Goal: Contribute content: Contribute content

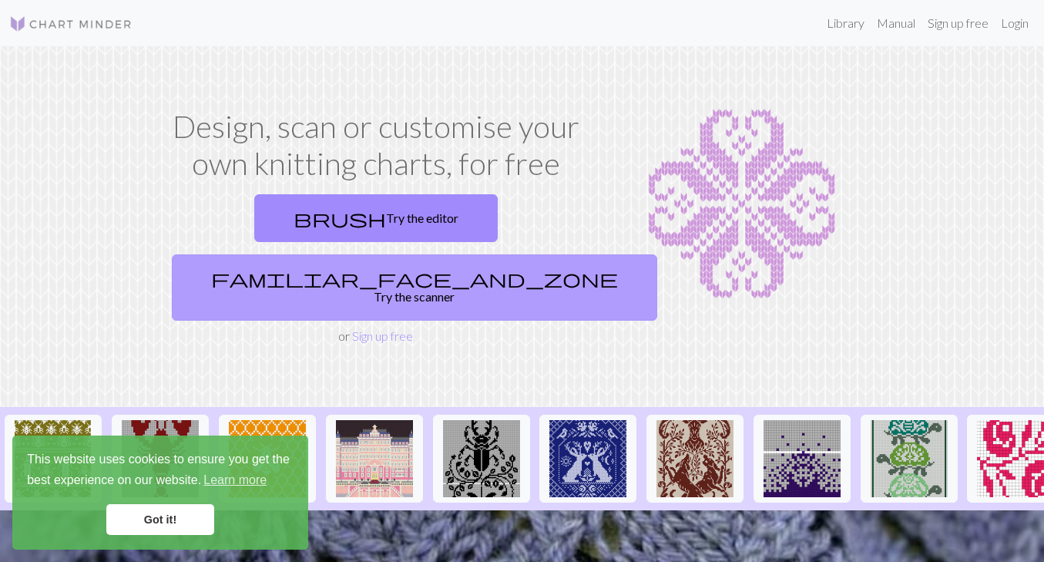
click at [462, 254] on link "familiar_face_and_zone Try the scanner" at bounding box center [415, 287] width 486 height 66
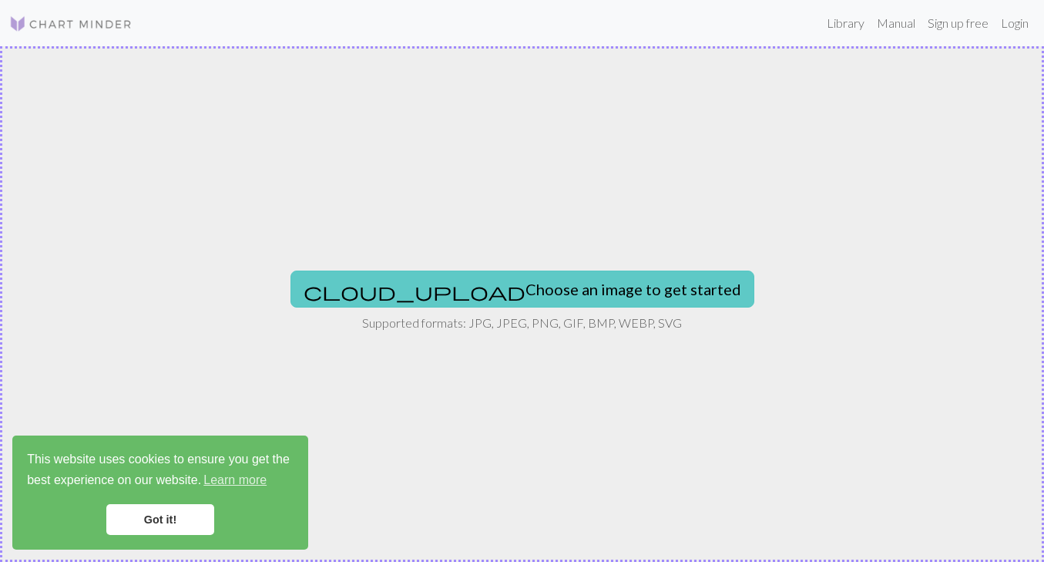
click at [477, 281] on button "cloud_upload Choose an image to get started" at bounding box center [523, 289] width 464 height 37
click at [494, 271] on button "cloud_upload Choose an image to get started" at bounding box center [523, 289] width 464 height 37
click at [521, 286] on button "cloud_upload Choose an image to get started" at bounding box center [523, 289] width 464 height 37
type input "C:\fakepath\[PERSON_NAME] T color.jpg"
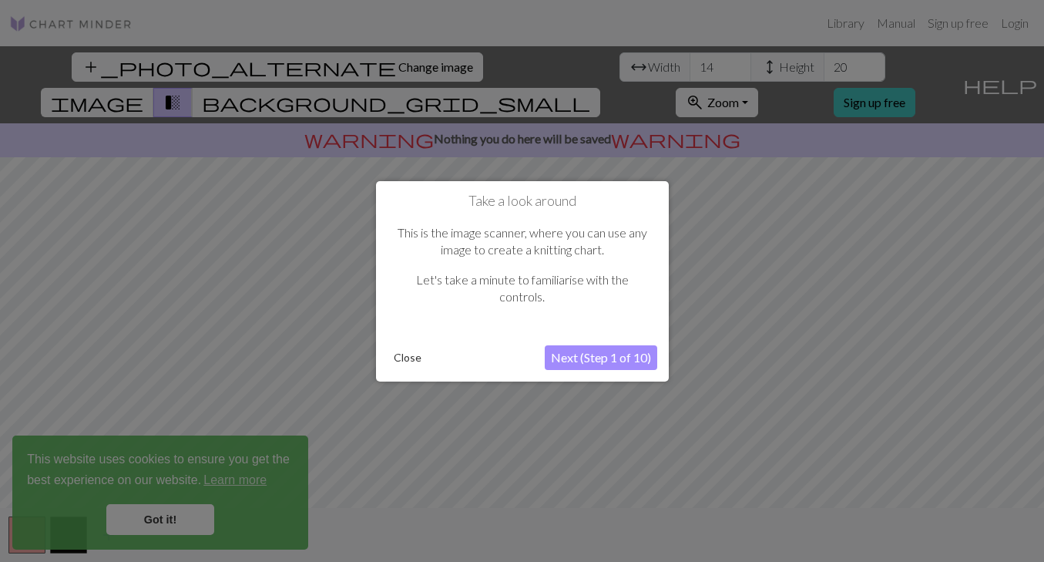
click at [583, 357] on button "Next (Step 1 of 10)" at bounding box center [601, 357] width 113 height 25
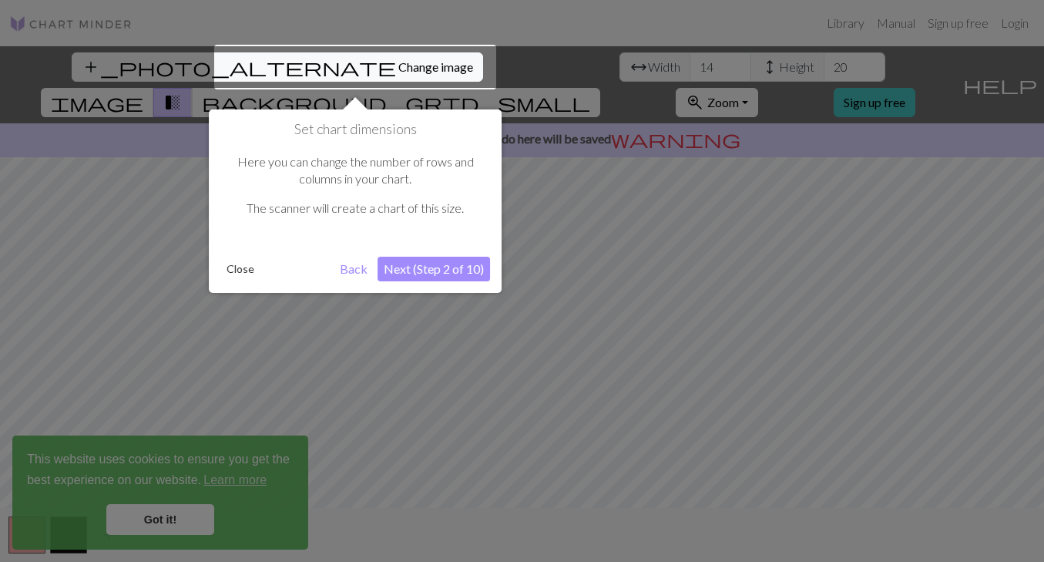
click at [416, 261] on button "Next (Step 2 of 10)" at bounding box center [434, 269] width 113 height 25
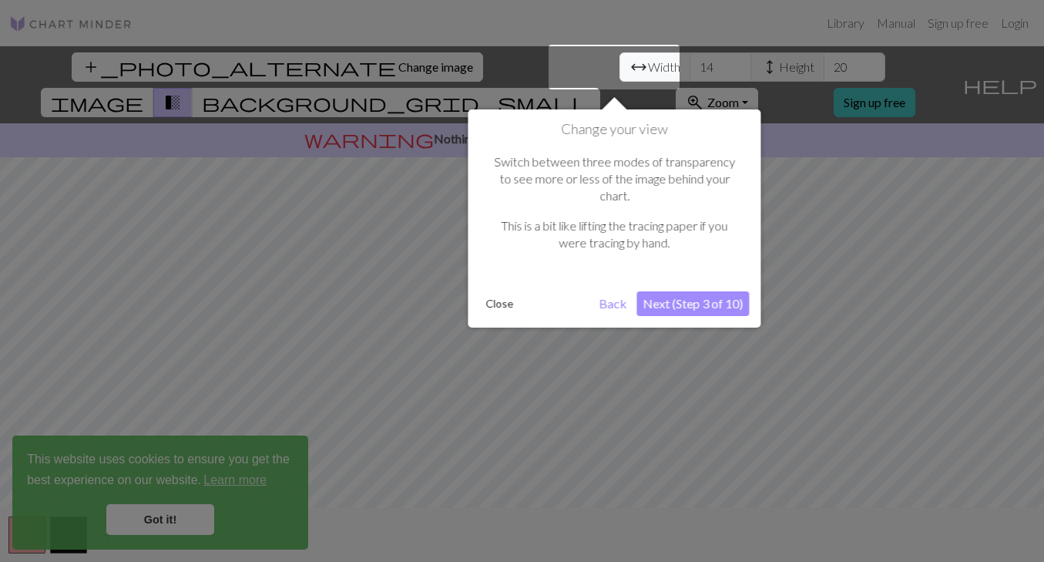
click at [667, 291] on button "Next (Step 3 of 10)" at bounding box center [693, 303] width 113 height 25
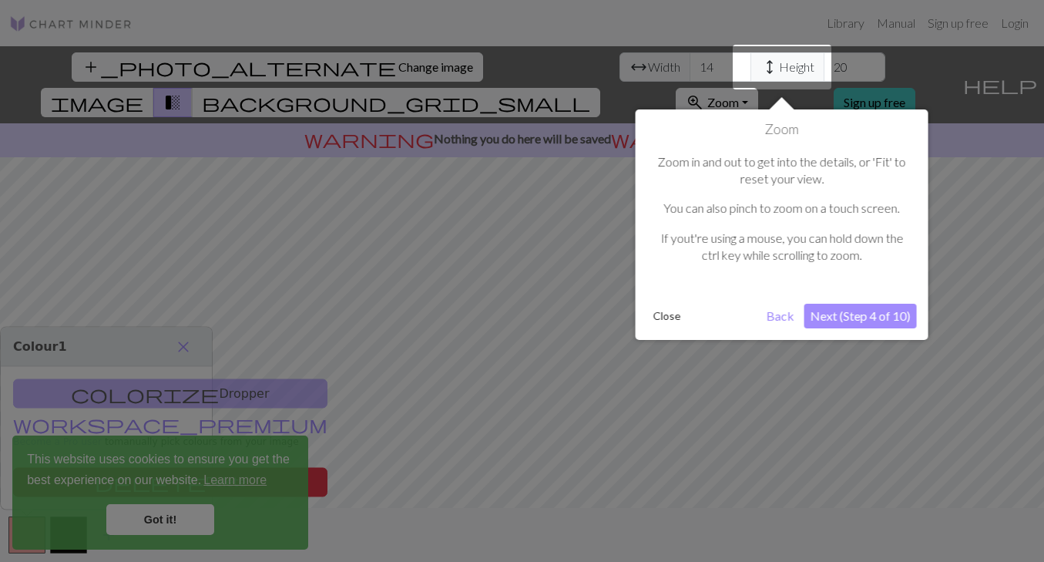
click at [832, 312] on button "Next (Step 4 of 10)" at bounding box center [861, 316] width 113 height 25
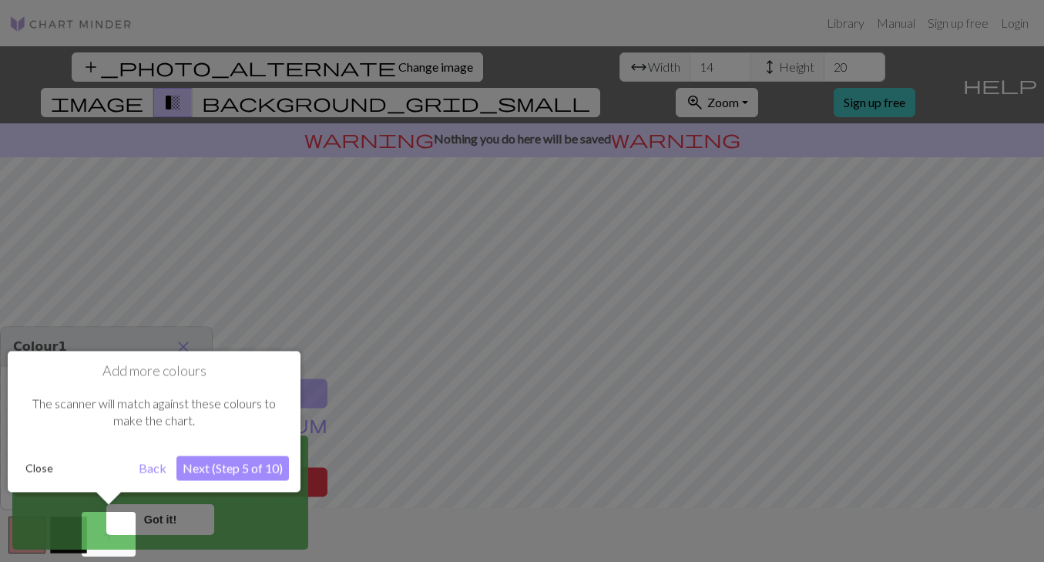
click at [225, 472] on button "Next (Step 5 of 10)" at bounding box center [232, 468] width 113 height 25
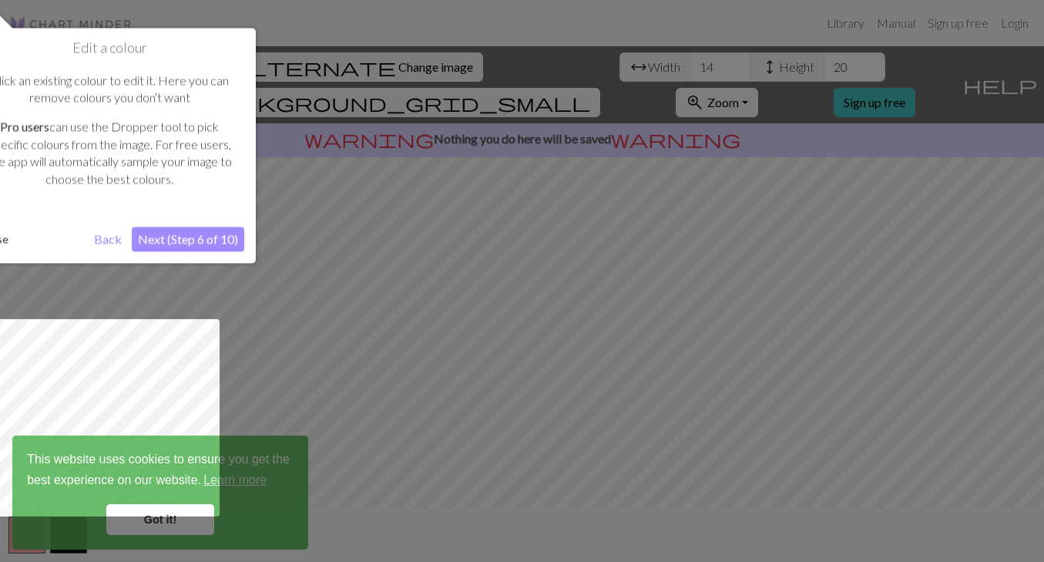
click at [187, 234] on button "Next (Step 6 of 10)" at bounding box center [188, 239] width 113 height 25
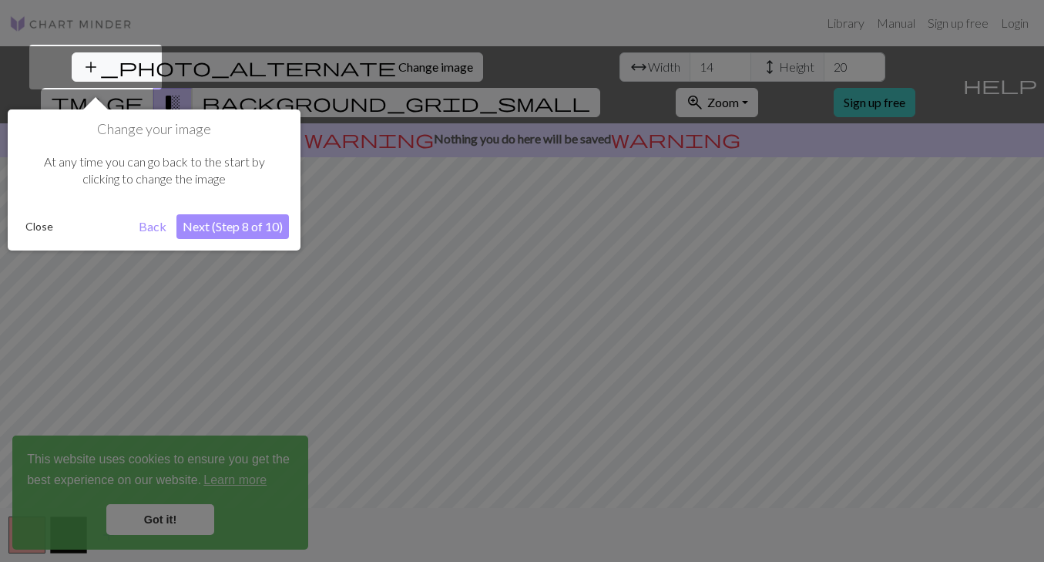
click at [190, 233] on button "Next (Step 8 of 10)" at bounding box center [232, 226] width 113 height 25
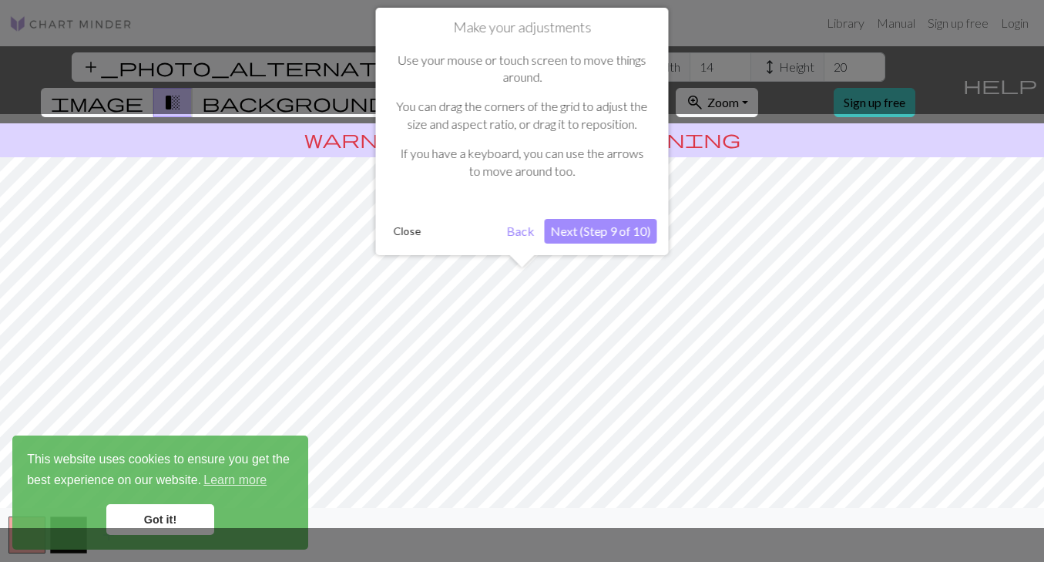
click at [608, 227] on button "Next (Step 9 of 10)" at bounding box center [601, 231] width 113 height 25
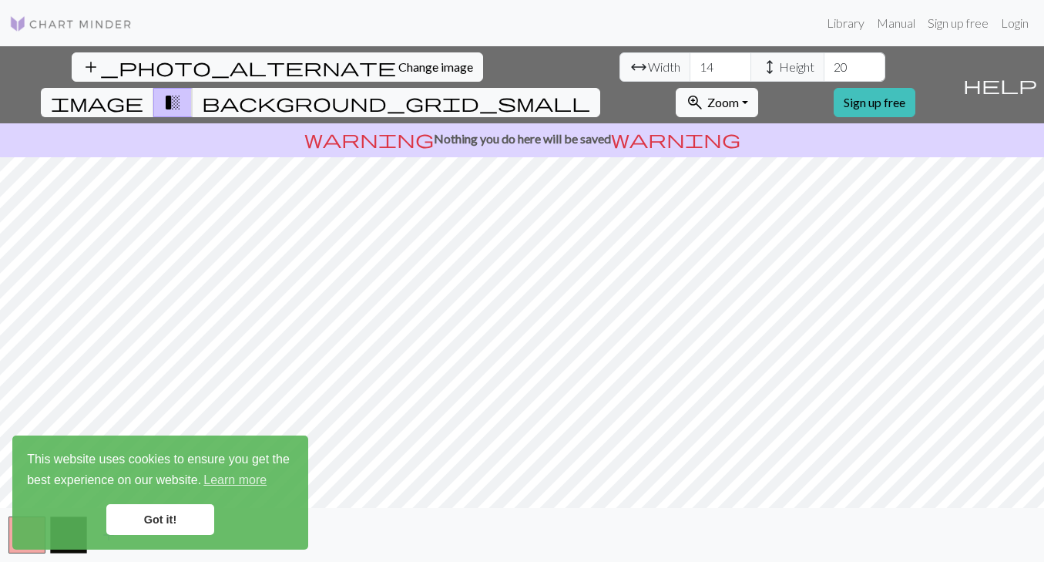
click at [173, 519] on link "Got it!" at bounding box center [160, 519] width 108 height 31
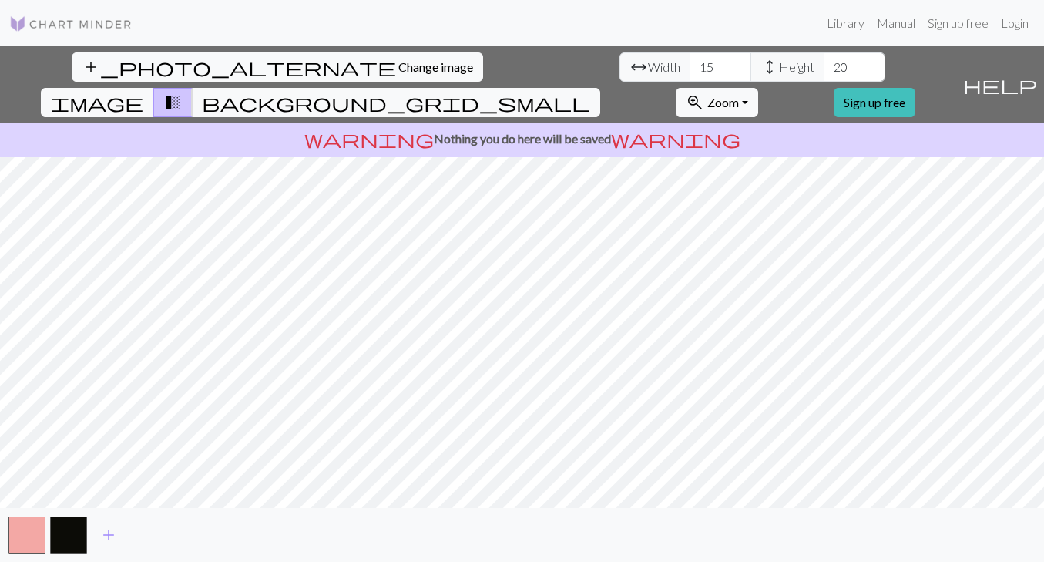
type input "15"
click at [690, 62] on input "15" at bounding box center [721, 66] width 62 height 29
click at [690, 60] on input "15" at bounding box center [721, 66] width 62 height 29
click at [824, 59] on input "20" at bounding box center [855, 66] width 62 height 29
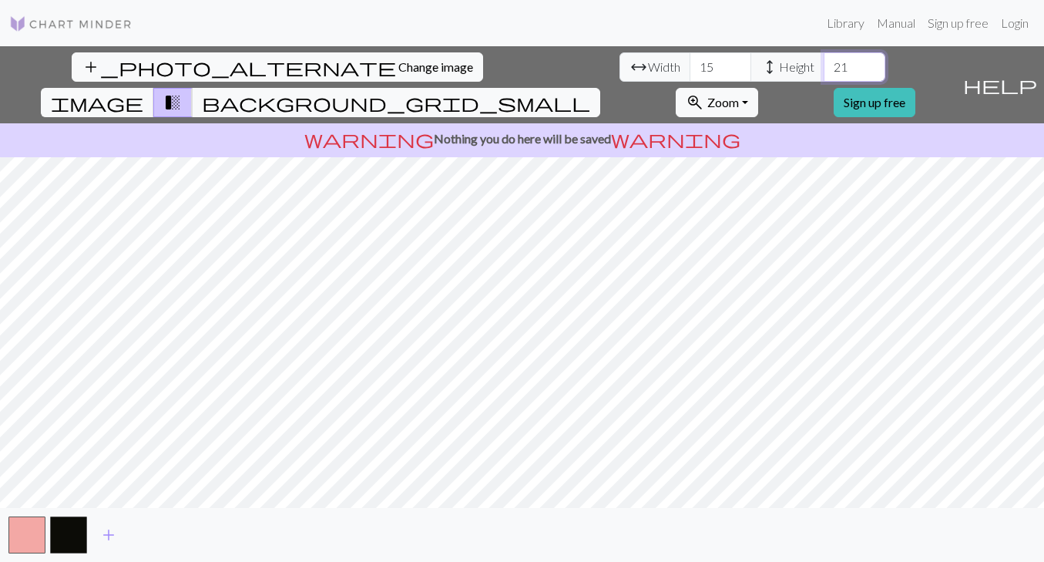
click at [824, 61] on input "21" at bounding box center [855, 66] width 62 height 29
click at [824, 61] on input "22" at bounding box center [855, 66] width 62 height 29
click at [824, 61] on input "23" at bounding box center [855, 66] width 62 height 29
click at [824, 66] on input "24" at bounding box center [855, 66] width 62 height 29
click at [824, 66] on input "25" at bounding box center [855, 66] width 62 height 29
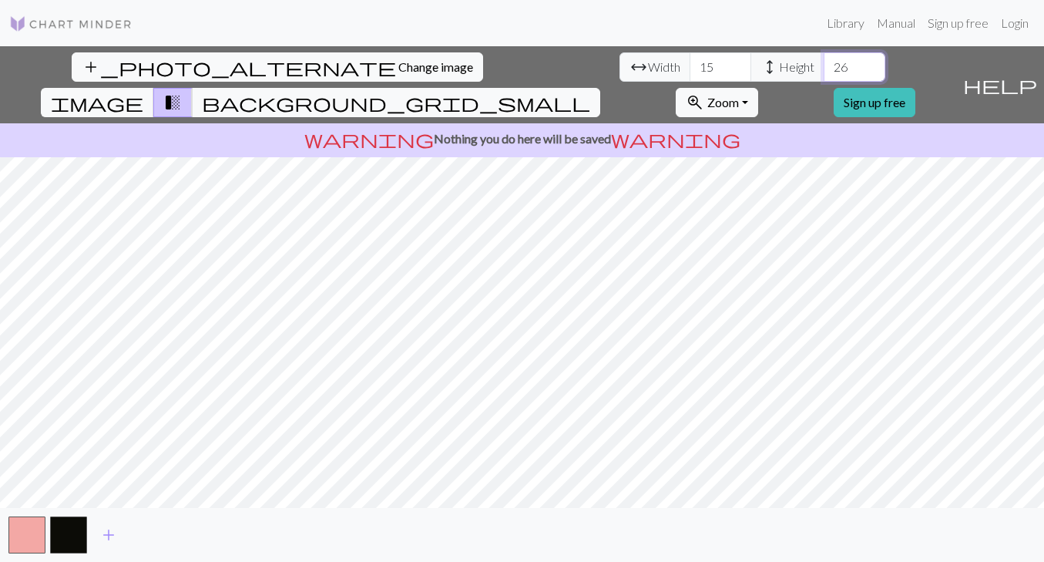
click at [824, 66] on input "26" at bounding box center [855, 66] width 62 height 29
click at [824, 66] on input "27" at bounding box center [855, 66] width 62 height 29
click at [824, 66] on input "28" at bounding box center [855, 66] width 62 height 29
click at [824, 66] on input "29" at bounding box center [855, 66] width 62 height 29
type input "30"
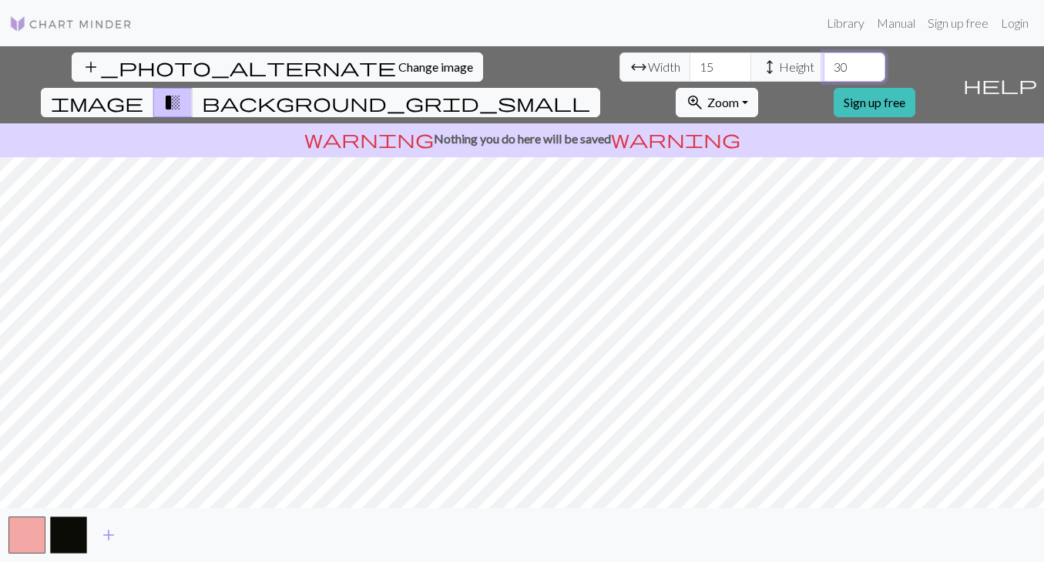
click at [824, 66] on input "30" at bounding box center [855, 66] width 62 height 29
click at [690, 66] on input "16" at bounding box center [721, 66] width 62 height 29
click at [690, 66] on input "17" at bounding box center [721, 66] width 62 height 29
click at [690, 66] on input "18" at bounding box center [721, 66] width 62 height 29
click at [690, 66] on input "19" at bounding box center [721, 66] width 62 height 29
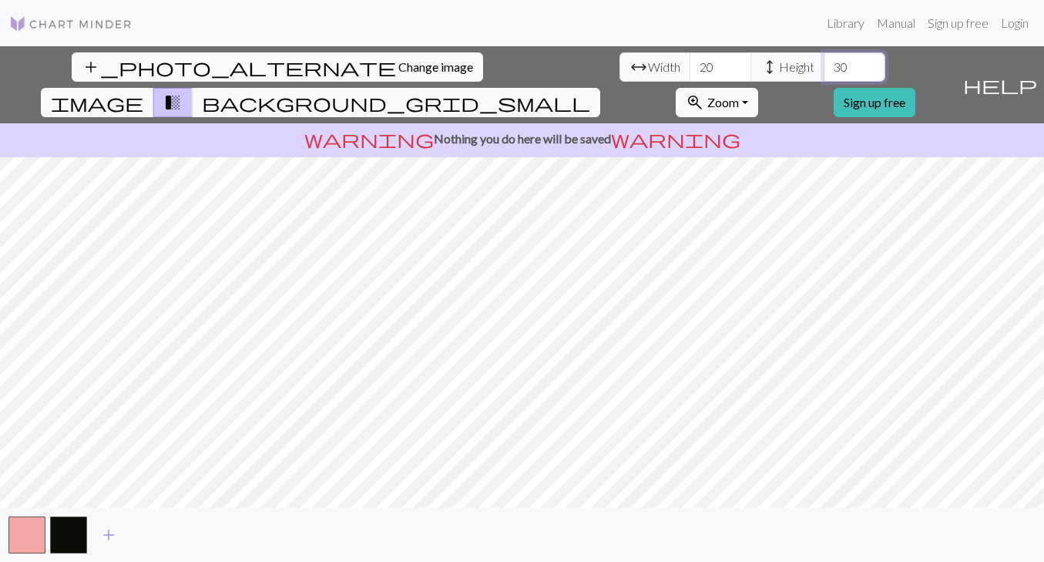
click at [690, 66] on input "20" at bounding box center [721, 66] width 62 height 29
click at [690, 66] on input "21" at bounding box center [721, 66] width 62 height 29
click at [690, 66] on input "22" at bounding box center [721, 66] width 62 height 29
click at [690, 66] on input "23" at bounding box center [721, 66] width 62 height 29
click at [690, 66] on input "24" at bounding box center [721, 66] width 62 height 29
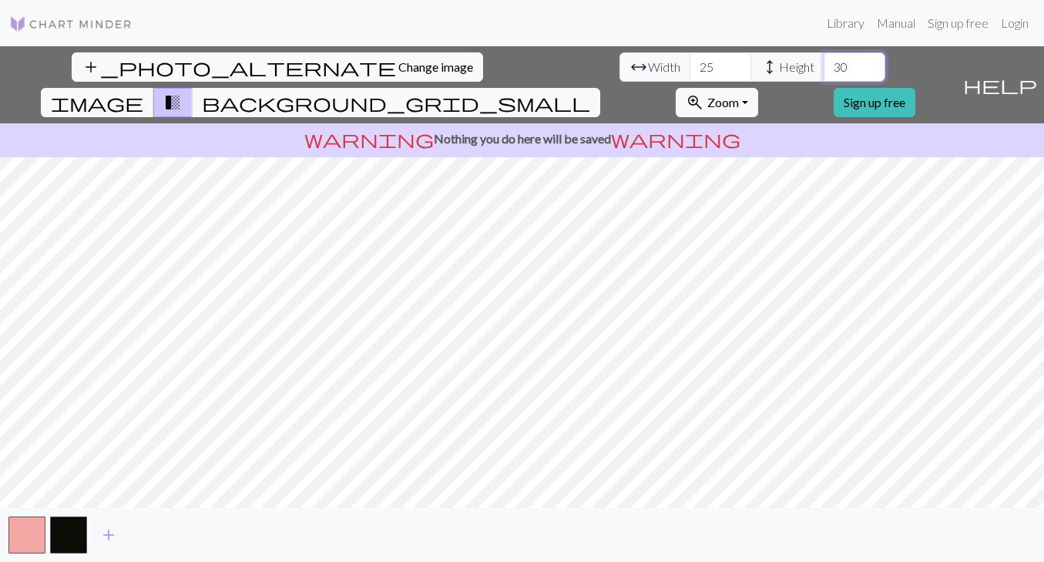
click at [690, 66] on input "25" at bounding box center [721, 66] width 62 height 29
click at [690, 60] on input "25" at bounding box center [721, 66] width 62 height 29
click at [690, 62] on input "26" at bounding box center [721, 66] width 62 height 29
click at [690, 62] on input "27" at bounding box center [721, 66] width 62 height 29
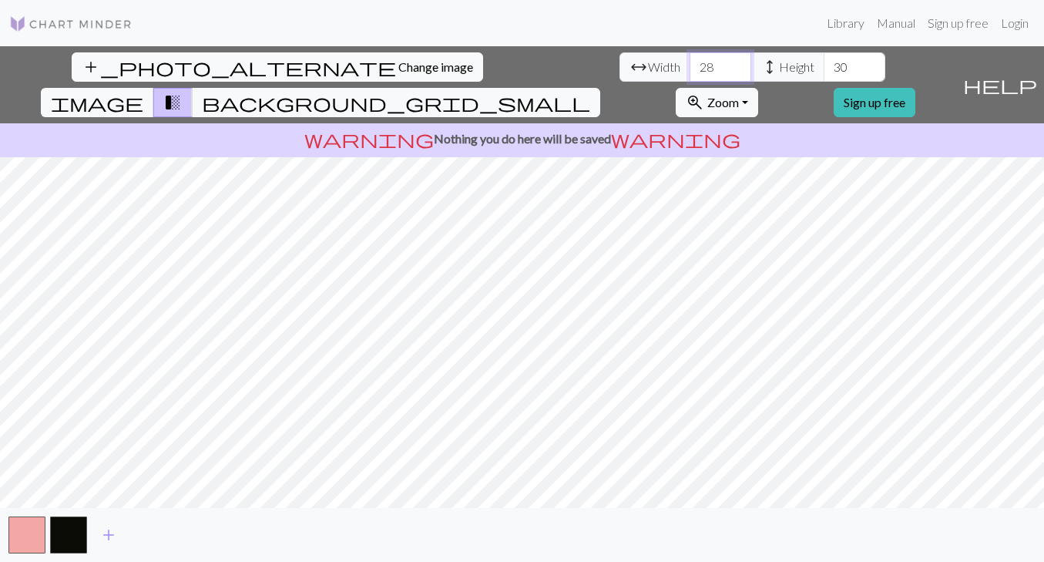
click at [690, 62] on input "28" at bounding box center [721, 66] width 62 height 29
click at [690, 62] on input "29" at bounding box center [721, 66] width 62 height 29
click at [690, 62] on input "30" at bounding box center [721, 66] width 62 height 29
click at [690, 64] on input "31" at bounding box center [721, 66] width 62 height 29
click at [690, 64] on input "32" at bounding box center [721, 66] width 62 height 29
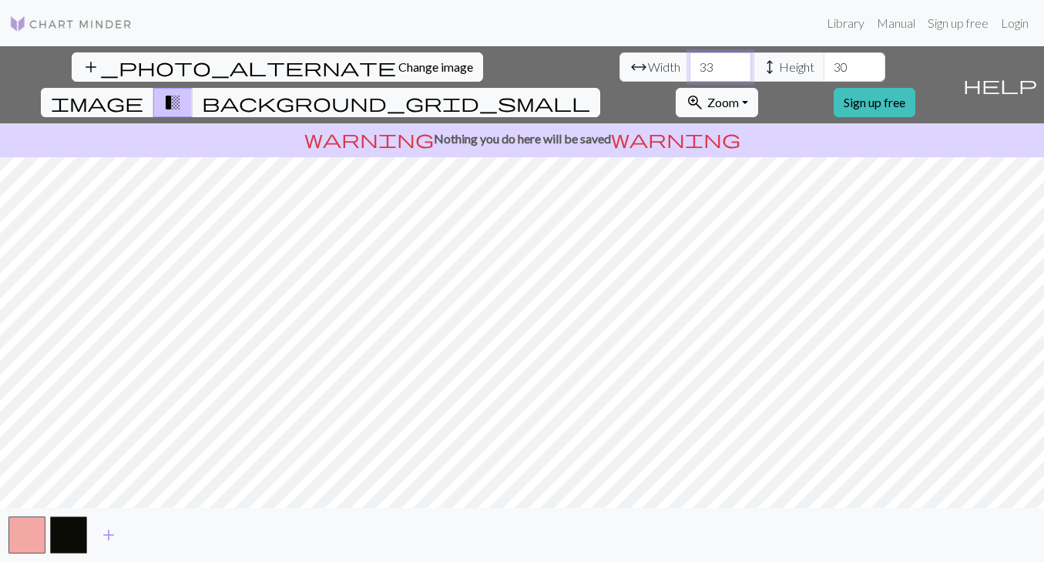
click at [690, 64] on input "33" at bounding box center [721, 66] width 62 height 29
click at [690, 64] on input "34" at bounding box center [721, 66] width 62 height 29
click at [690, 64] on input "35" at bounding box center [721, 66] width 62 height 29
click at [690, 64] on input "36" at bounding box center [721, 66] width 62 height 29
click at [690, 64] on input "37" at bounding box center [721, 66] width 62 height 29
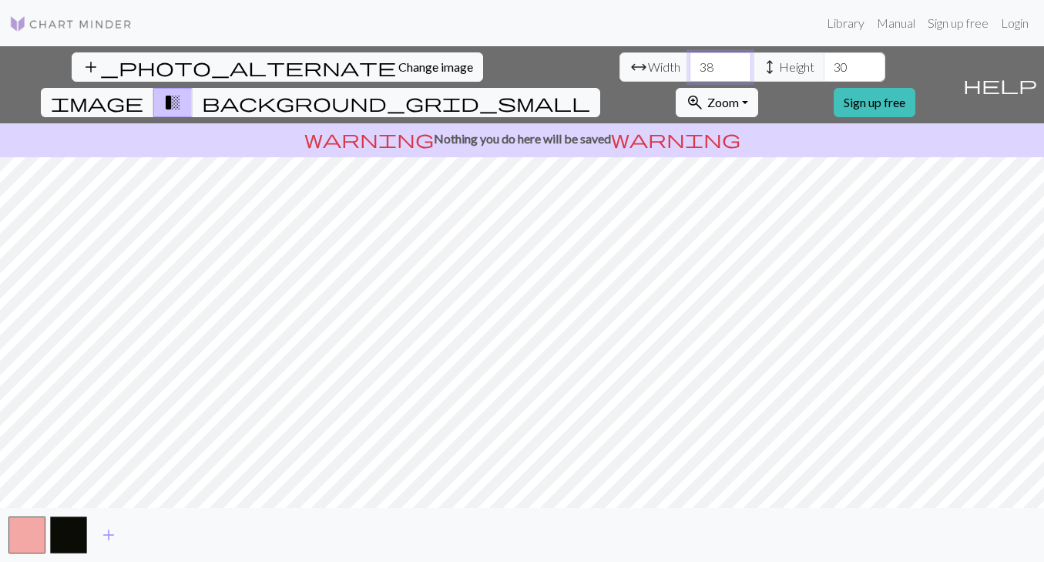
click at [690, 64] on input "38" at bounding box center [721, 66] width 62 height 29
click at [690, 64] on input "39" at bounding box center [721, 66] width 62 height 29
type input "40"
click at [690, 64] on input "40" at bounding box center [721, 66] width 62 height 29
click at [824, 61] on input "31" at bounding box center [855, 66] width 62 height 29
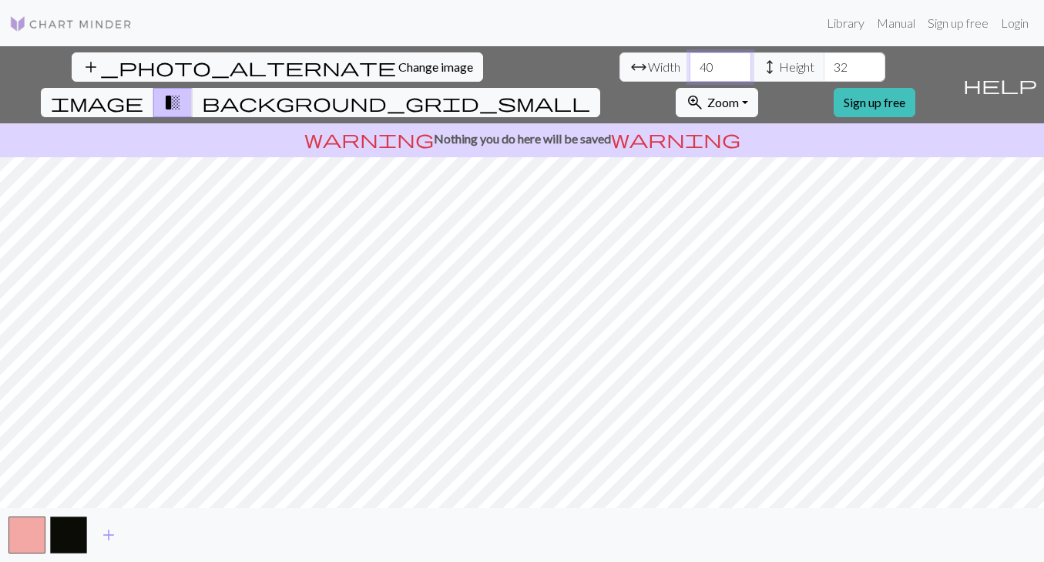
click at [824, 61] on input "32" at bounding box center [855, 66] width 62 height 29
click at [824, 61] on input "33" at bounding box center [855, 66] width 62 height 29
click at [824, 61] on input "34" at bounding box center [855, 66] width 62 height 29
click at [824, 61] on input "35" at bounding box center [855, 66] width 62 height 29
click at [824, 61] on input "36" at bounding box center [855, 66] width 62 height 29
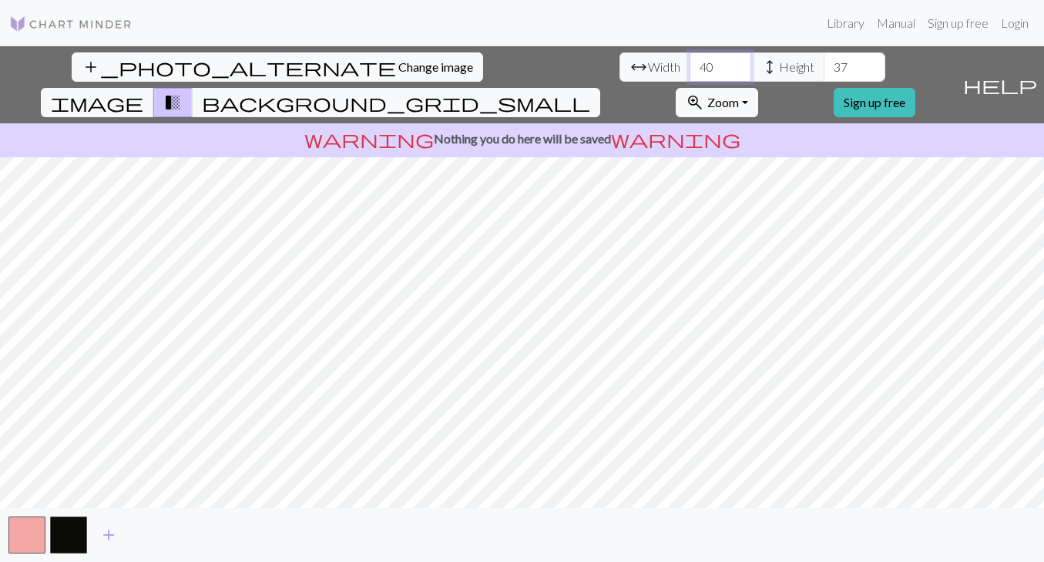
click at [824, 61] on input "37" at bounding box center [855, 66] width 62 height 29
click at [824, 61] on input "38" at bounding box center [855, 66] width 62 height 29
click at [824, 61] on input "39" at bounding box center [855, 66] width 62 height 29
type input "40"
click at [824, 61] on input "40" at bounding box center [855, 66] width 62 height 29
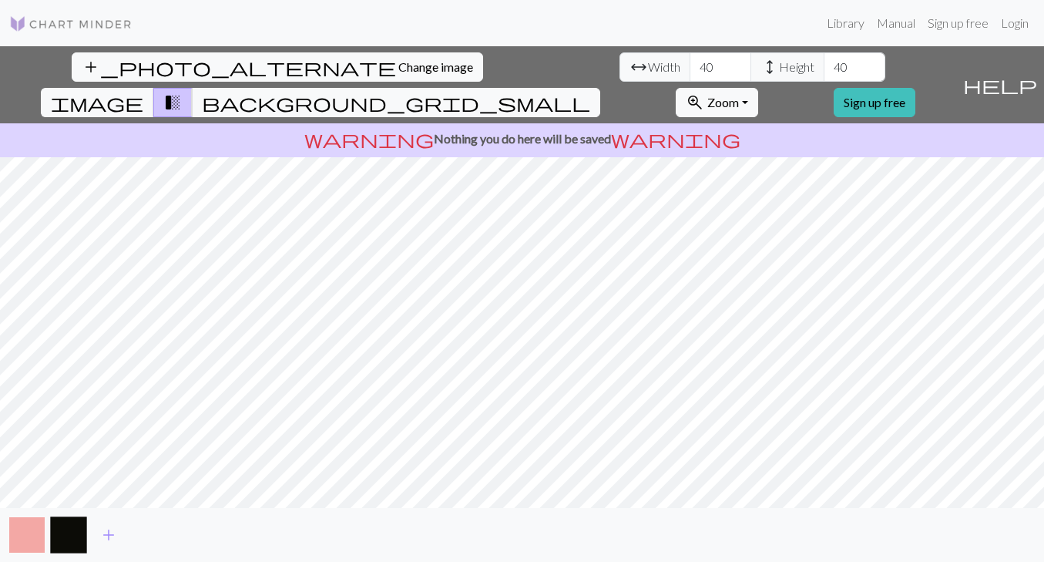
click at [23, 538] on button "button" at bounding box center [26, 534] width 37 height 37
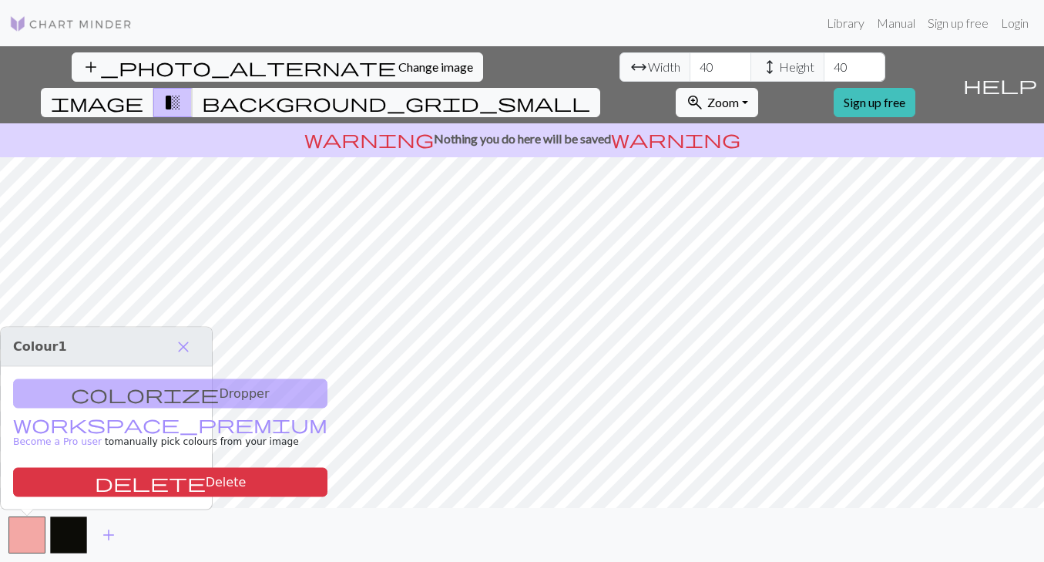
click at [126, 394] on div "colorize Dropper workspace_premium Become a Pro user to manually pick colours f…" at bounding box center [106, 438] width 211 height 143
click at [187, 348] on span "close" at bounding box center [183, 347] width 18 height 22
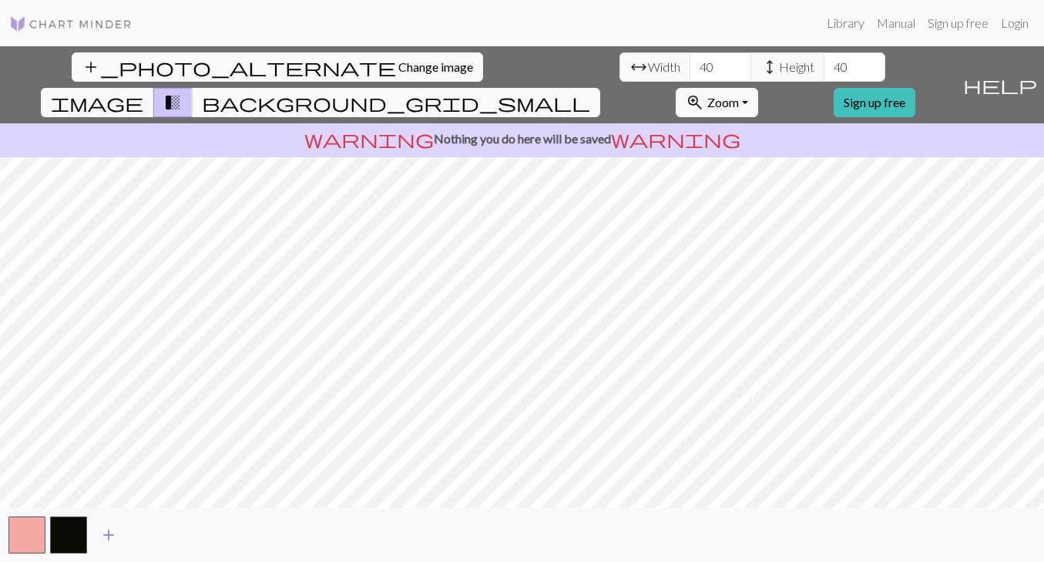
click at [104, 537] on span "add" at bounding box center [108, 535] width 18 height 22
click at [150, 533] on span "add" at bounding box center [150, 535] width 18 height 22
click at [196, 539] on span "add" at bounding box center [192, 535] width 18 height 22
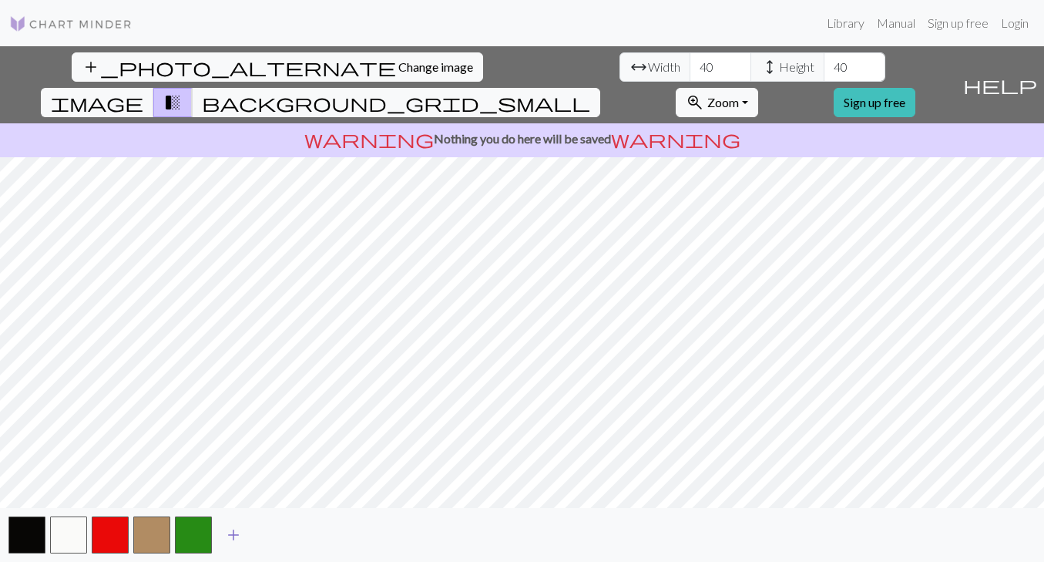
click at [239, 536] on span "add" at bounding box center [233, 535] width 18 height 22
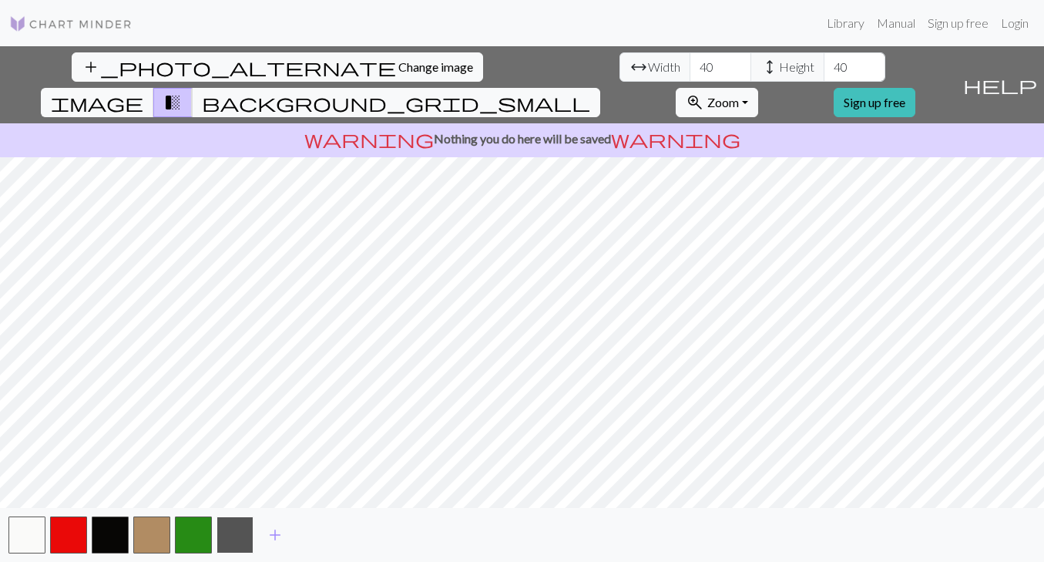
click at [238, 536] on button "button" at bounding box center [235, 534] width 37 height 37
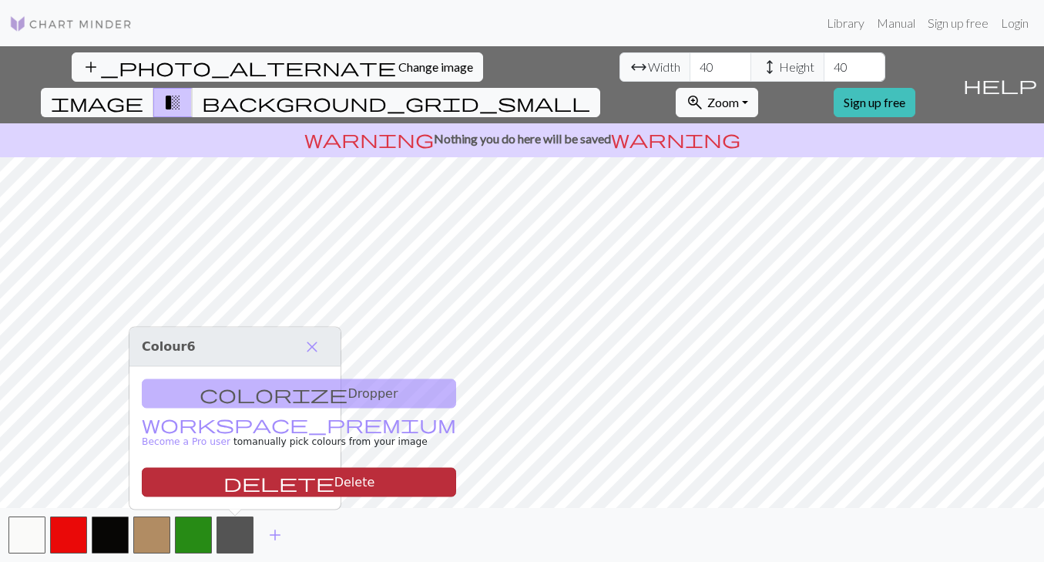
click at [260, 482] on button "delete Delete" at bounding box center [299, 482] width 314 height 29
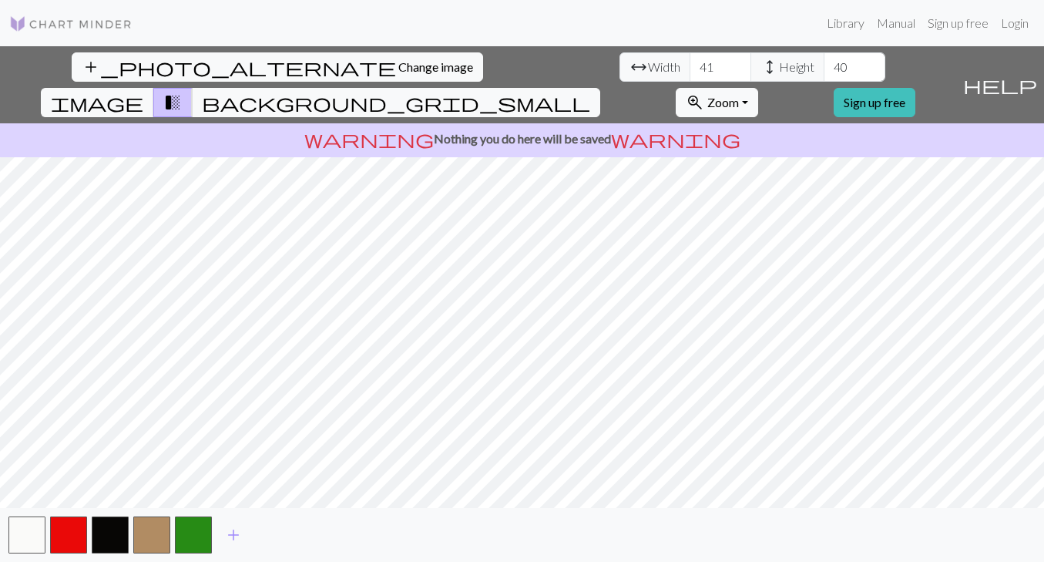
click at [690, 63] on input "41" at bounding box center [721, 66] width 62 height 29
click at [690, 63] on input "42" at bounding box center [721, 66] width 62 height 29
click at [690, 63] on input "43" at bounding box center [721, 66] width 62 height 29
click at [690, 63] on input "44" at bounding box center [721, 66] width 62 height 29
click at [690, 60] on input "45" at bounding box center [721, 66] width 62 height 29
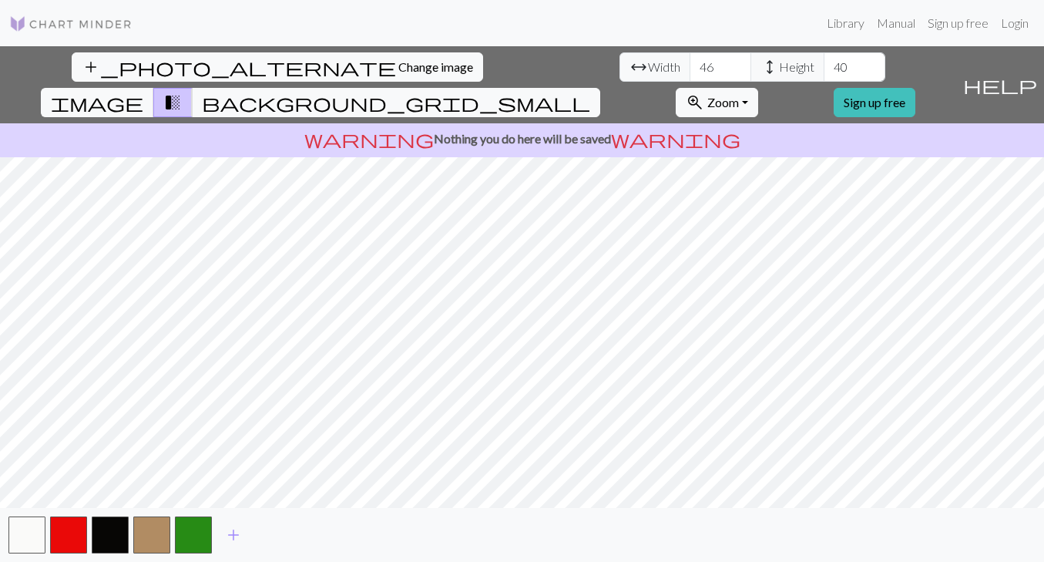
click at [690, 61] on input "46" at bounding box center [721, 66] width 62 height 29
click at [690, 61] on input "47" at bounding box center [721, 66] width 62 height 29
click at [690, 61] on input "48" at bounding box center [721, 66] width 62 height 29
click at [690, 61] on input "49" at bounding box center [721, 66] width 62 height 29
type input "50"
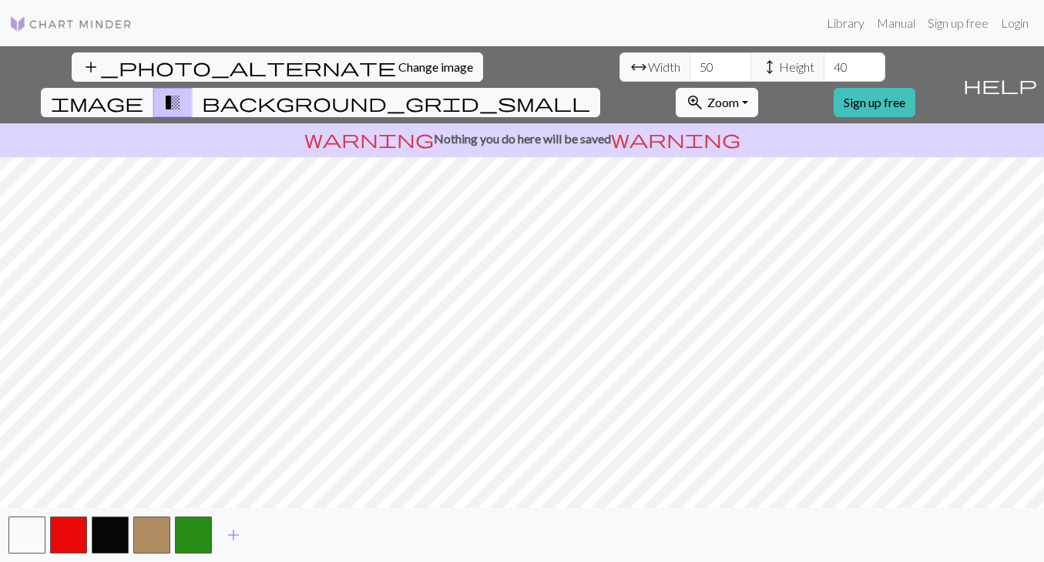
click at [690, 61] on input "50" at bounding box center [721, 66] width 62 height 29
click at [824, 63] on input "41" at bounding box center [855, 66] width 62 height 29
click at [824, 63] on input "42" at bounding box center [855, 66] width 62 height 29
click at [824, 63] on input "43" at bounding box center [855, 66] width 62 height 29
click at [824, 63] on input "44" at bounding box center [855, 66] width 62 height 29
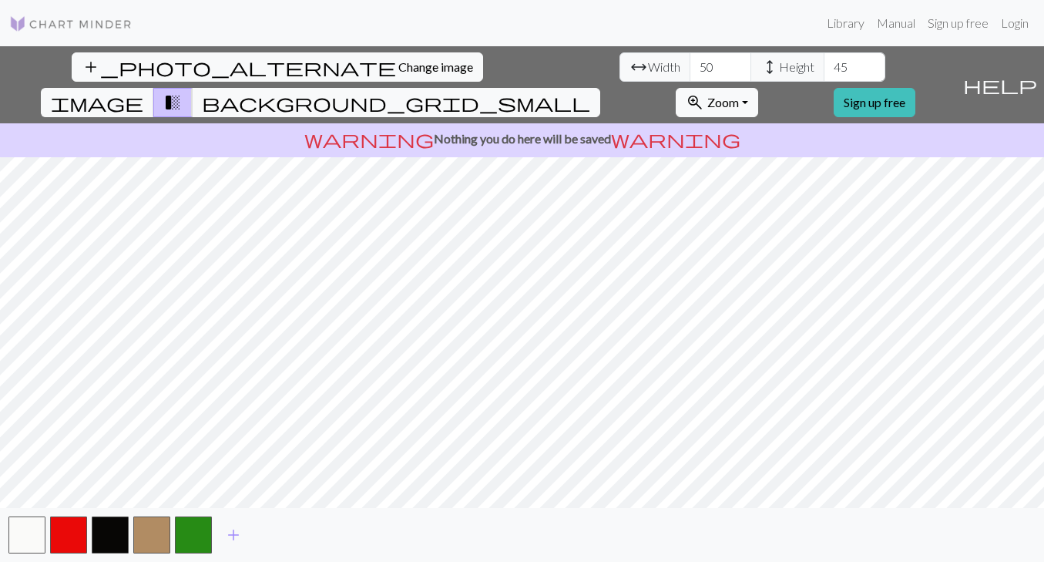
click at [824, 63] on input "45" at bounding box center [855, 66] width 62 height 29
click at [824, 63] on input "46" at bounding box center [855, 66] width 62 height 29
click at [824, 63] on input "47" at bounding box center [855, 66] width 62 height 29
click at [824, 63] on input "48" at bounding box center [855, 66] width 62 height 29
click at [824, 63] on input "49" at bounding box center [855, 66] width 62 height 29
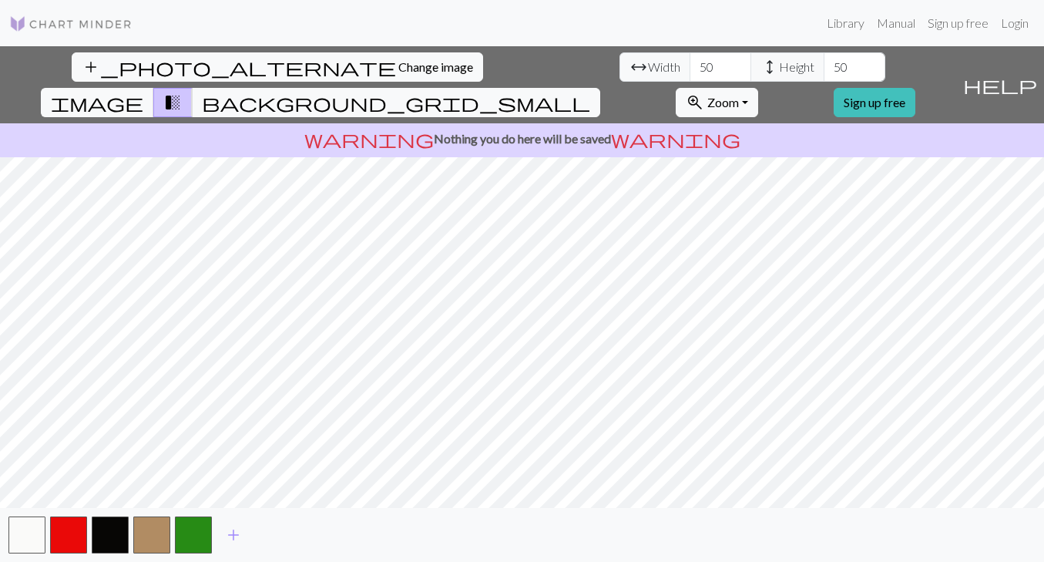
click at [824, 63] on input "50" at bounding box center [855, 66] width 62 height 29
click at [824, 63] on input "51" at bounding box center [855, 66] width 62 height 29
click at [824, 69] on input "50" at bounding box center [855, 66] width 62 height 29
click at [590, 92] on span "background_grid_small" at bounding box center [396, 103] width 388 height 22
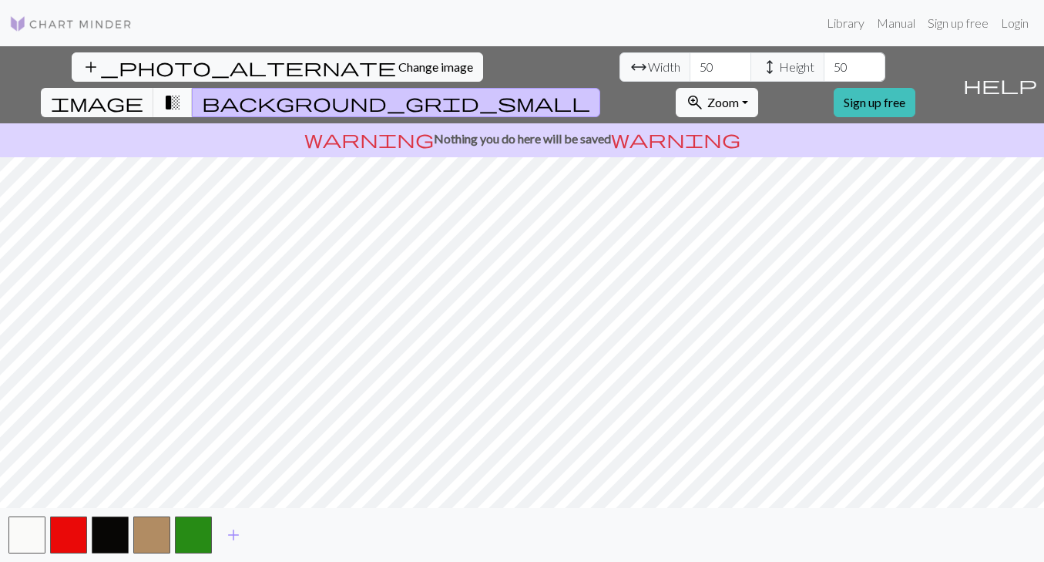
click at [182, 92] on span "transition_fade" at bounding box center [172, 103] width 18 height 22
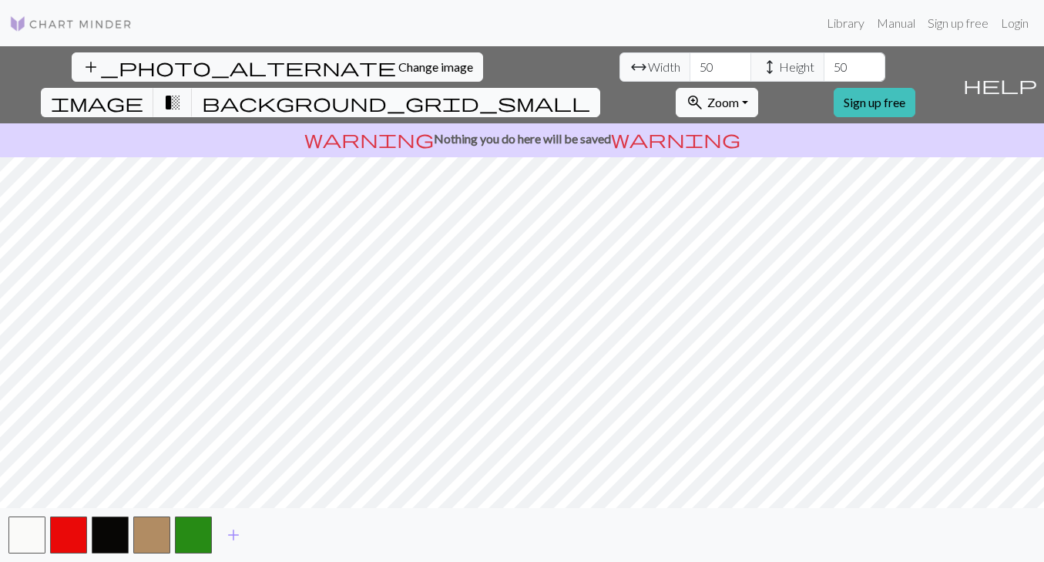
click at [590, 92] on span "background_grid_small" at bounding box center [396, 103] width 388 height 22
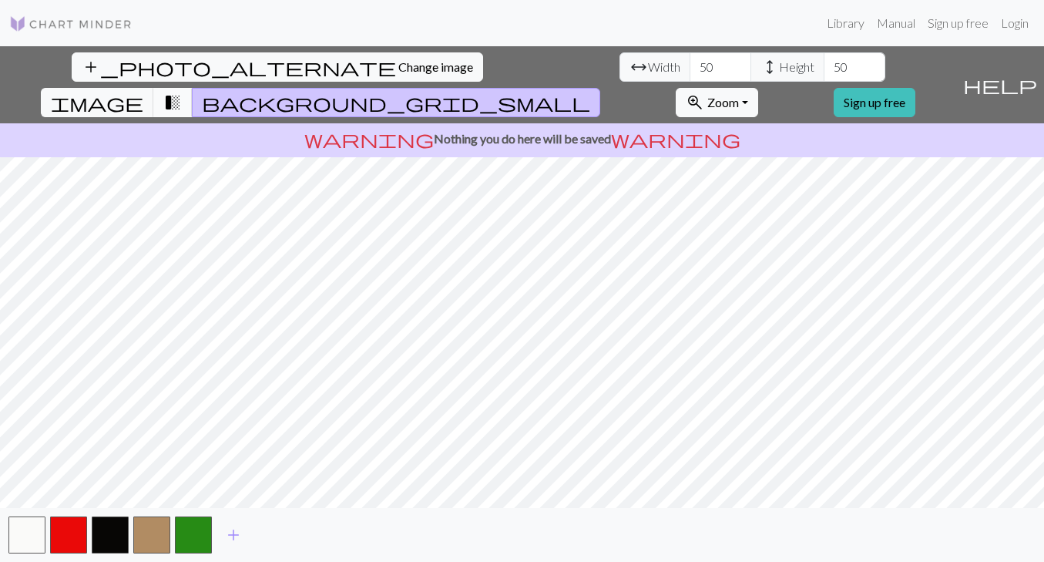
click at [182, 92] on span "transition_fade" at bounding box center [172, 103] width 18 height 22
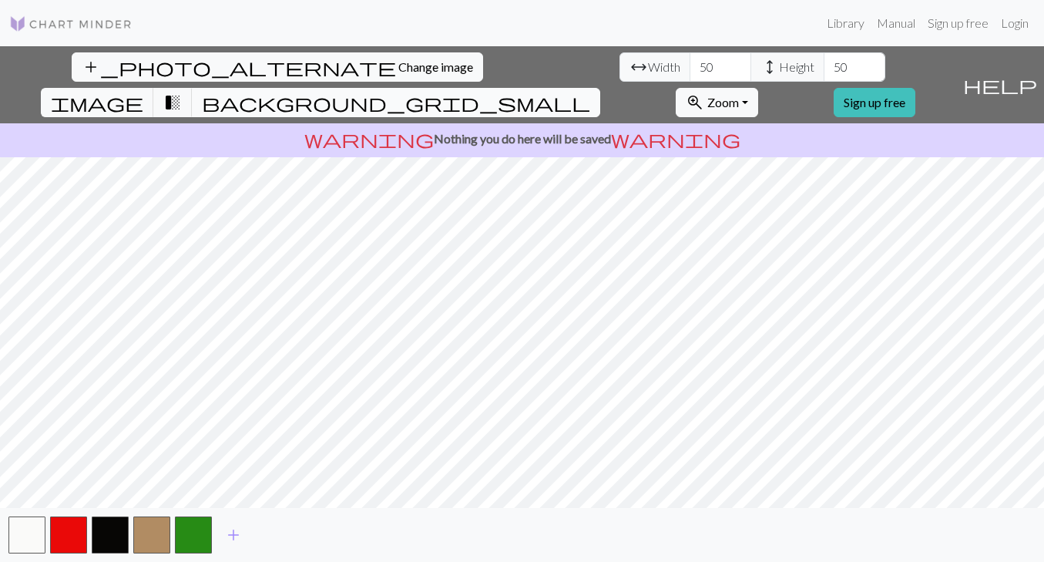
click at [590, 92] on span "background_grid_small" at bounding box center [396, 103] width 388 height 22
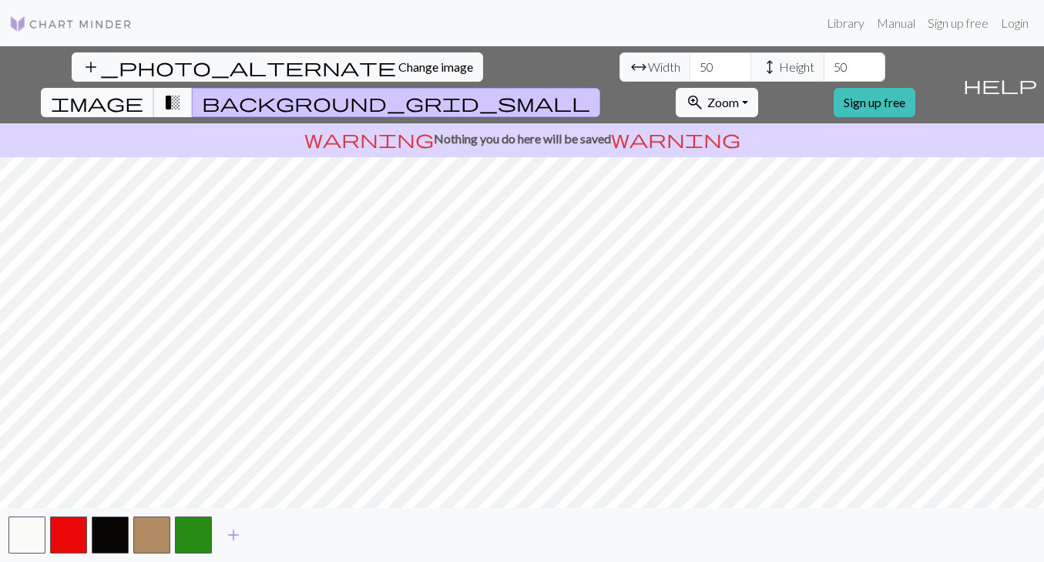
click at [143, 92] on span "image" at bounding box center [97, 103] width 92 height 22
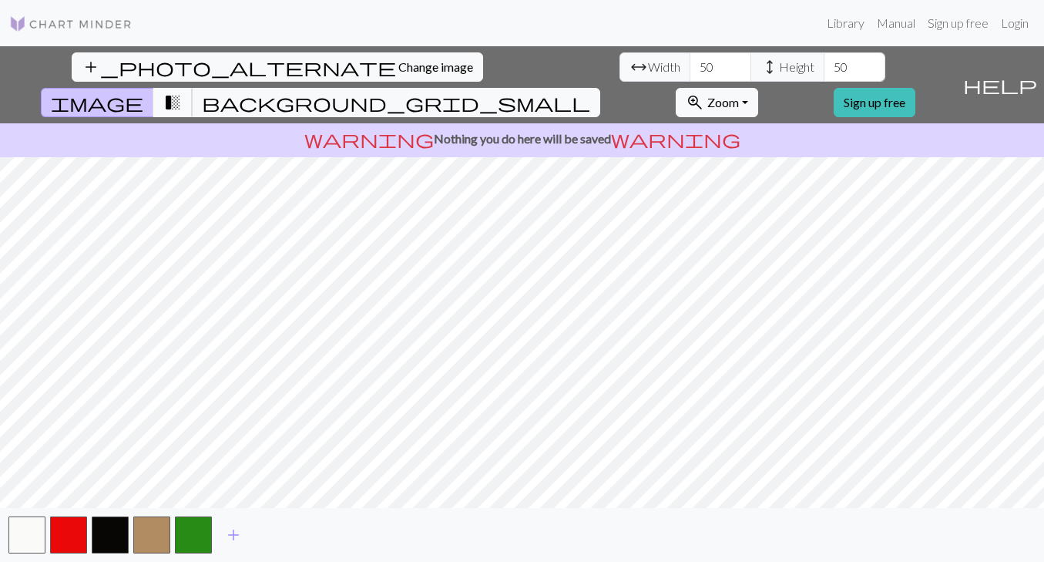
click at [182, 92] on span "transition_fade" at bounding box center [172, 103] width 18 height 22
click at [590, 92] on span "background_grid_small" at bounding box center [396, 103] width 388 height 22
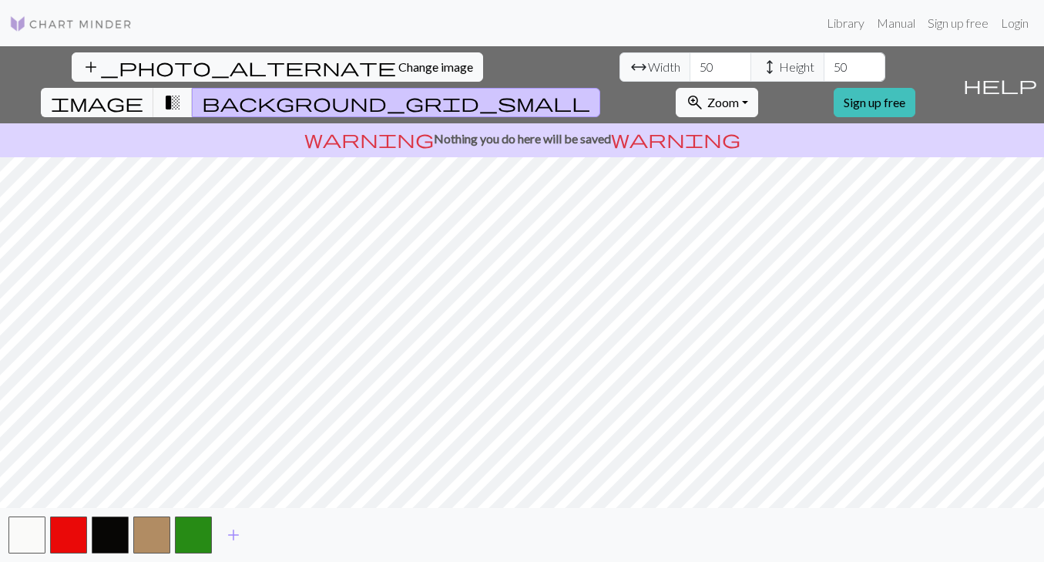
click at [590, 92] on span "background_grid_small" at bounding box center [396, 103] width 388 height 22
click at [193, 88] on button "transition_fade" at bounding box center [172, 102] width 39 height 29
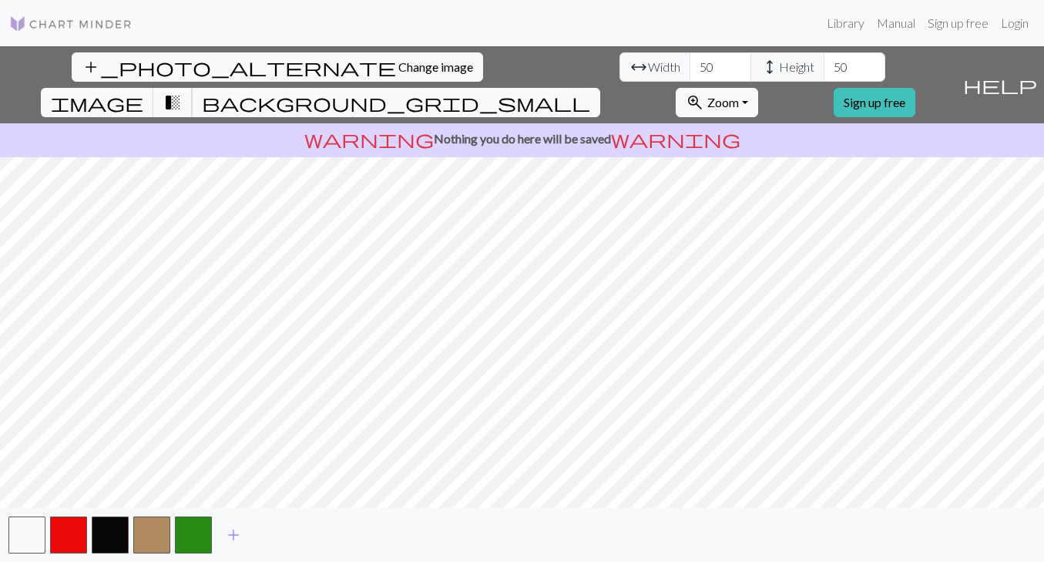
click at [193, 88] on button "transition_fade" at bounding box center [172, 102] width 39 height 29
click at [143, 92] on span "image" at bounding box center [97, 103] width 92 height 22
click at [182, 92] on span "transition_fade" at bounding box center [172, 103] width 18 height 22
click at [824, 66] on input "51" at bounding box center [855, 66] width 62 height 29
click at [824, 66] on input "52" at bounding box center [855, 66] width 62 height 29
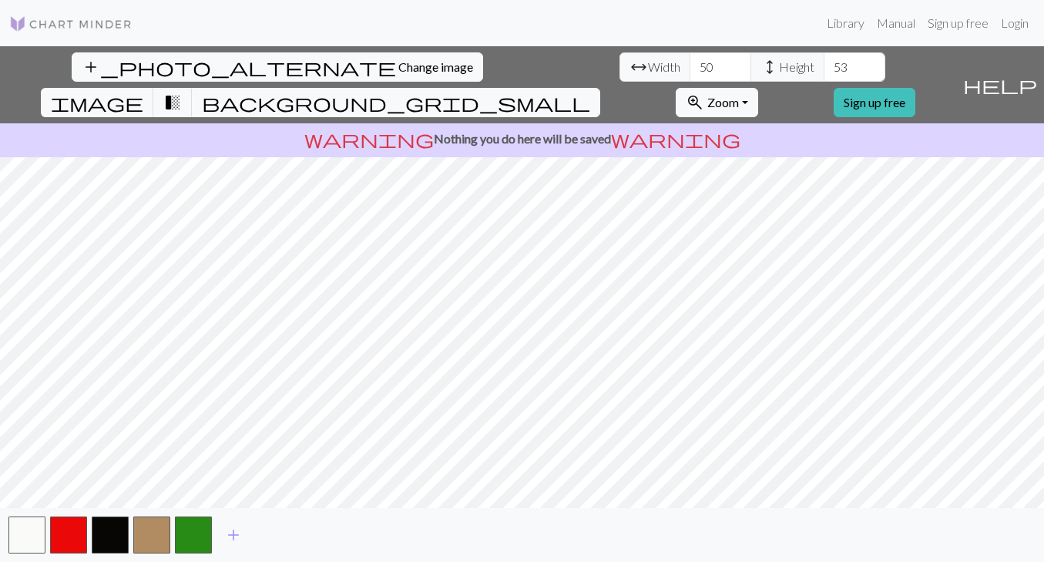
click at [824, 66] on input "53" at bounding box center [855, 66] width 62 height 29
click at [824, 66] on input "54" at bounding box center [855, 66] width 62 height 29
click at [824, 66] on input "55" at bounding box center [855, 66] width 62 height 29
click at [824, 66] on input "56" at bounding box center [855, 66] width 62 height 29
click at [824, 66] on input "57" at bounding box center [855, 66] width 62 height 29
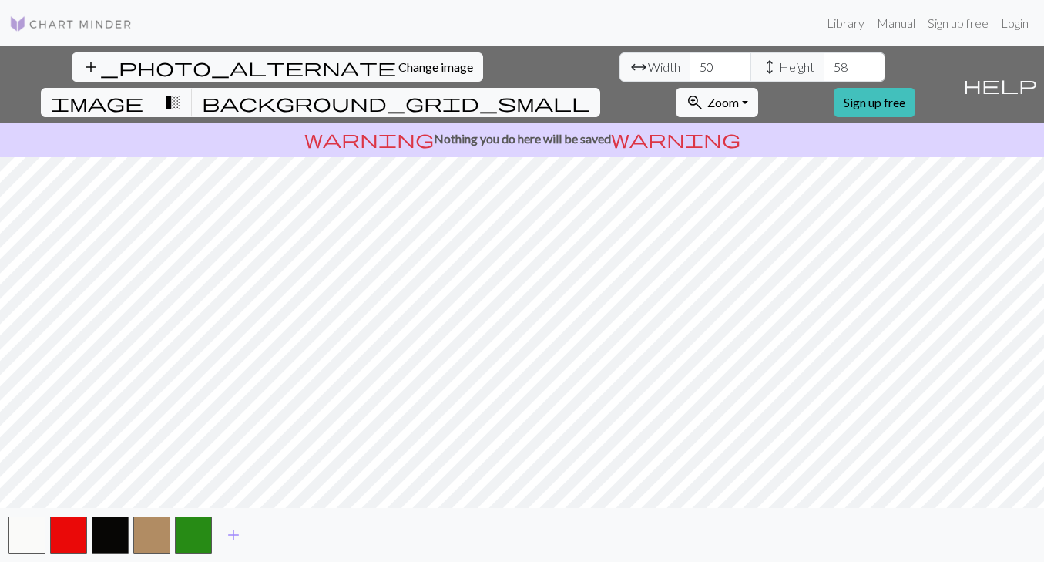
click at [824, 66] on input "58" at bounding box center [855, 66] width 62 height 29
click at [824, 66] on input "59" at bounding box center [855, 66] width 62 height 29
type input "60"
click at [824, 66] on input "60" at bounding box center [855, 66] width 62 height 29
click at [943, 26] on link "Sign up free" at bounding box center [958, 23] width 73 height 31
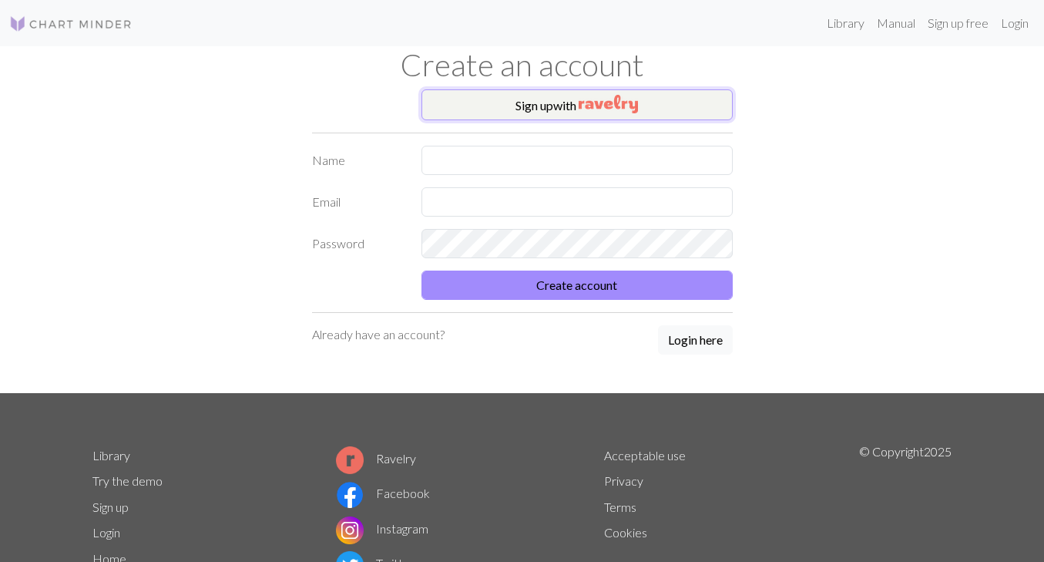
click at [576, 103] on button "Sign up with" at bounding box center [577, 104] width 311 height 31
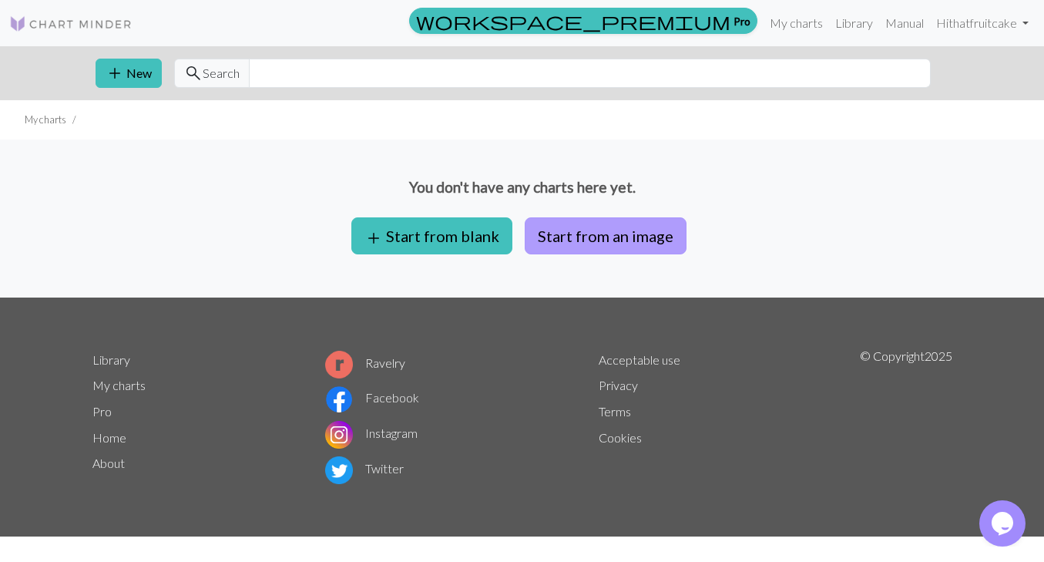
click at [568, 220] on button "Start from an image" at bounding box center [606, 235] width 162 height 37
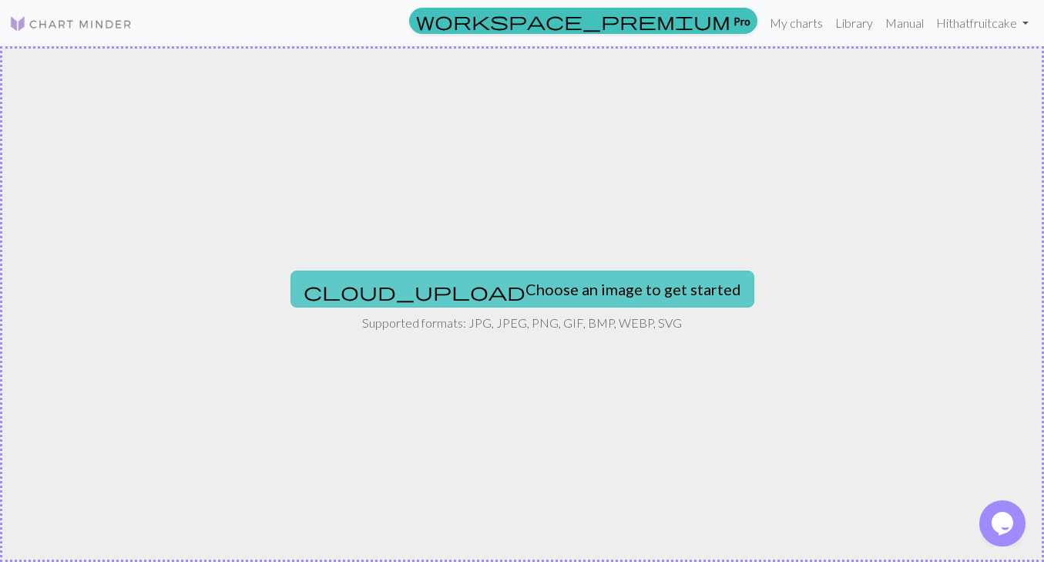
click at [531, 281] on button "cloud_upload Choose an image to get started" at bounding box center [523, 289] width 464 height 37
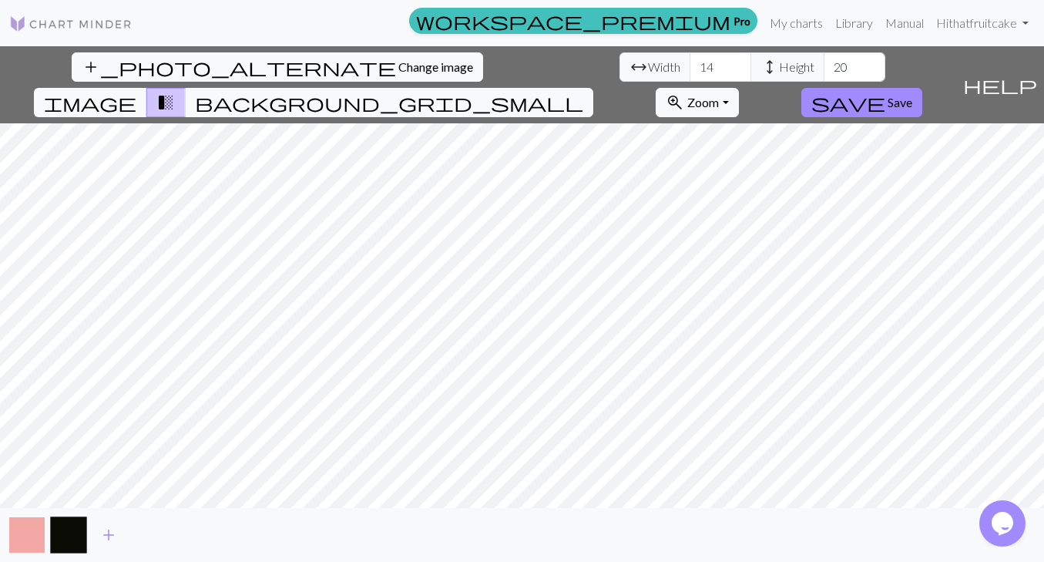
click at [23, 522] on button "button" at bounding box center [26, 534] width 37 height 37
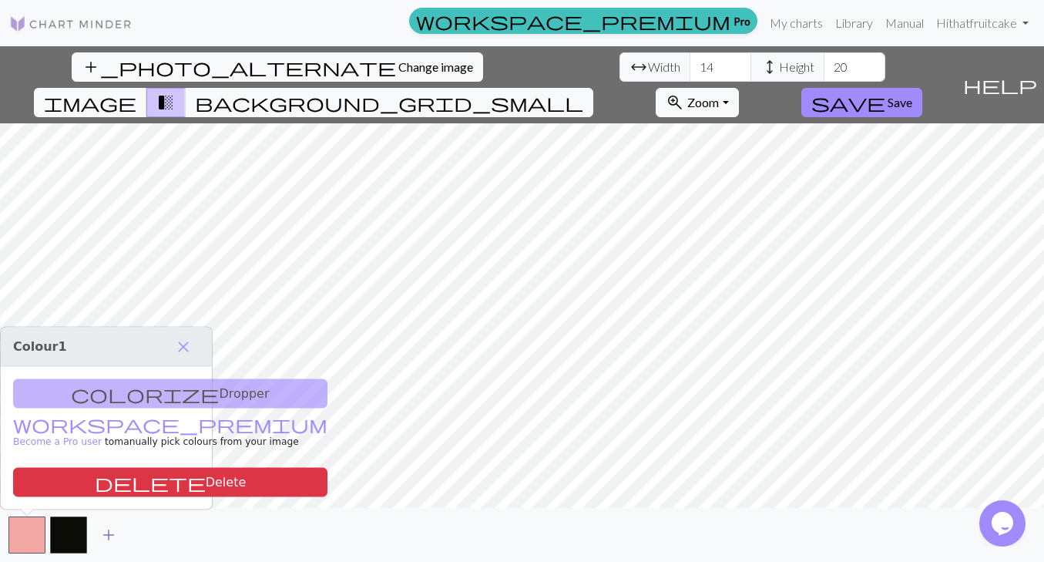
click at [103, 527] on span "add" at bounding box center [108, 535] width 18 height 22
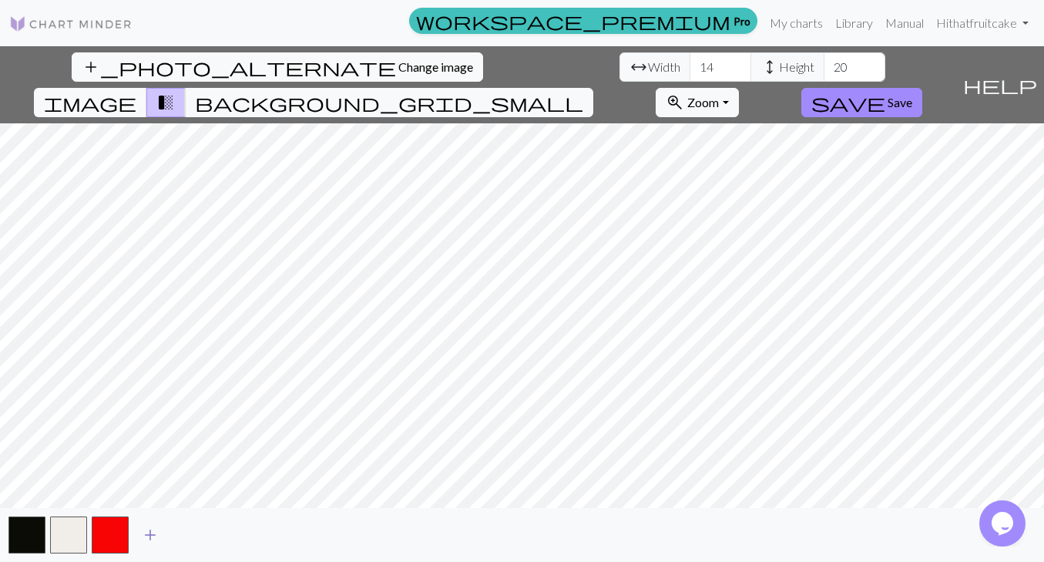
click at [140, 535] on button "add" at bounding box center [150, 534] width 39 height 29
click at [195, 531] on span "add" at bounding box center [192, 535] width 18 height 22
click at [690, 64] on input "15" at bounding box center [721, 66] width 62 height 29
click at [690, 64] on input "16" at bounding box center [721, 66] width 62 height 29
click at [690, 64] on input "17" at bounding box center [721, 66] width 62 height 29
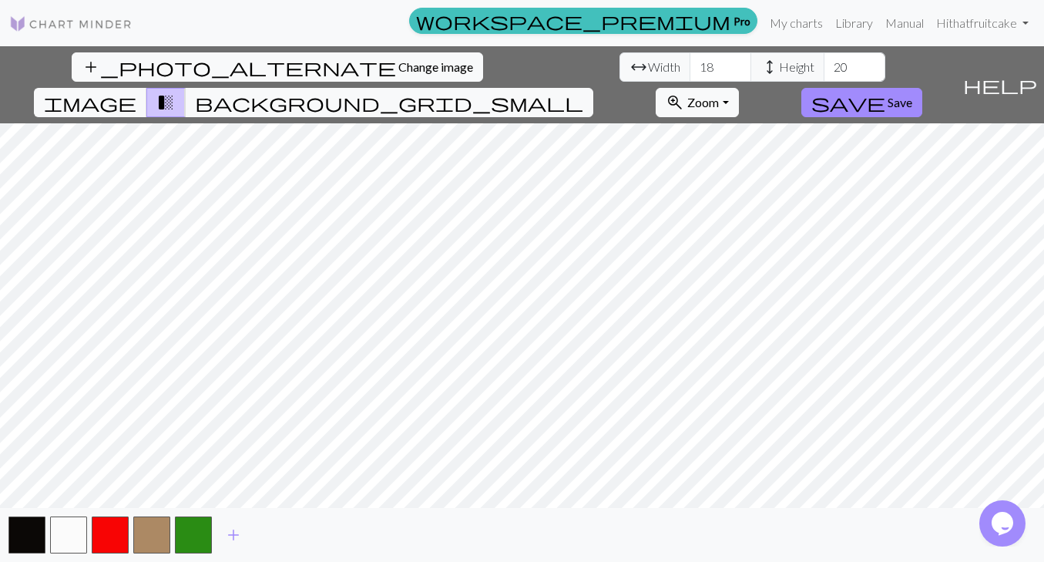
click at [690, 64] on input "18" at bounding box center [721, 66] width 62 height 29
click at [690, 64] on input "19" at bounding box center [721, 66] width 62 height 29
type input "20"
click at [690, 64] on input "20" at bounding box center [721, 66] width 62 height 29
click at [824, 63] on input "21" at bounding box center [855, 66] width 62 height 29
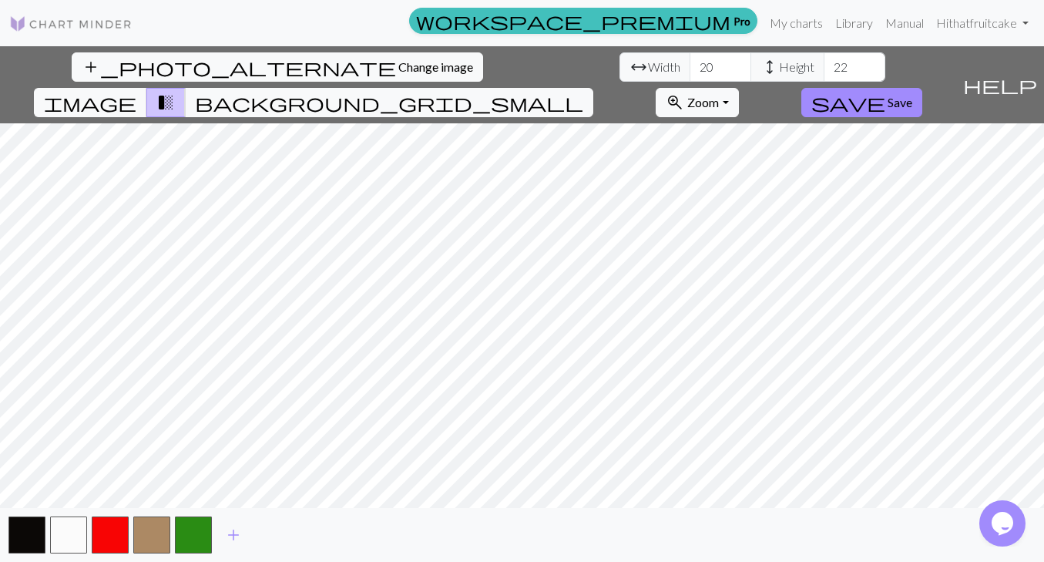
click at [824, 63] on input "22" at bounding box center [855, 66] width 62 height 29
click at [824, 63] on input "23" at bounding box center [855, 66] width 62 height 29
click at [824, 63] on input "24" at bounding box center [855, 66] width 62 height 29
type input "25"
click at [824, 63] on input "25" at bounding box center [855, 66] width 62 height 29
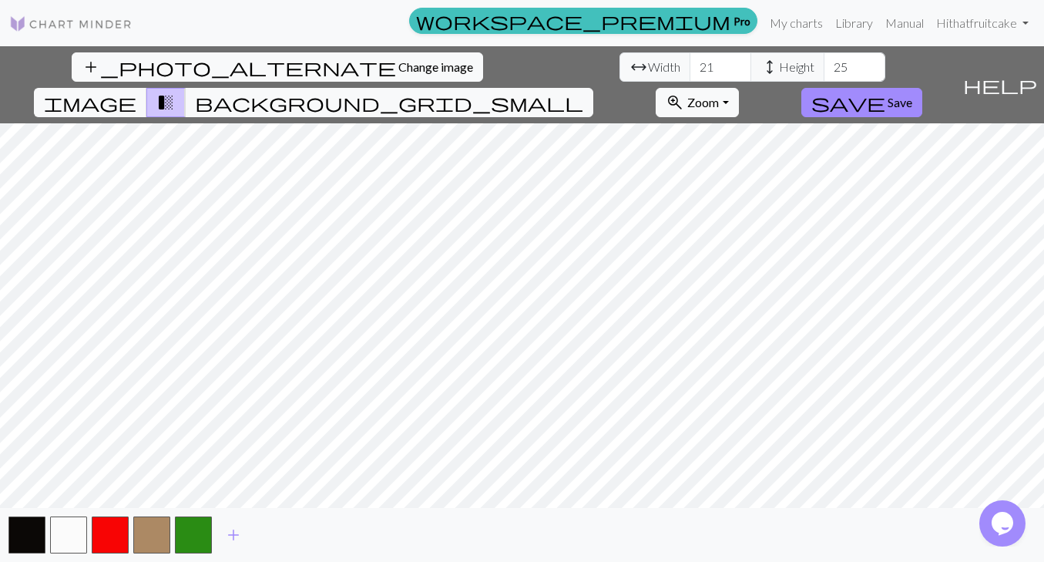
click at [690, 62] on input "21" at bounding box center [721, 66] width 62 height 29
click at [690, 59] on input "21" at bounding box center [721, 66] width 62 height 29
click at [690, 69] on input "20" at bounding box center [721, 66] width 62 height 29
click at [690, 63] on input "21" at bounding box center [721, 66] width 62 height 29
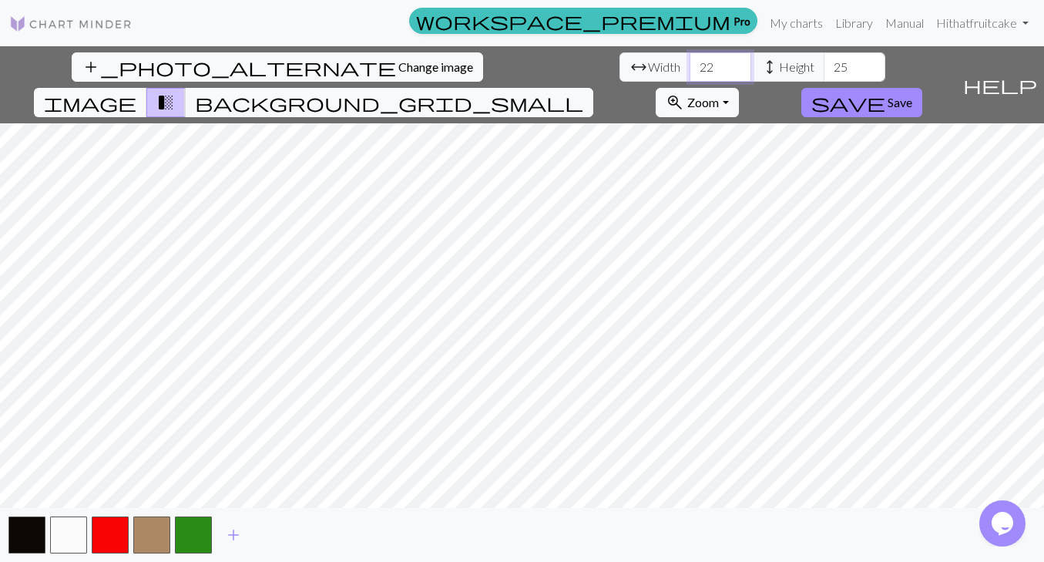
click at [690, 63] on input "22" at bounding box center [721, 66] width 62 height 29
click at [690, 63] on input "23" at bounding box center [721, 66] width 62 height 29
click at [690, 63] on input "24" at bounding box center [721, 66] width 62 height 29
click at [690, 63] on input "25" at bounding box center [721, 66] width 62 height 29
click at [690, 63] on input "26" at bounding box center [721, 66] width 62 height 29
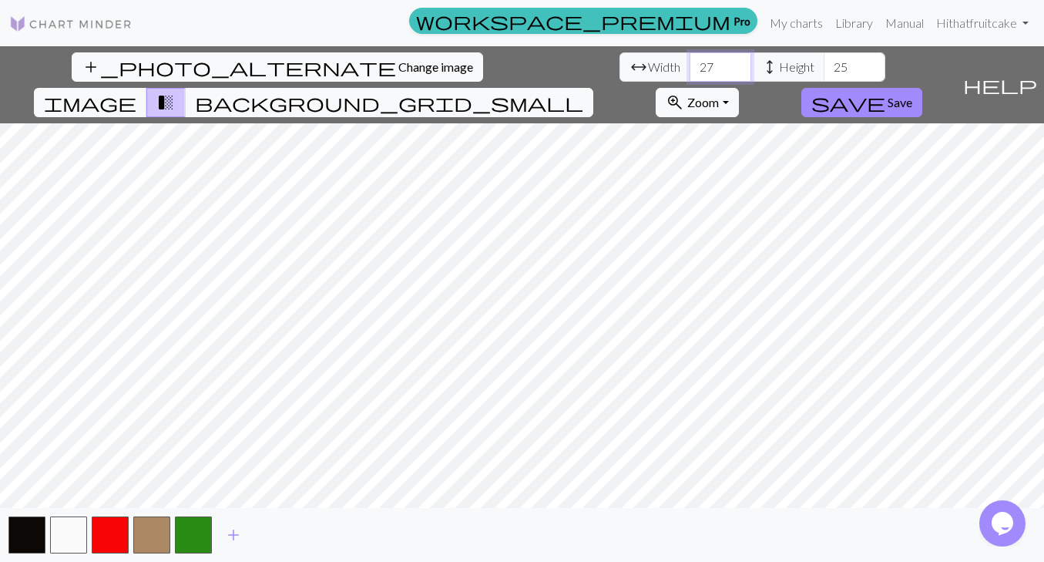
click at [690, 63] on input "27" at bounding box center [721, 66] width 62 height 29
click at [690, 63] on input "28" at bounding box center [721, 66] width 62 height 29
click at [690, 62] on input "29" at bounding box center [721, 66] width 62 height 29
click at [690, 62] on input "30" at bounding box center [721, 66] width 62 height 29
click at [690, 62] on input "31" at bounding box center [721, 66] width 62 height 29
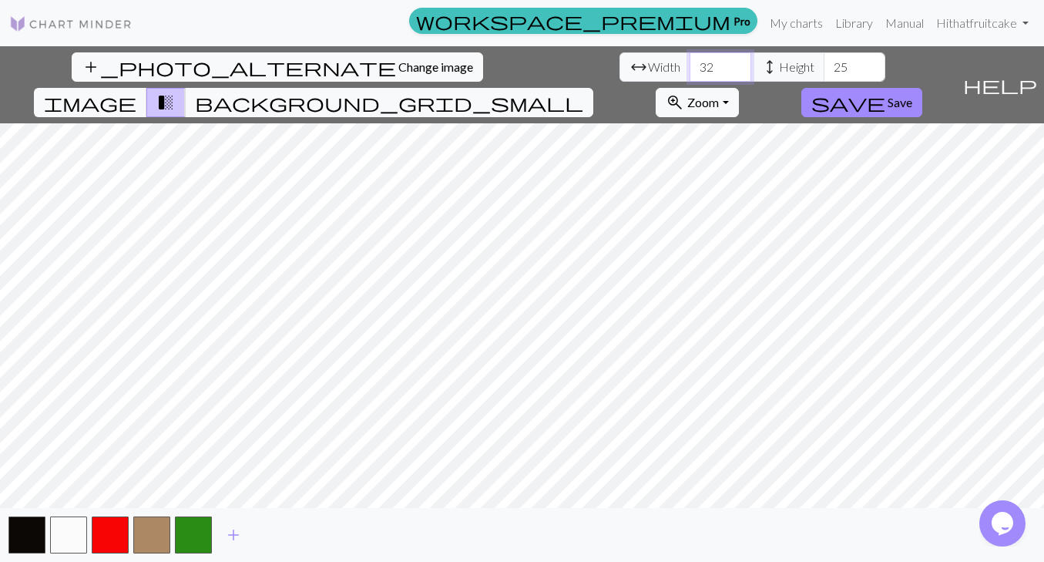
click at [690, 62] on input "32" at bounding box center [721, 66] width 62 height 29
click at [690, 62] on input "33" at bounding box center [721, 66] width 62 height 29
click at [690, 62] on input "34" at bounding box center [721, 66] width 62 height 29
type input "35"
click at [690, 62] on input "35" at bounding box center [721, 66] width 62 height 29
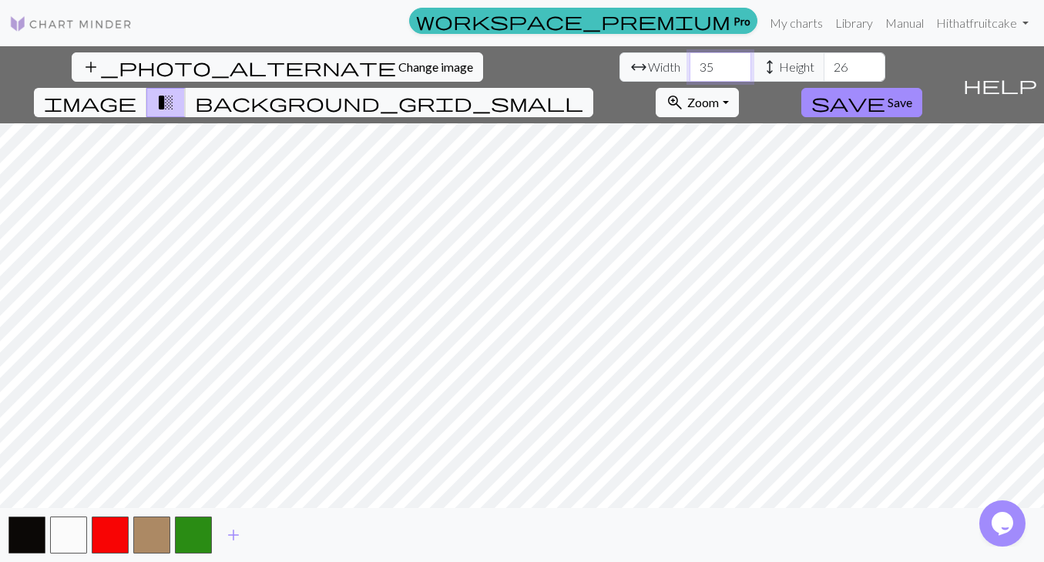
click at [824, 63] on input "26" at bounding box center [855, 66] width 62 height 29
click at [824, 63] on input "27" at bounding box center [855, 66] width 62 height 29
click at [824, 63] on input "28" at bounding box center [855, 66] width 62 height 29
click at [824, 63] on input "29" at bounding box center [855, 66] width 62 height 29
type input "30"
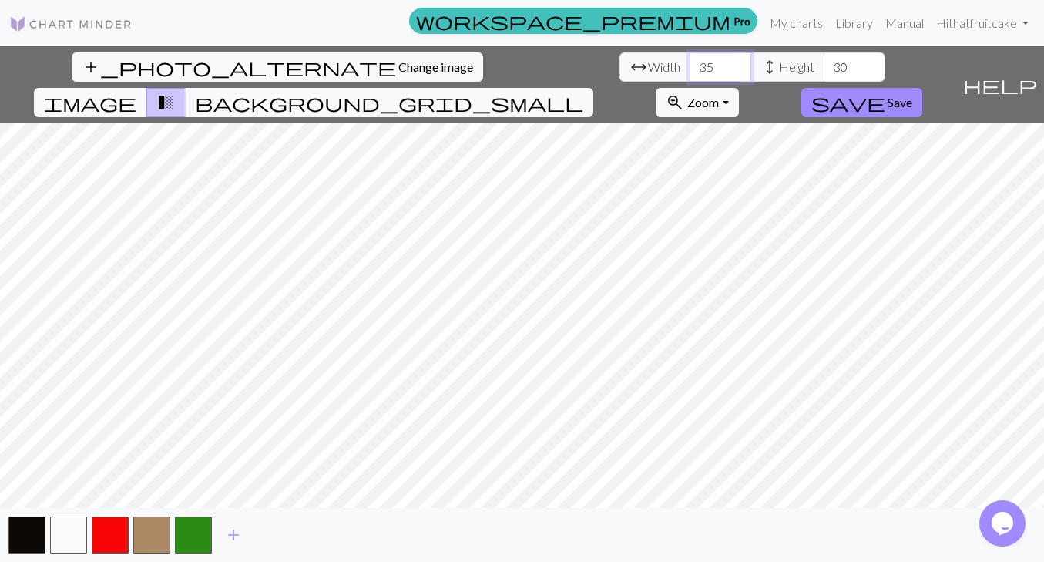
click at [824, 63] on input "30" at bounding box center [855, 66] width 62 height 29
click at [923, 88] on button "save Save" at bounding box center [862, 102] width 121 height 29
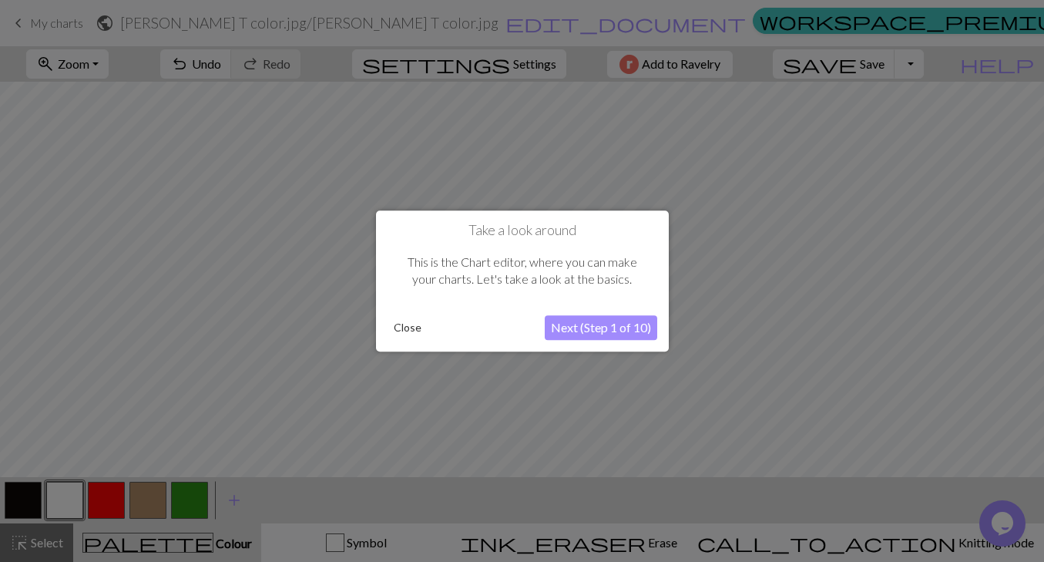
click at [577, 323] on button "Next (Step 1 of 10)" at bounding box center [601, 327] width 113 height 25
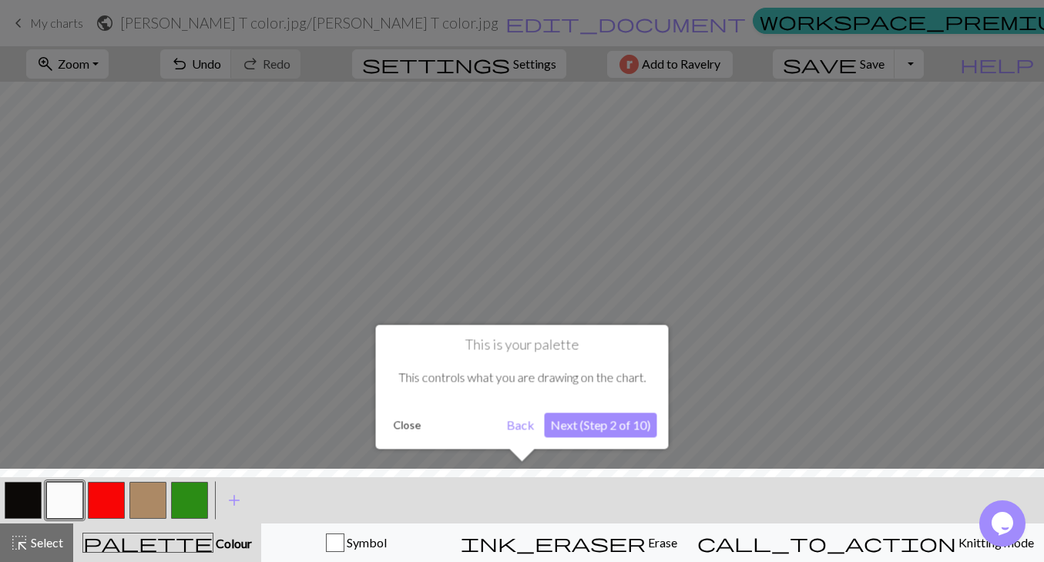
click at [588, 429] on button "Next (Step 2 of 10)" at bounding box center [601, 424] width 113 height 25
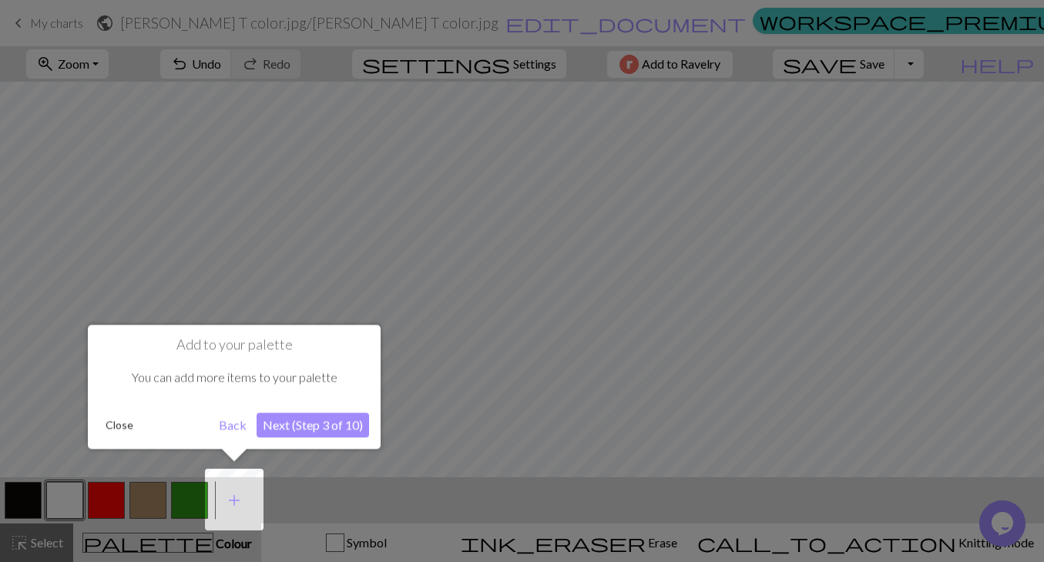
click at [297, 430] on button "Next (Step 3 of 10)" at bounding box center [313, 424] width 113 height 25
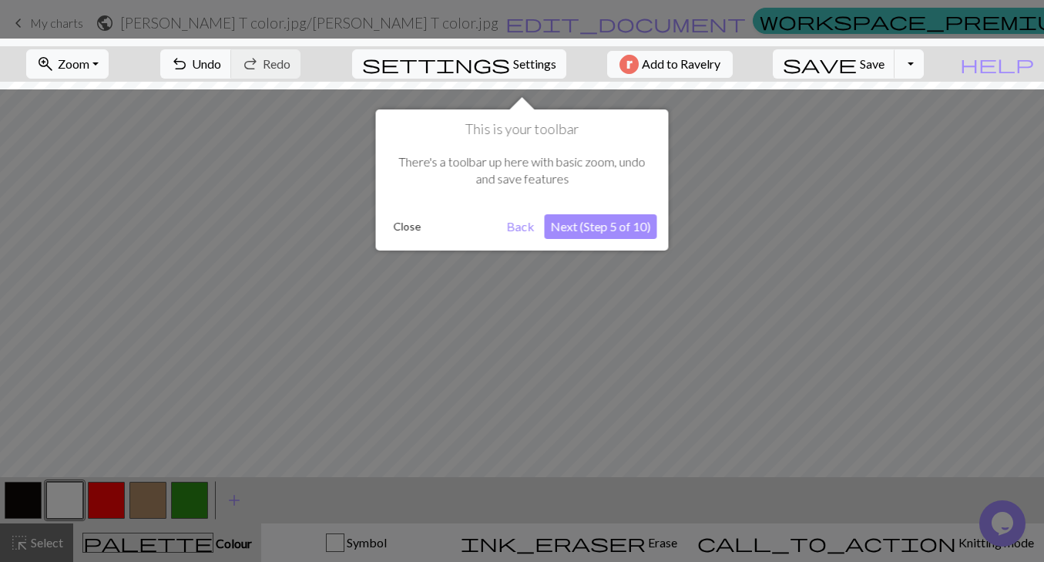
click at [570, 229] on button "Next (Step 5 of 10)" at bounding box center [601, 226] width 113 height 25
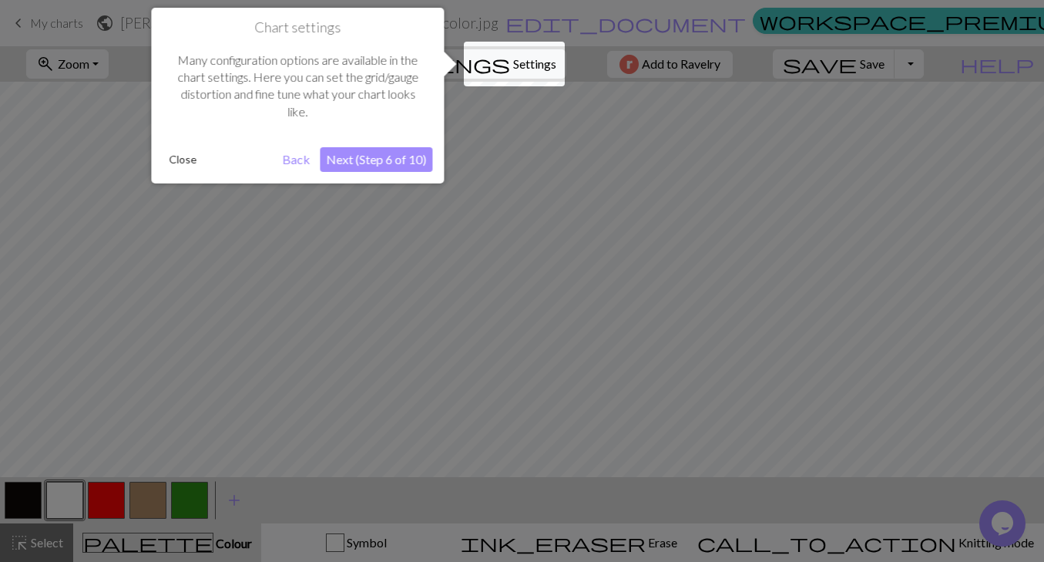
click at [285, 154] on button "Back" at bounding box center [296, 159] width 40 height 25
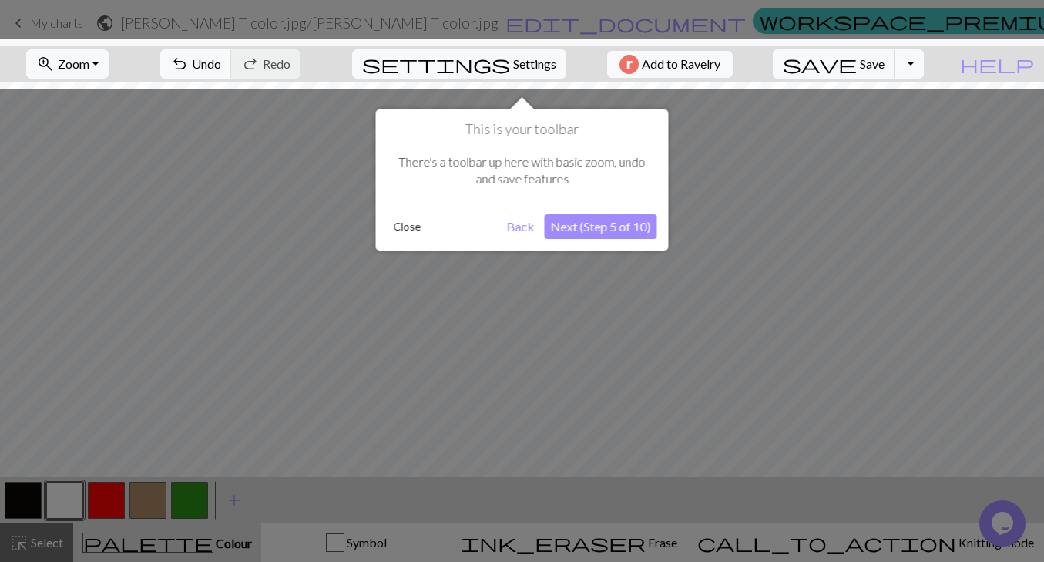
click at [587, 227] on button "Next (Step 5 of 10)" at bounding box center [601, 226] width 113 height 25
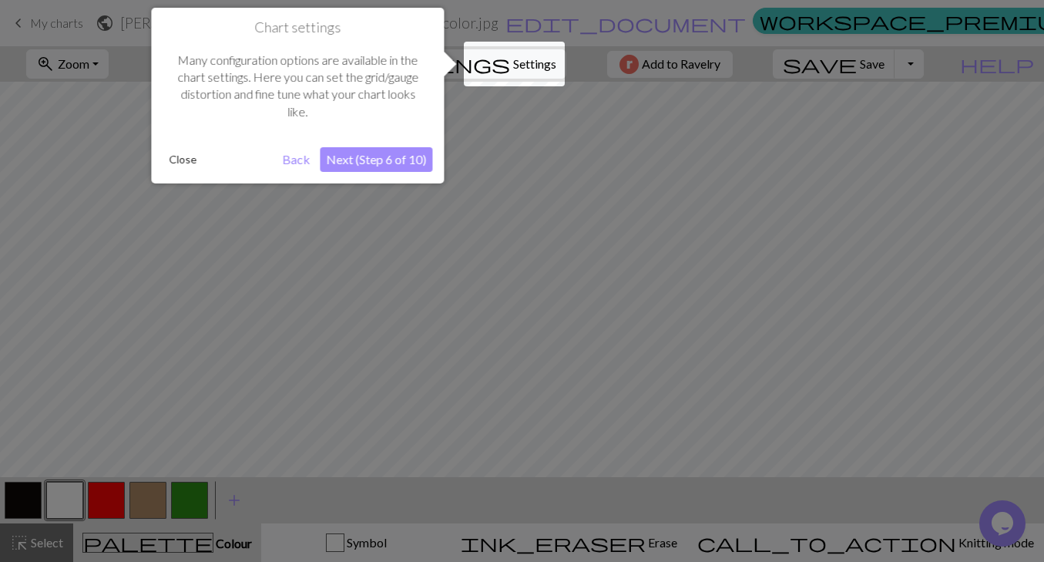
click at [393, 159] on button "Next (Step 6 of 10)" at bounding box center [376, 159] width 113 height 25
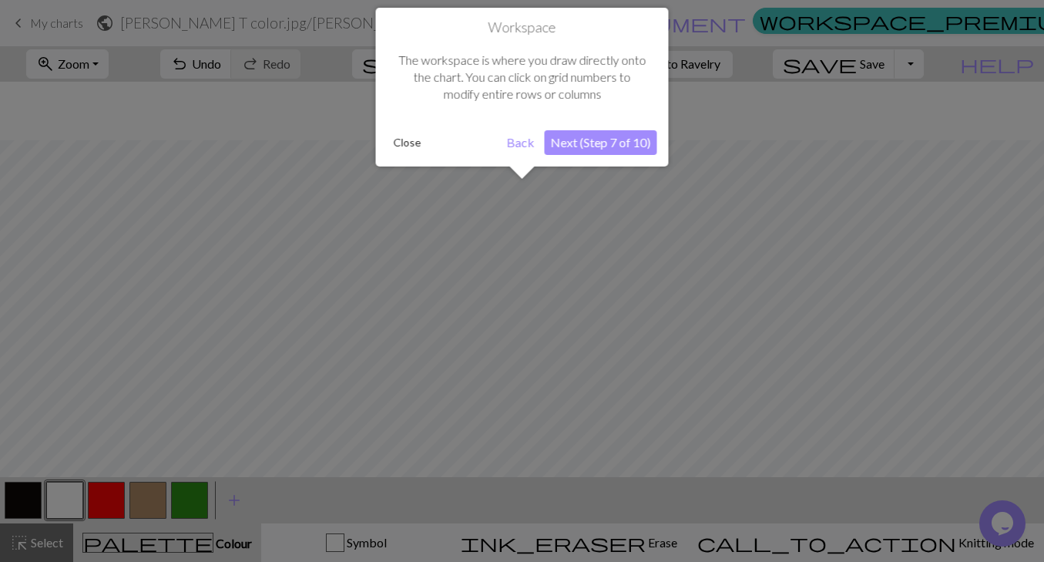
scroll to position [59, 0]
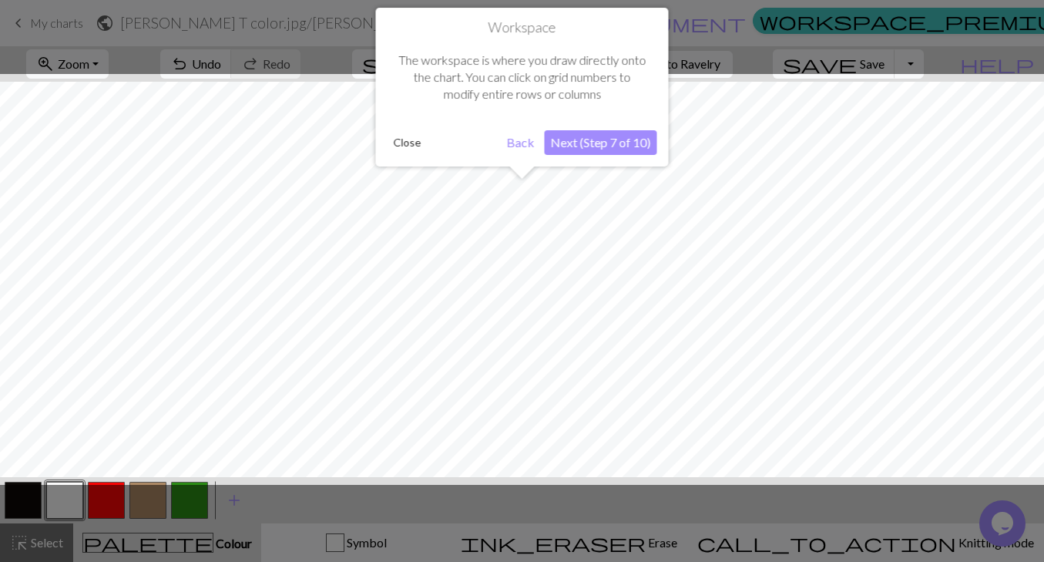
click at [580, 147] on button "Next (Step 7 of 10)" at bounding box center [601, 142] width 113 height 25
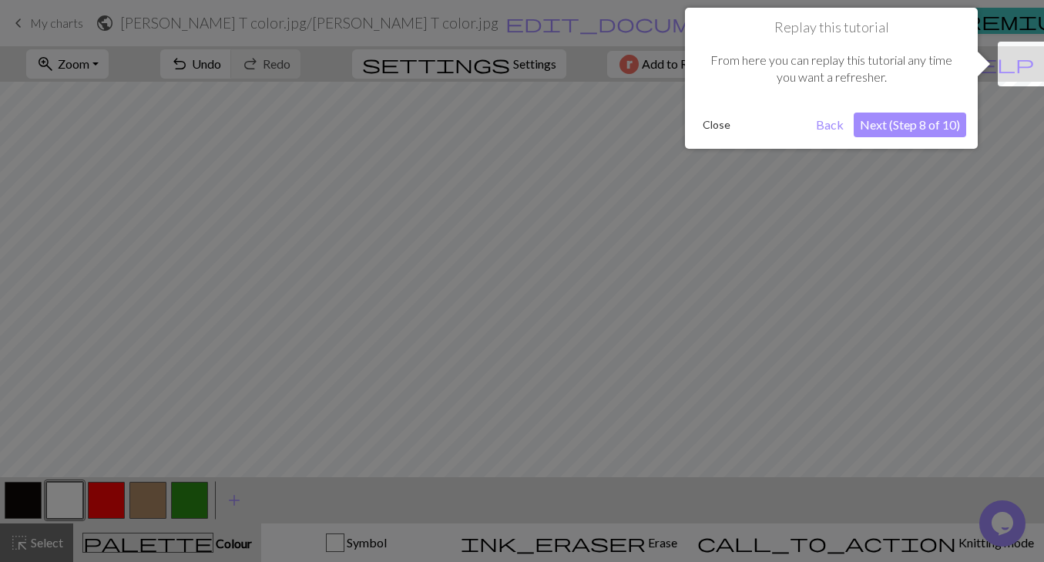
click at [889, 135] on button "Next (Step 8 of 10)" at bounding box center [910, 125] width 113 height 25
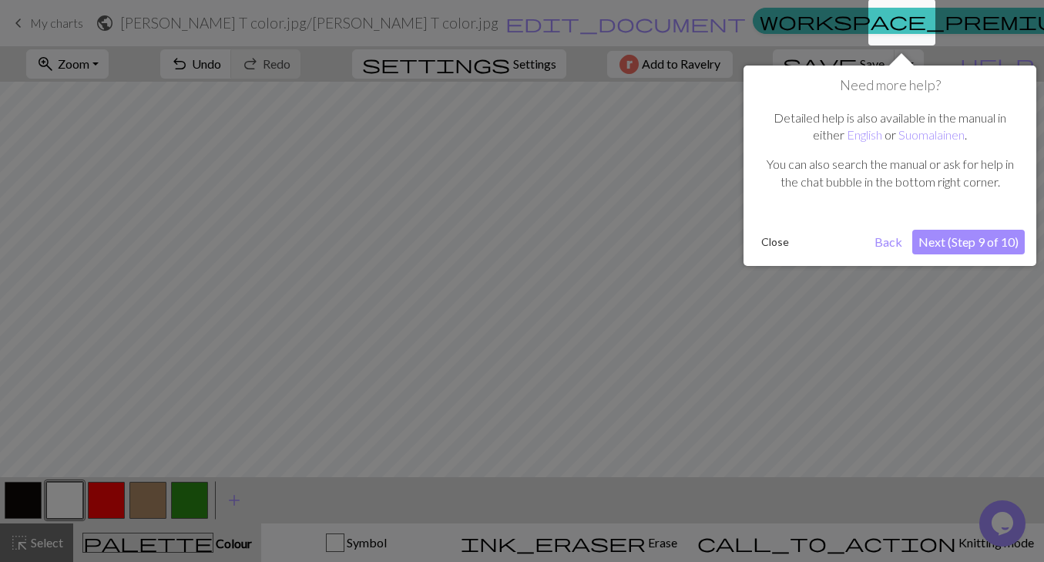
click at [946, 240] on button "Next (Step 9 of 10)" at bounding box center [969, 242] width 113 height 25
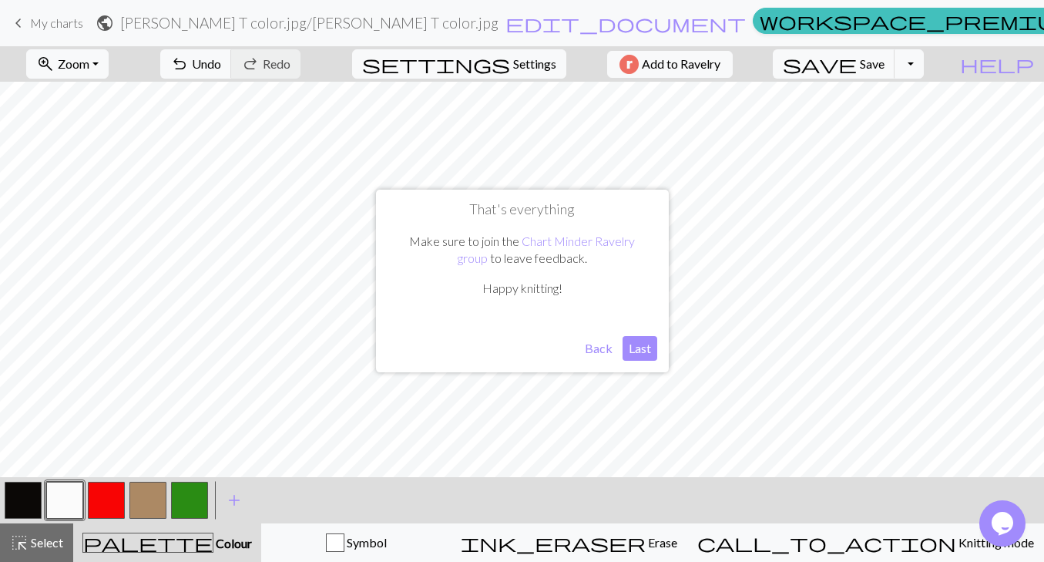
click at [641, 345] on button "Last" at bounding box center [640, 348] width 35 height 25
click at [520, 68] on span "Settings" at bounding box center [534, 64] width 43 height 18
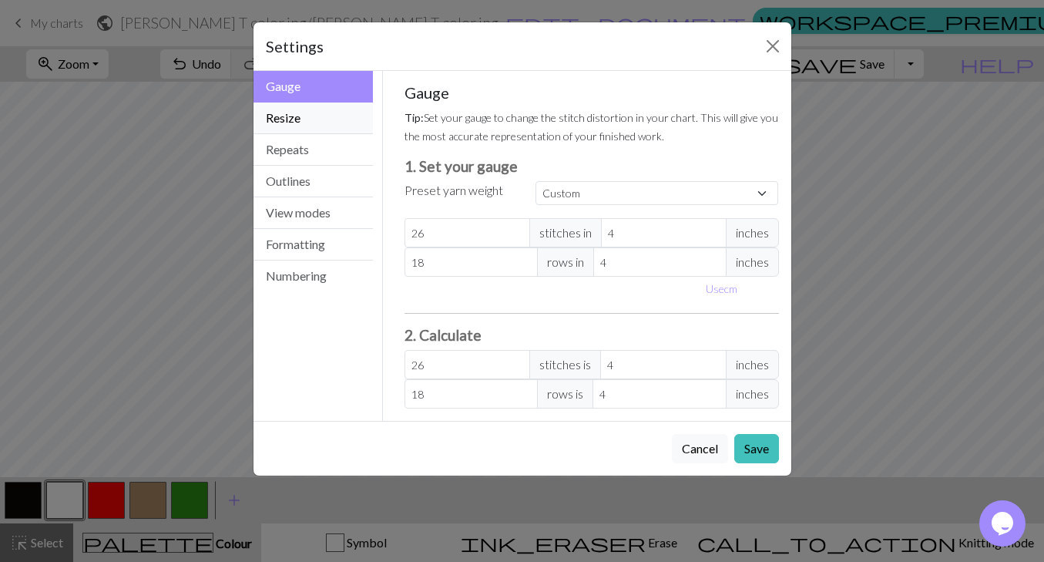
click at [284, 121] on button "Resize" at bounding box center [314, 119] width 120 height 32
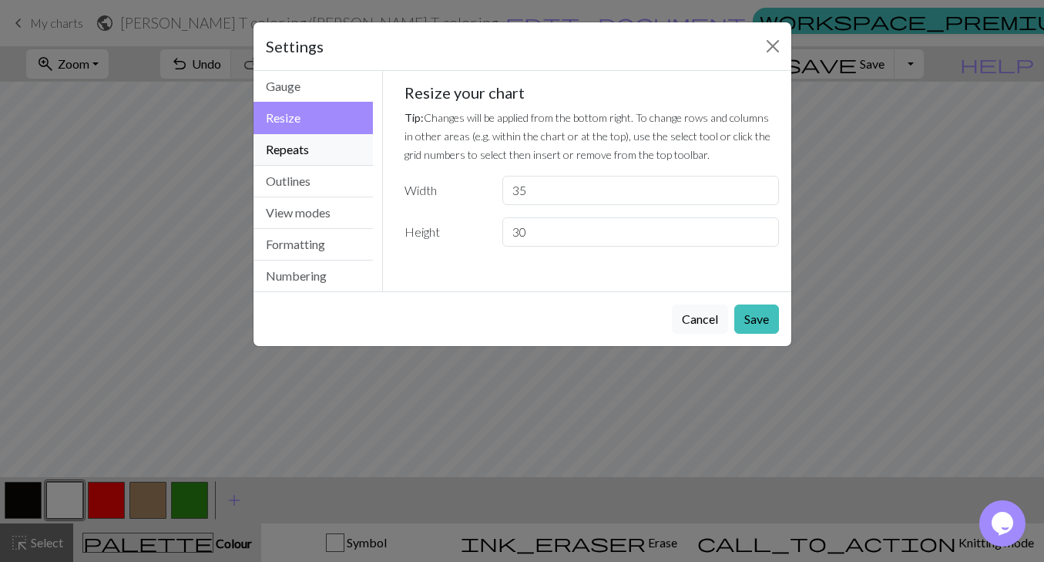
click at [301, 136] on button "Repeats" at bounding box center [314, 150] width 120 height 32
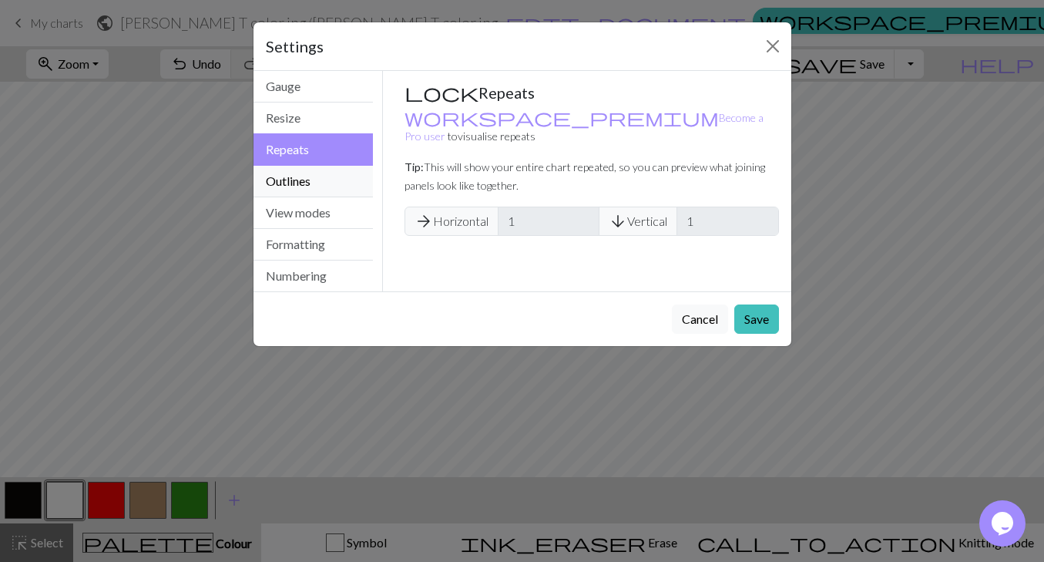
click at [315, 167] on button "Outlines" at bounding box center [314, 182] width 120 height 32
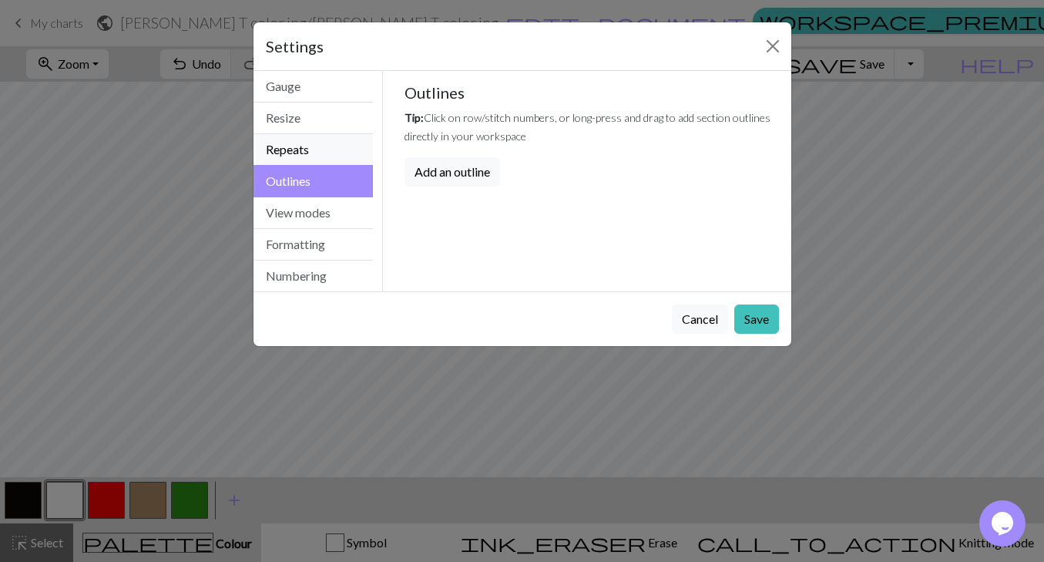
click at [297, 159] on button "Repeats" at bounding box center [314, 150] width 120 height 32
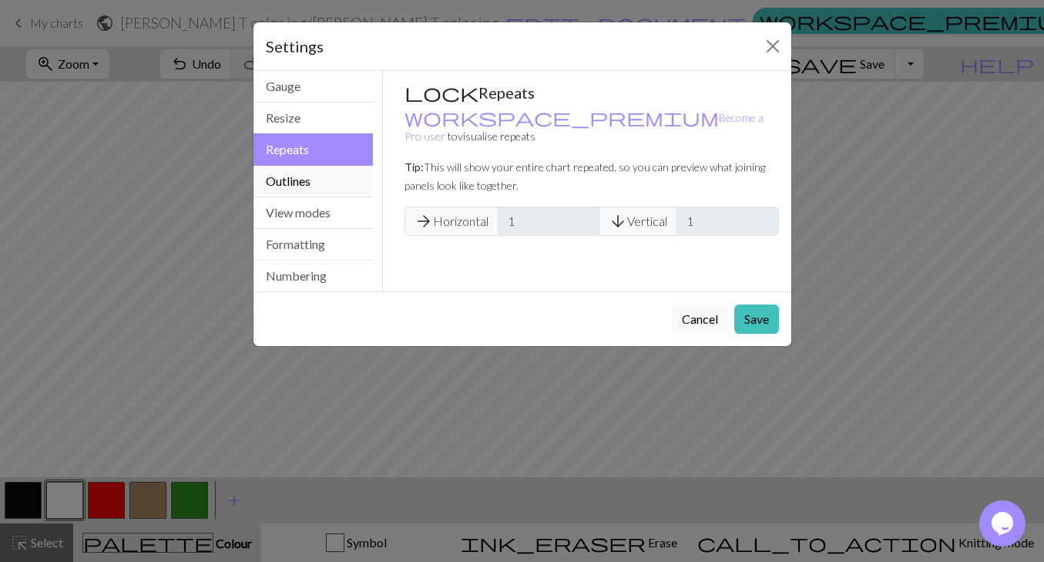
click at [306, 183] on button "Outlines" at bounding box center [314, 182] width 120 height 32
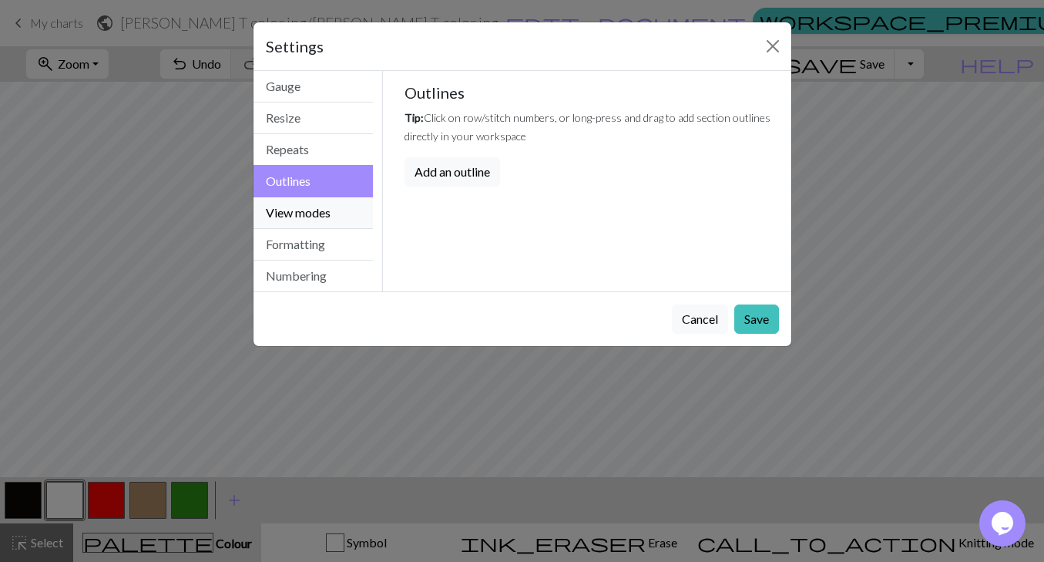
click at [314, 200] on button "View modes" at bounding box center [314, 213] width 120 height 32
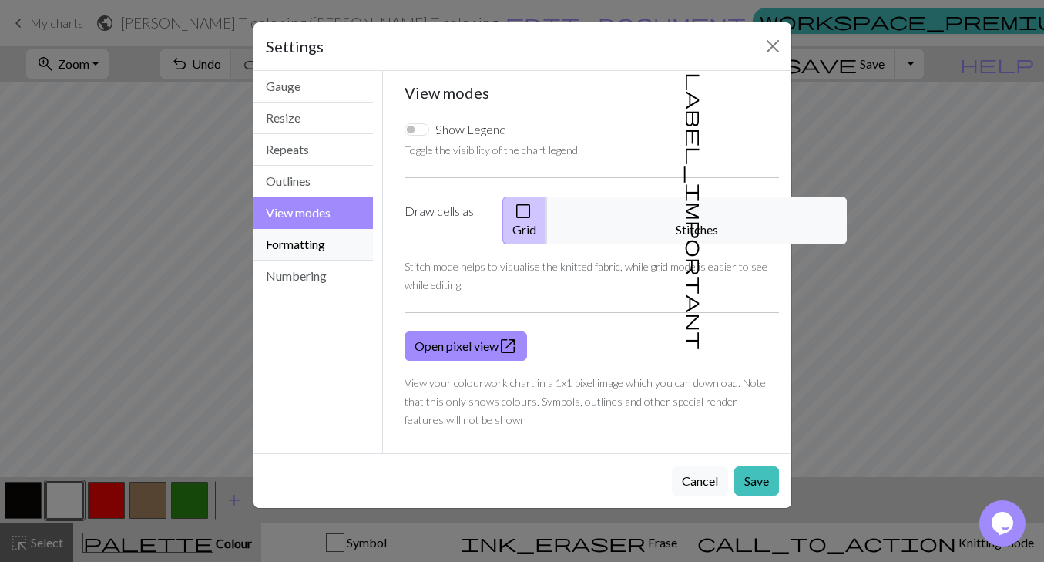
click at [324, 234] on button "Formatting" at bounding box center [314, 245] width 120 height 32
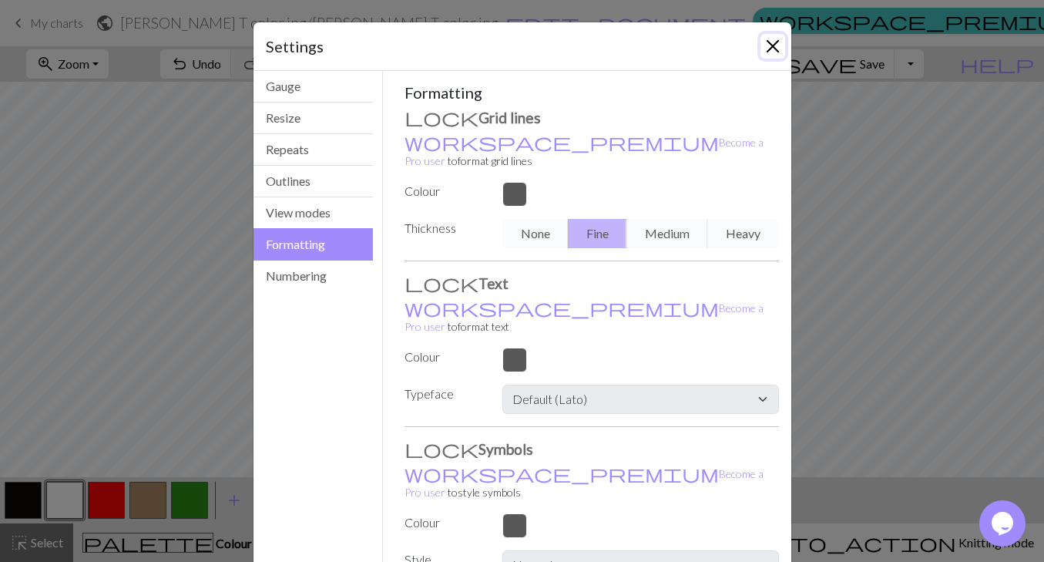
click at [772, 42] on button "Close" at bounding box center [773, 46] width 25 height 25
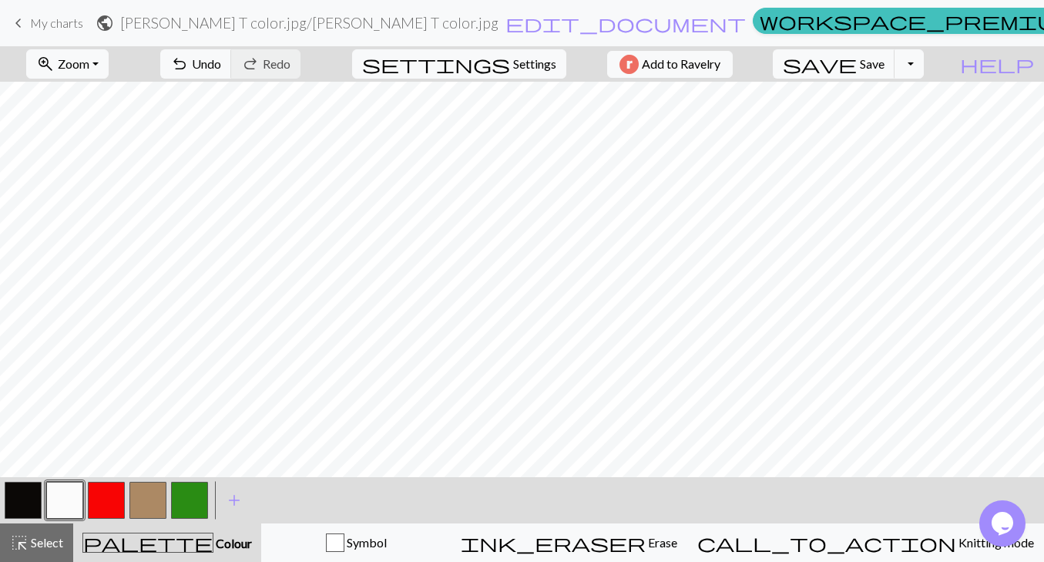
click at [135, 501] on button "button" at bounding box center [147, 500] width 37 height 37
click at [89, 71] on span "Zoom" at bounding box center [74, 63] width 32 height 15
click at [92, 190] on button "50%" at bounding box center [88, 185] width 122 height 25
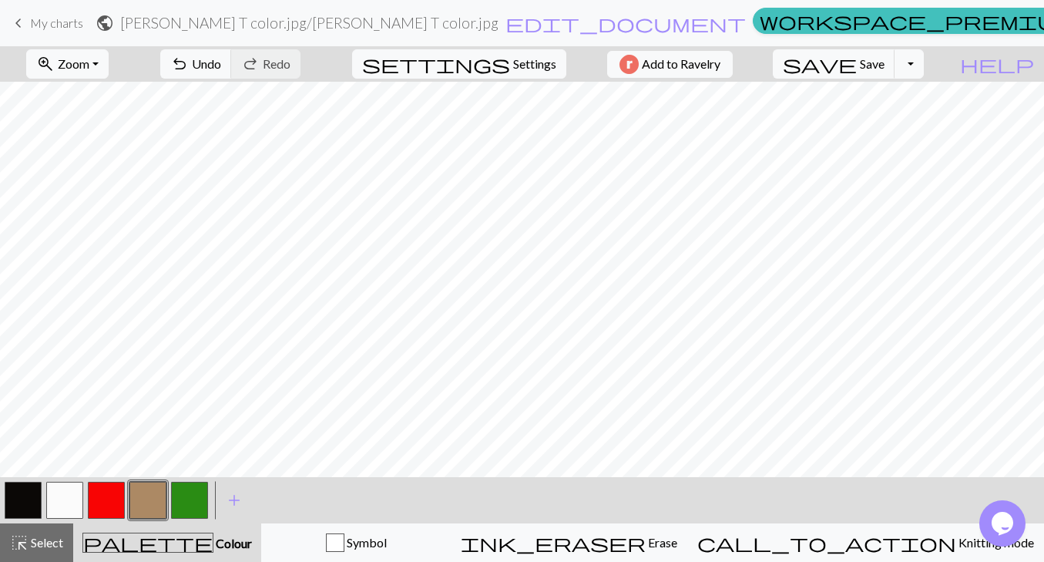
click at [61, 500] on button "button" at bounding box center [64, 500] width 37 height 37
click at [195, 496] on button "button" at bounding box center [189, 500] width 37 height 37
click at [31, 503] on button "button" at bounding box center [23, 500] width 37 height 37
click at [28, 504] on button "button" at bounding box center [23, 500] width 37 height 37
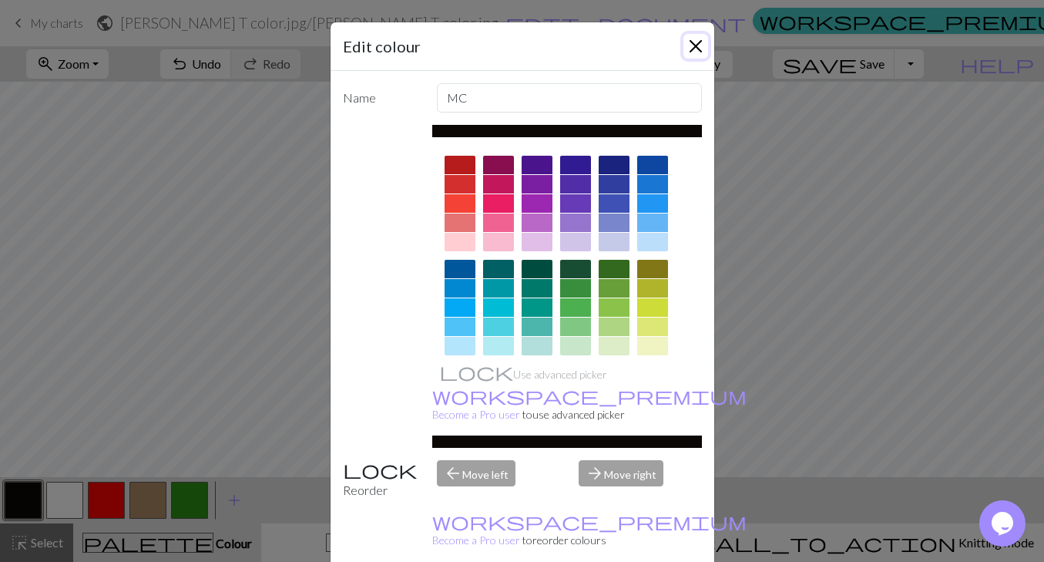
click at [700, 49] on button "Close" at bounding box center [696, 46] width 25 height 25
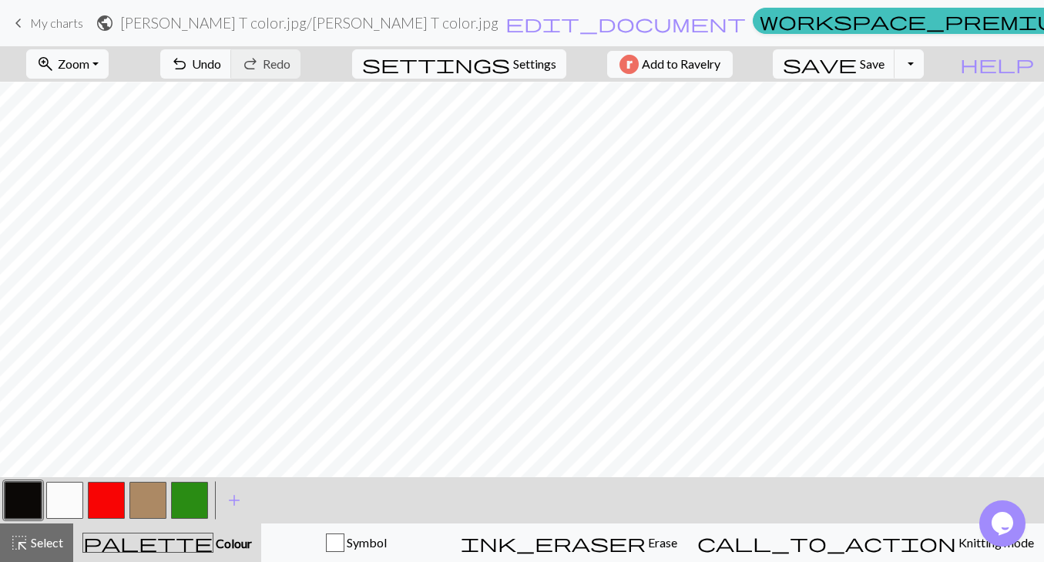
click at [52, 500] on button "button" at bounding box center [64, 500] width 37 height 37
click at [12, 505] on button "button" at bounding box center [23, 500] width 37 height 37
click at [68, 492] on button "button" at bounding box center [64, 500] width 37 height 37
click at [109, 64] on button "zoom_in Zoom Zoom" at bounding box center [67, 63] width 82 height 29
click at [106, 196] on button "50%" at bounding box center [88, 185] width 122 height 25
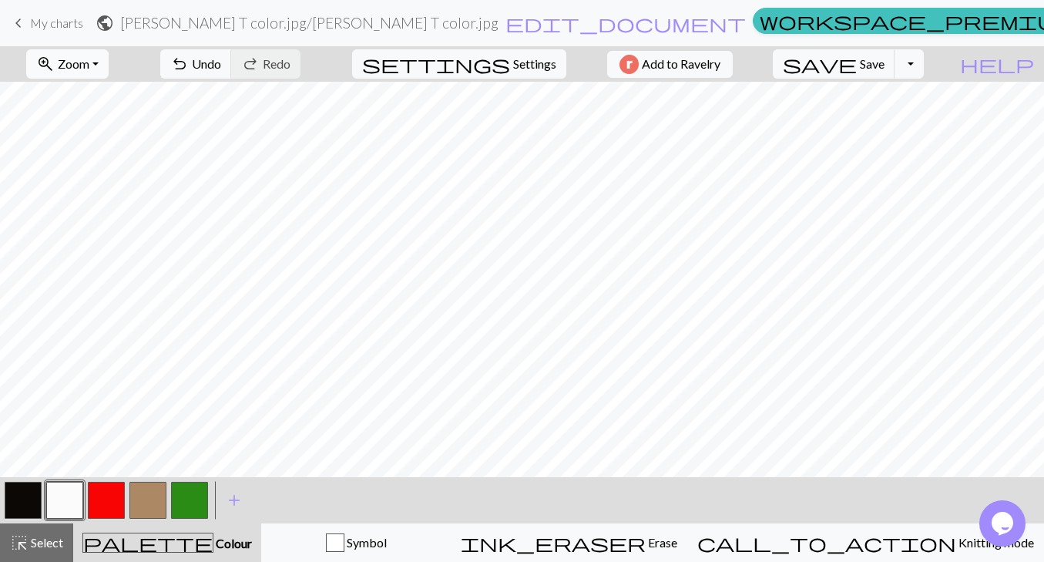
click at [89, 70] on span "Zoom" at bounding box center [74, 63] width 32 height 15
click at [99, 509] on button "button" at bounding box center [106, 500] width 37 height 37
click at [151, 489] on button "button" at bounding box center [147, 500] width 37 height 37
click at [27, 500] on button "button" at bounding box center [23, 500] width 37 height 37
click at [149, 494] on button "button" at bounding box center [147, 500] width 37 height 37
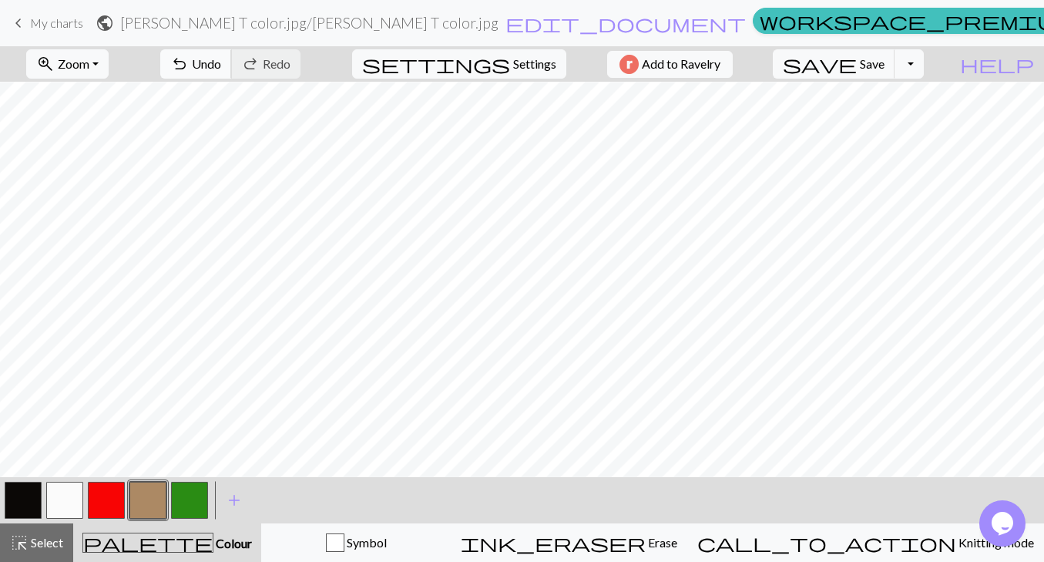
click at [232, 66] on button "undo Undo Undo" at bounding box center [196, 63] width 72 height 29
click at [885, 66] on span "Save" at bounding box center [872, 63] width 25 height 15
click at [924, 71] on button "Toggle Dropdown" at bounding box center [909, 63] width 29 height 29
click at [367, 22] on h2 "[PERSON_NAME] T color.jpg / [PERSON_NAME] T color.jpg" at bounding box center [309, 23] width 378 height 18
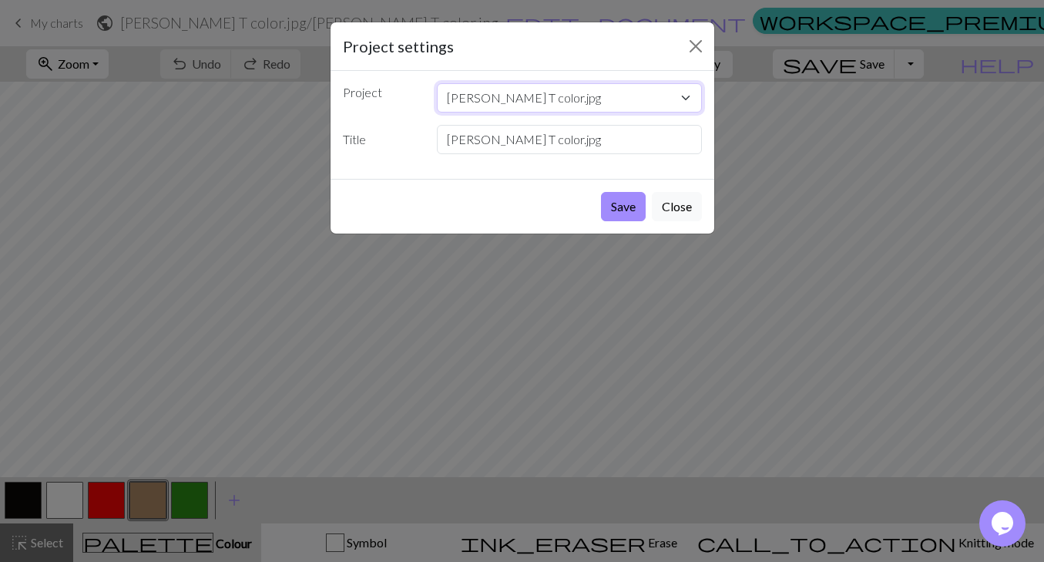
click option "[PERSON_NAME] T color.jpg" at bounding box center [0, 0] width 0 height 0
click at [556, 126] on input "[PERSON_NAME] T color.jpg" at bounding box center [569, 139] width 265 height 29
click at [553, 145] on input "[PERSON_NAME] T color.jpg" at bounding box center [569, 139] width 265 height 29
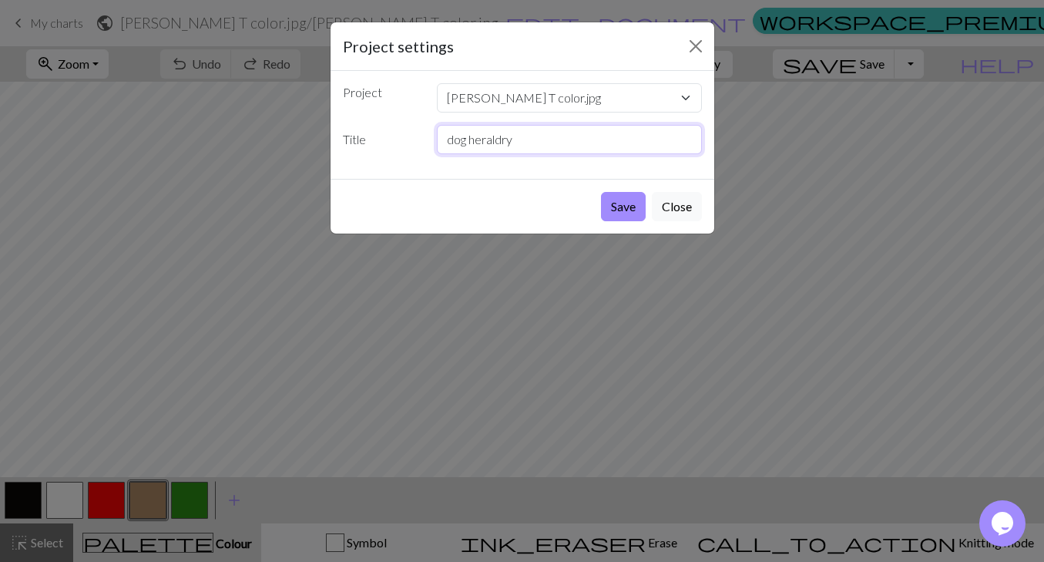
type input "dog heraldry"
click at [601, 192] on button "Save" at bounding box center [623, 206] width 45 height 29
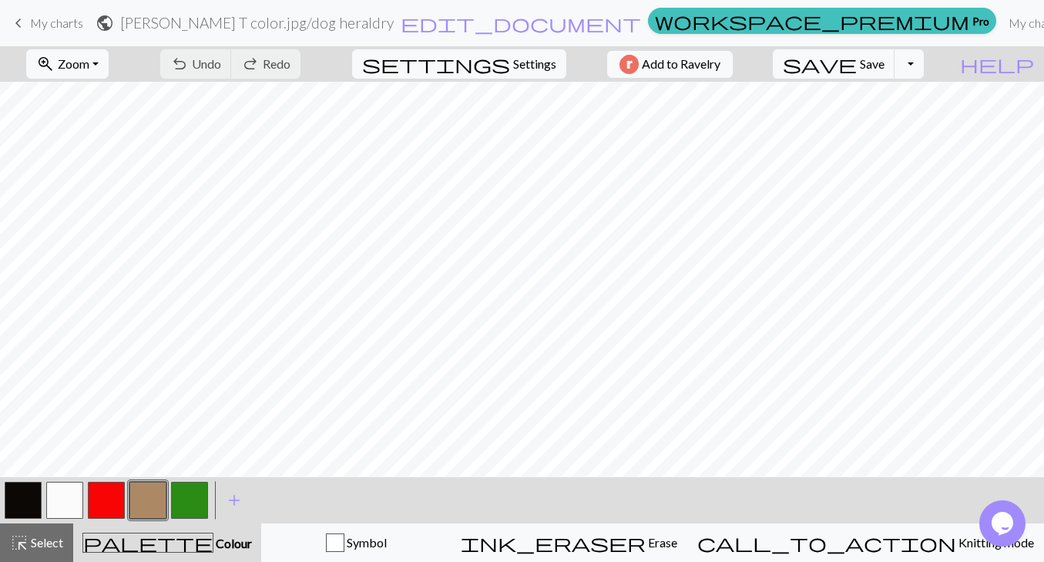
click at [385, 30] on h2 "[PERSON_NAME] T color.jpg / dog heraldry" at bounding box center [257, 23] width 274 height 18
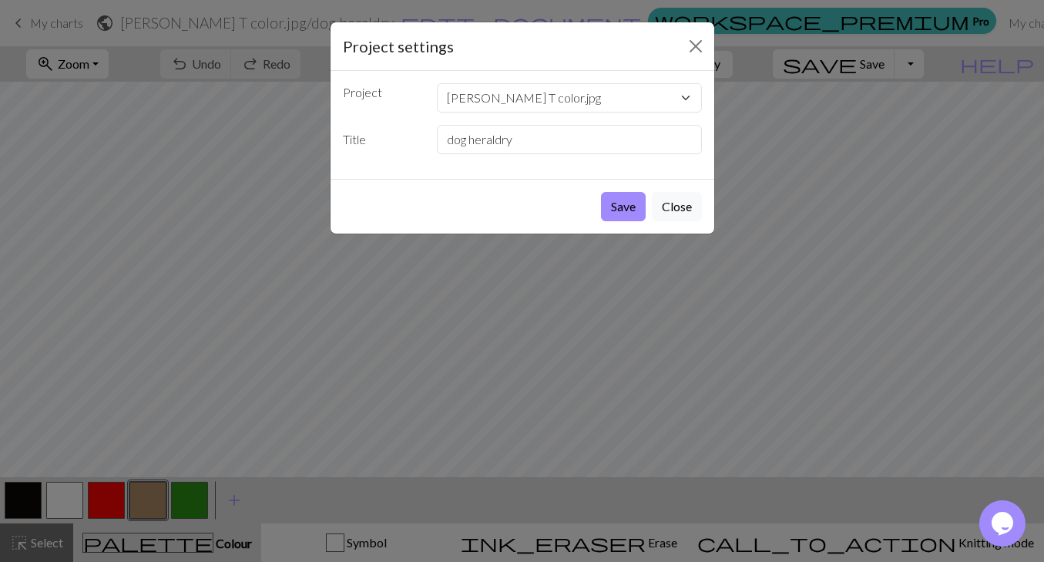
click at [213, 176] on div "Project settings Project [PERSON_NAME] color.jpg Title dog heraldry Save Close" at bounding box center [522, 281] width 1044 height 562
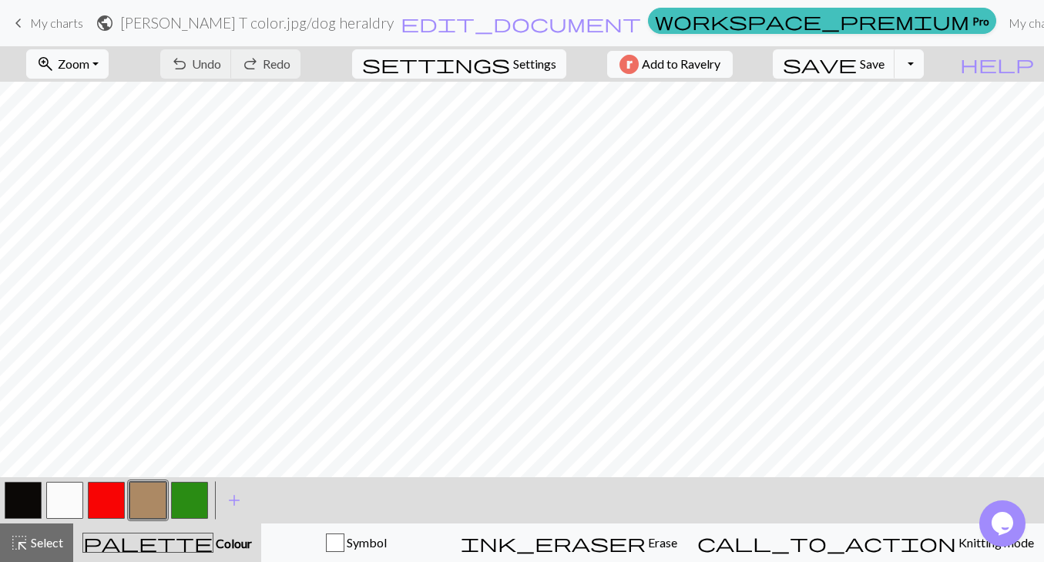
click at [46, 29] on span "My charts" at bounding box center [56, 22] width 53 height 15
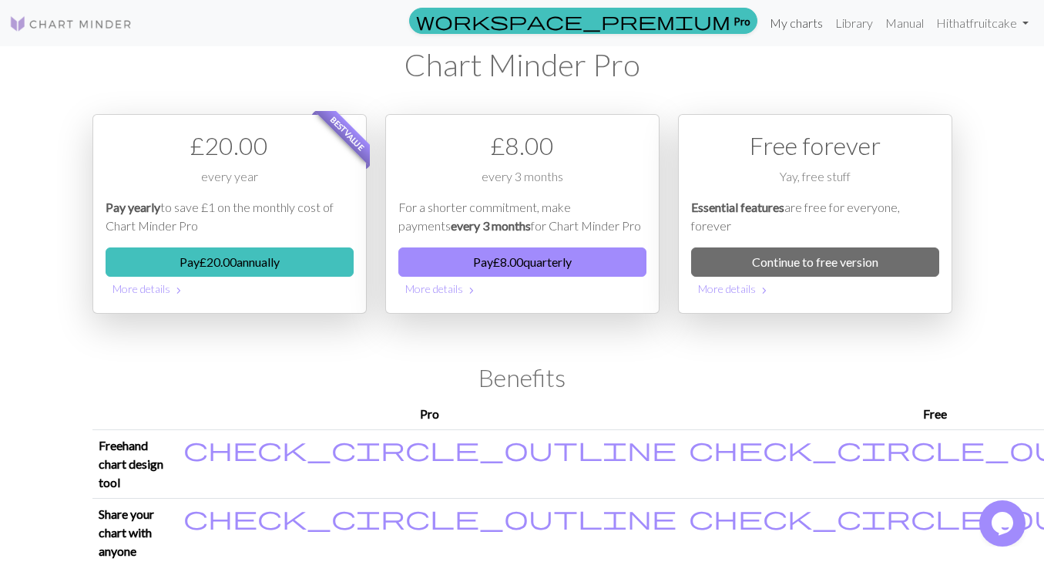
click at [794, 25] on link "My charts" at bounding box center [797, 23] width 66 height 31
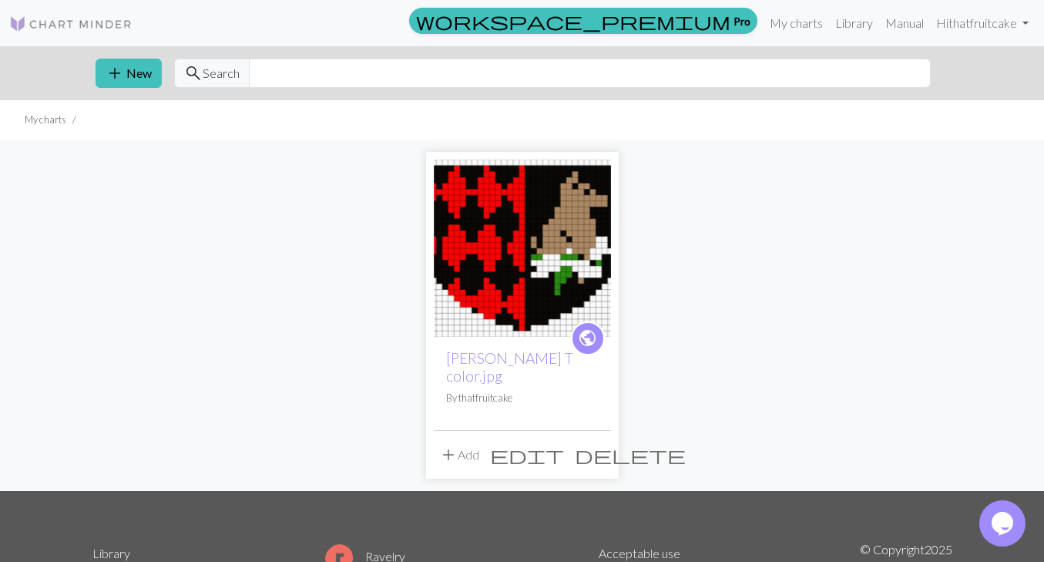
click at [543, 264] on img at bounding box center [522, 248] width 177 height 177
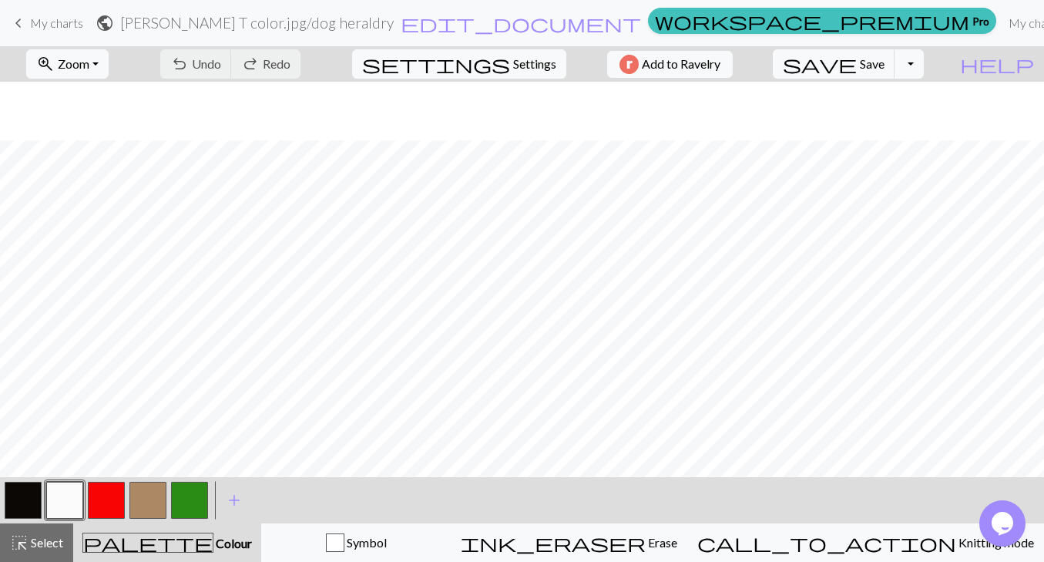
scroll to position [59, 0]
click at [518, 49] on div "settings Settings" at bounding box center [459, 63] width 237 height 35
click at [517, 61] on span "Settings" at bounding box center [534, 64] width 43 height 18
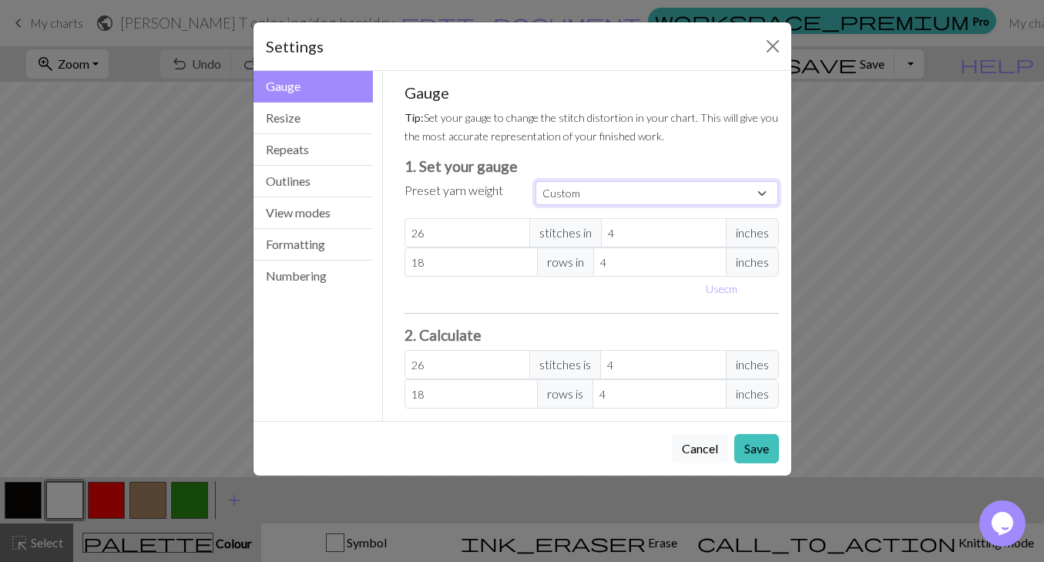
select select "worsted"
click option "Worsted" at bounding box center [0, 0] width 0 height 0
type input "20"
type input "26"
type input "20"
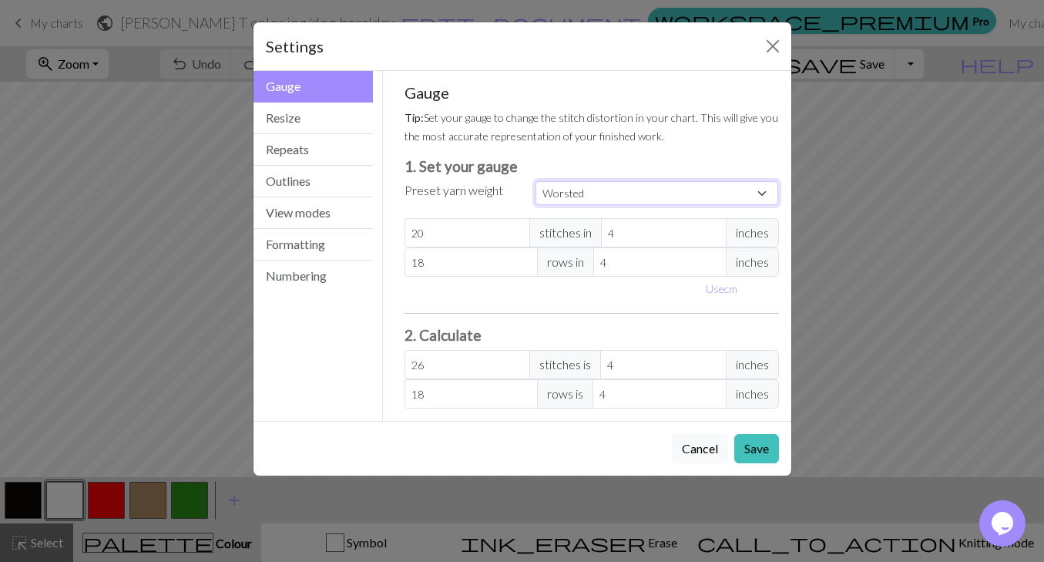
type input "26"
click at [566, 301] on div "Use cm" at bounding box center [591, 289] width 393 height 24
click at [768, 449] on button "Save" at bounding box center [756, 448] width 45 height 29
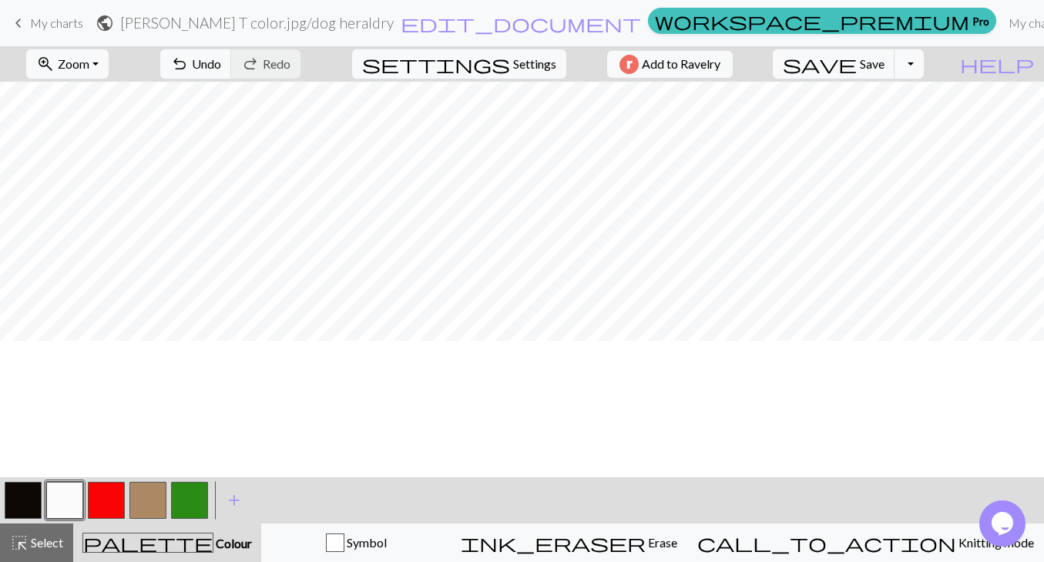
scroll to position [0, 0]
click at [516, 69] on span "Settings" at bounding box center [534, 64] width 43 height 18
select select "worsted"
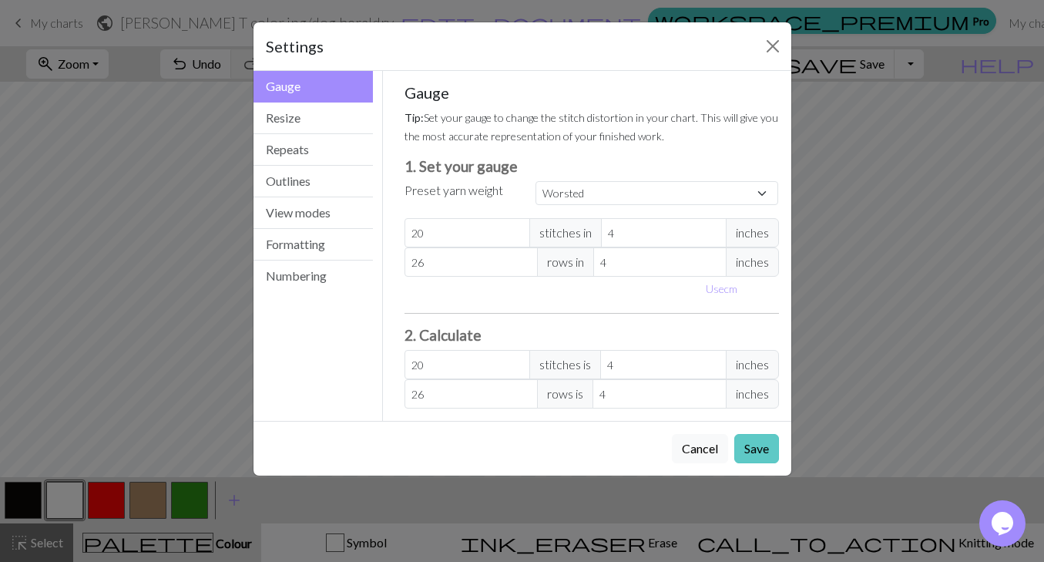
click at [760, 443] on button "Save" at bounding box center [756, 448] width 45 height 29
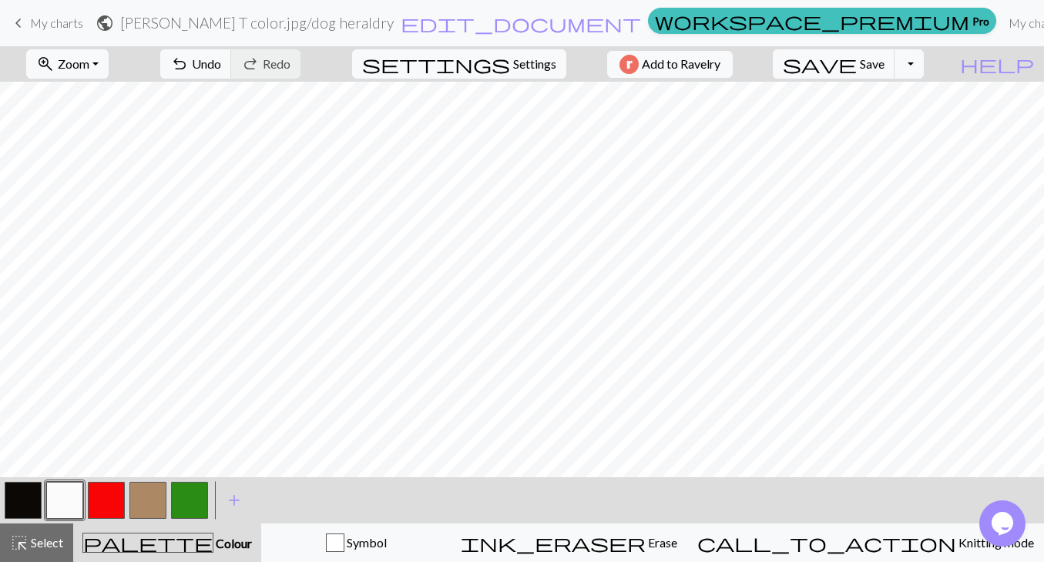
click at [22, 19] on span "keyboard_arrow_left" at bounding box center [18, 23] width 18 height 22
click at [857, 62] on span "save" at bounding box center [820, 64] width 74 height 22
click at [885, 64] on span "Save" at bounding box center [872, 63] width 25 height 15
click at [802, 31] on div "Chart saved" at bounding box center [522, 30] width 1044 height 61
click at [788, 23] on div "Chart saved" at bounding box center [522, 30] width 1044 height 61
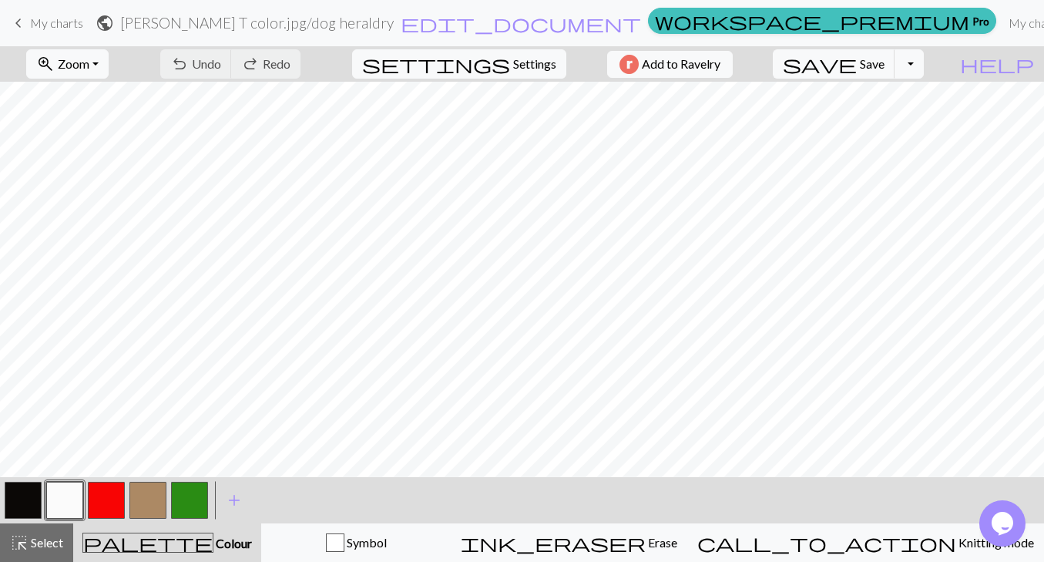
click at [42, 25] on span "My charts" at bounding box center [56, 22] width 53 height 15
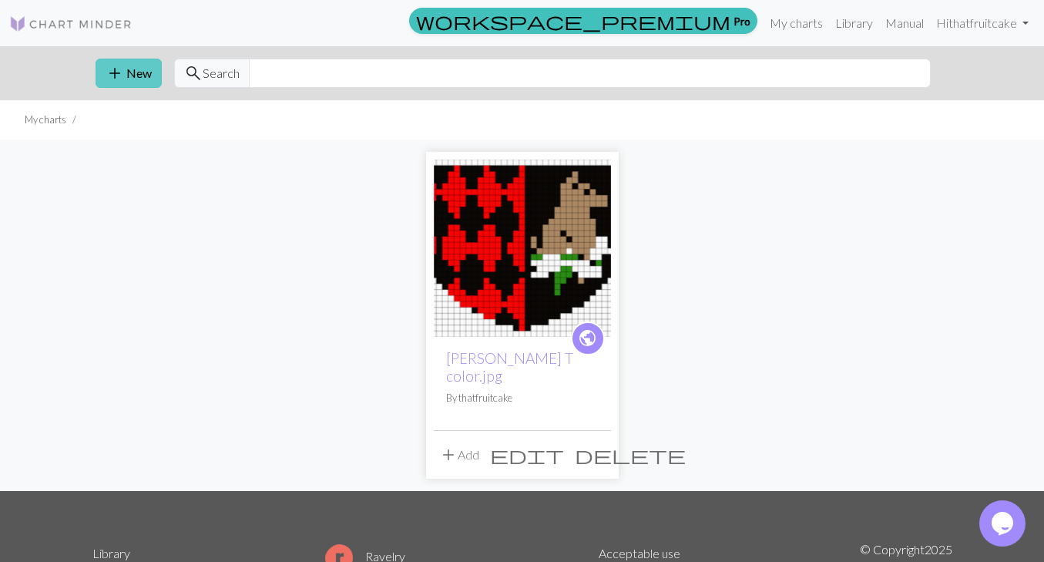
click at [119, 74] on span "add" at bounding box center [115, 73] width 18 height 22
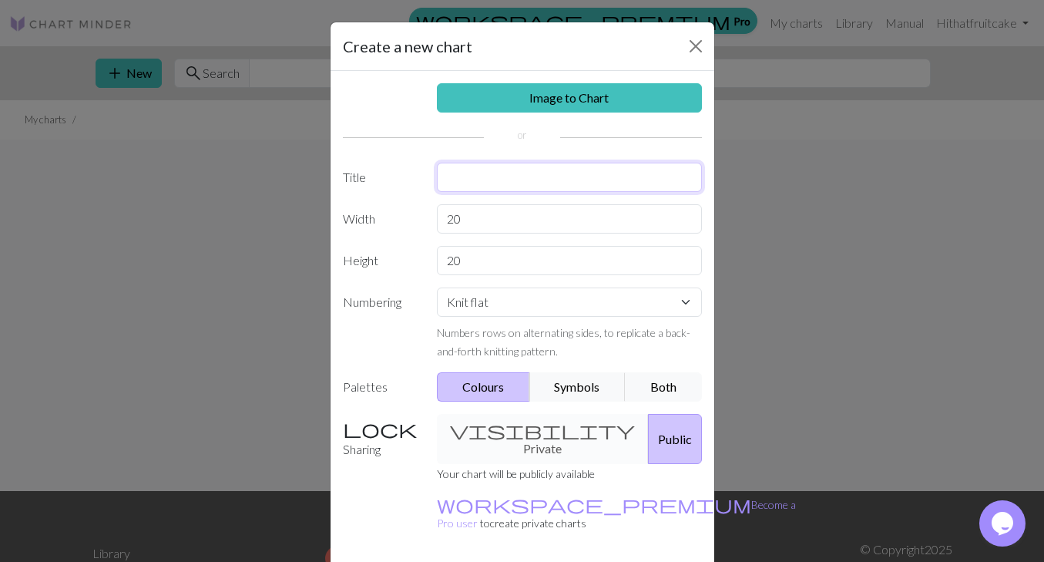
click at [474, 174] on input "text" at bounding box center [569, 177] width 265 height 29
type input "border repeats"
click at [496, 436] on div "visibility Private Public" at bounding box center [570, 439] width 284 height 50
click at [519, 429] on div "visibility Private Public" at bounding box center [570, 439] width 284 height 50
click at [550, 431] on div "visibility Private Public" at bounding box center [570, 439] width 284 height 50
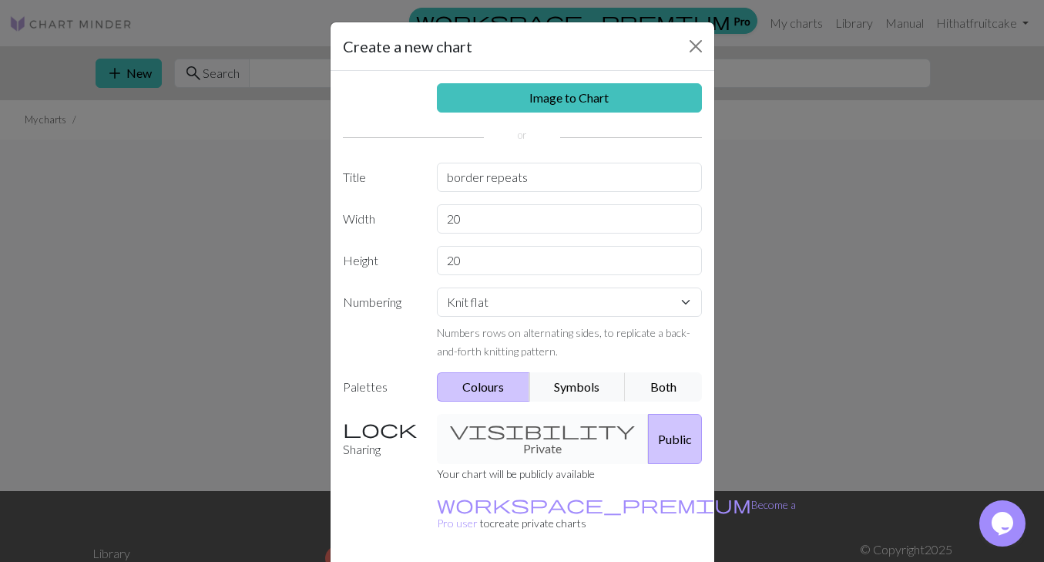
click at [379, 432] on label "Sharing" at bounding box center [381, 439] width 95 height 50
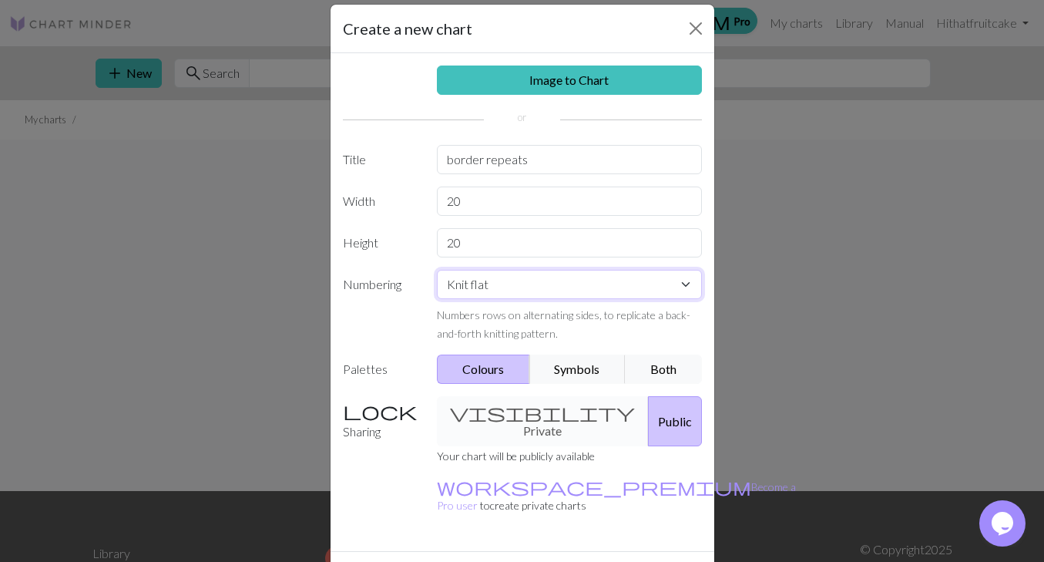
select select "round"
click option "Knit in the round" at bounding box center [0, 0] width 0 height 0
click at [415, 332] on label "Numbering" at bounding box center [381, 306] width 95 height 72
click at [468, 203] on input "20" at bounding box center [569, 201] width 265 height 29
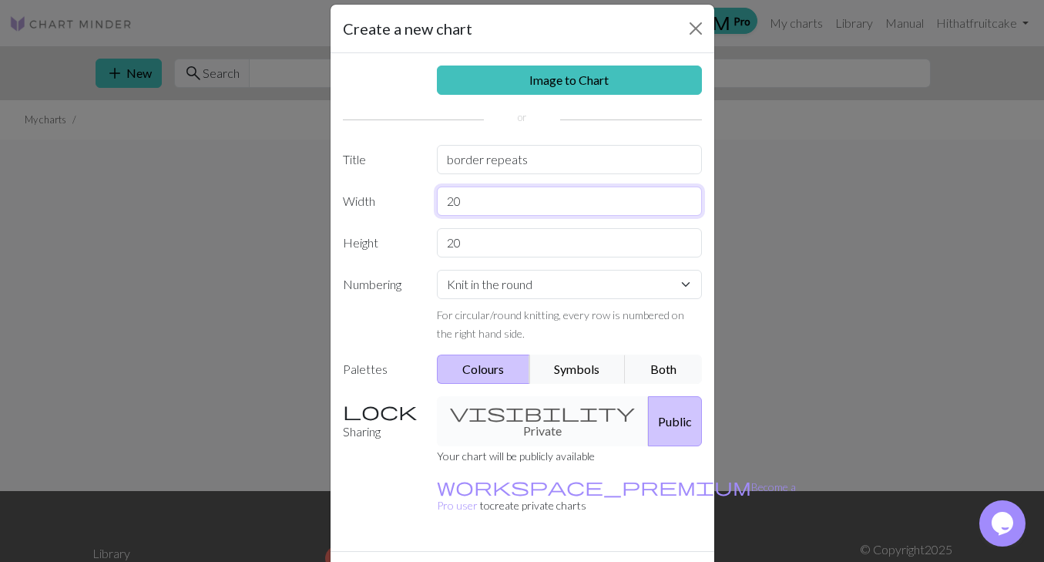
click at [468, 203] on input "20" at bounding box center [569, 201] width 265 height 29
type input "150"
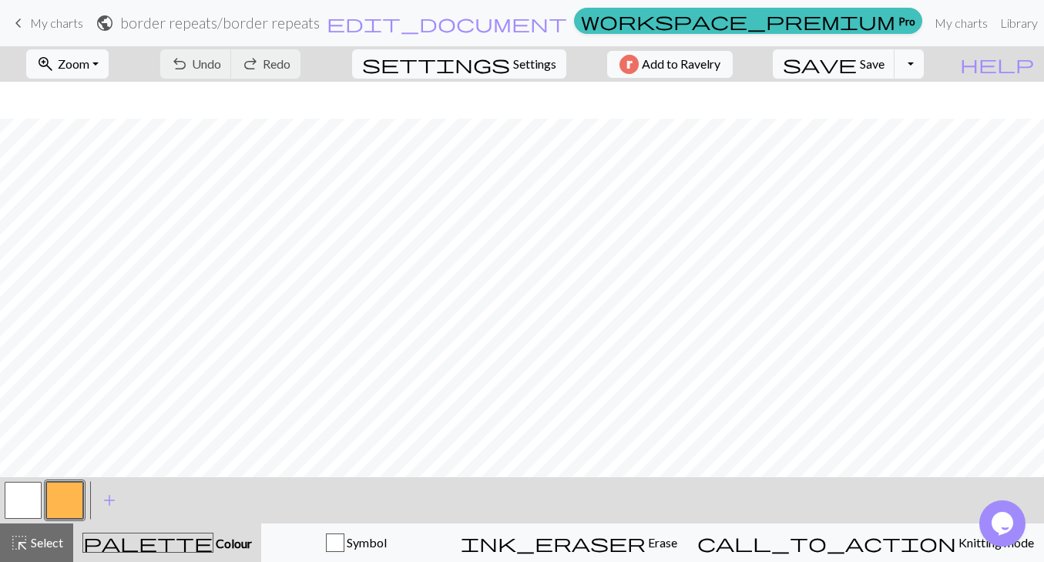
scroll to position [231, 0]
click at [20, 499] on button "button" at bounding box center [23, 500] width 37 height 37
click at [213, 539] on span "Colour" at bounding box center [232, 543] width 39 height 15
click at [110, 496] on span "add" at bounding box center [109, 500] width 18 height 22
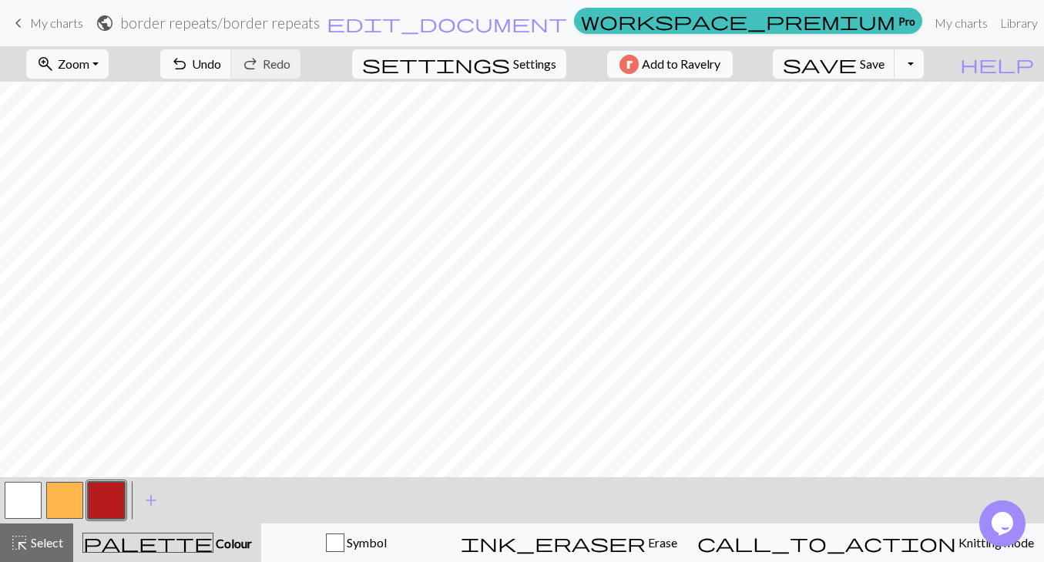
click at [52, 506] on button "button" at bounding box center [64, 500] width 37 height 37
click at [70, 499] on button "button" at bounding box center [64, 500] width 37 height 37
click at [175, 542] on span "palette" at bounding box center [147, 543] width 129 height 22
click at [153, 498] on span "add" at bounding box center [151, 500] width 18 height 22
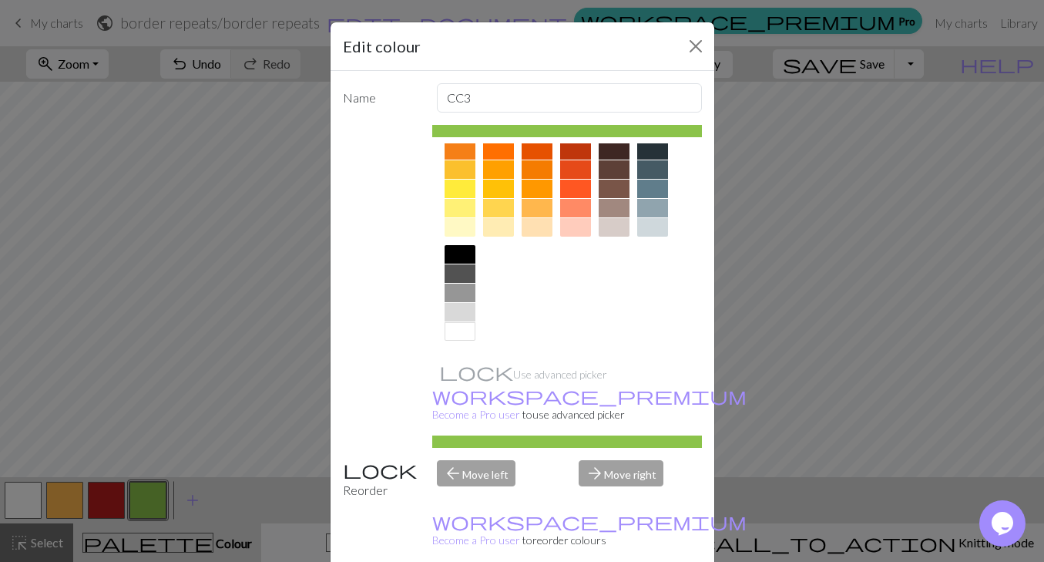
scroll to position [39, 0]
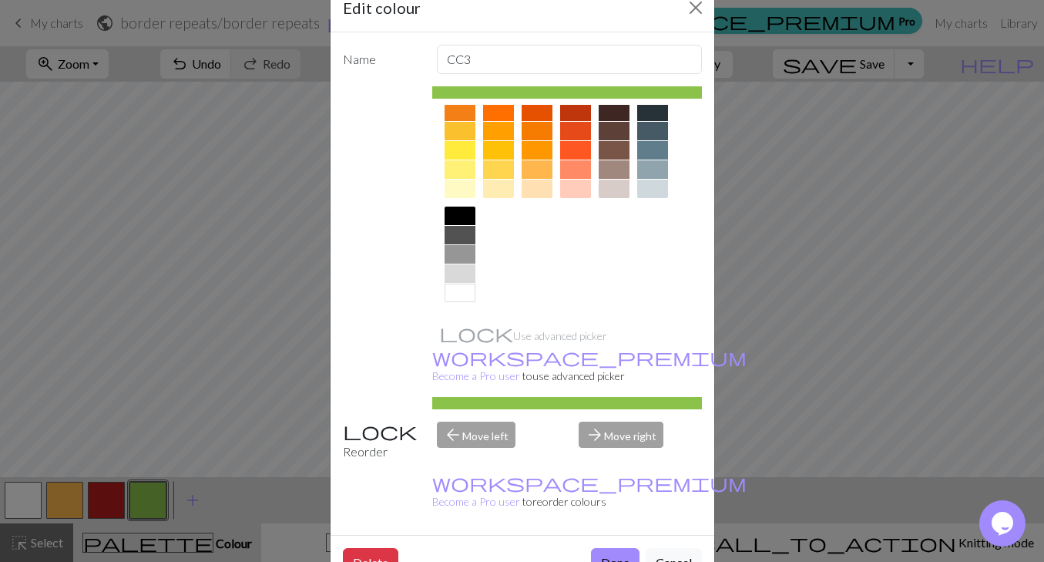
click at [461, 216] on div at bounding box center [460, 216] width 31 height 18
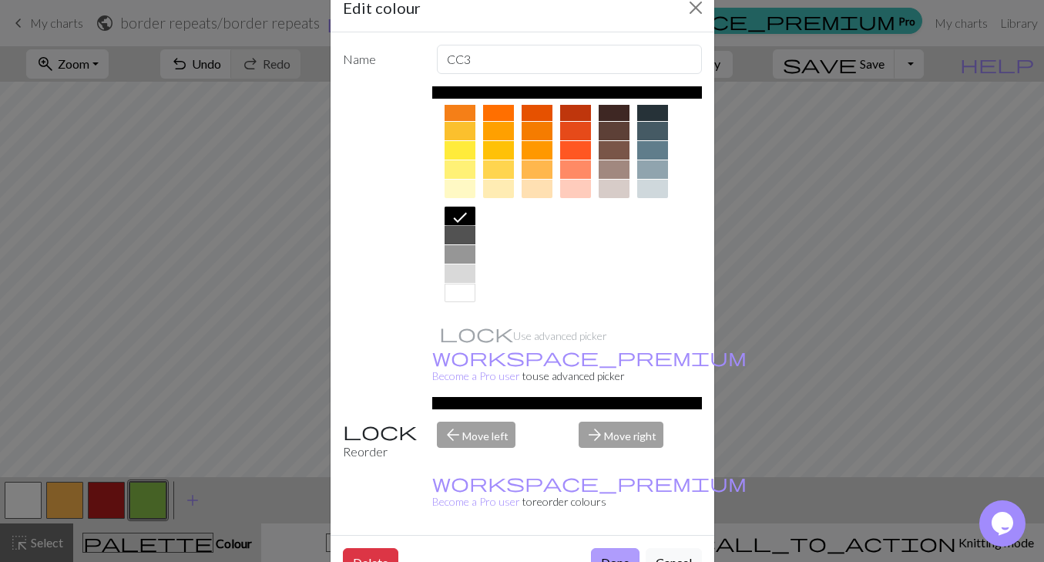
click at [609, 548] on button "Done" at bounding box center [615, 562] width 49 height 29
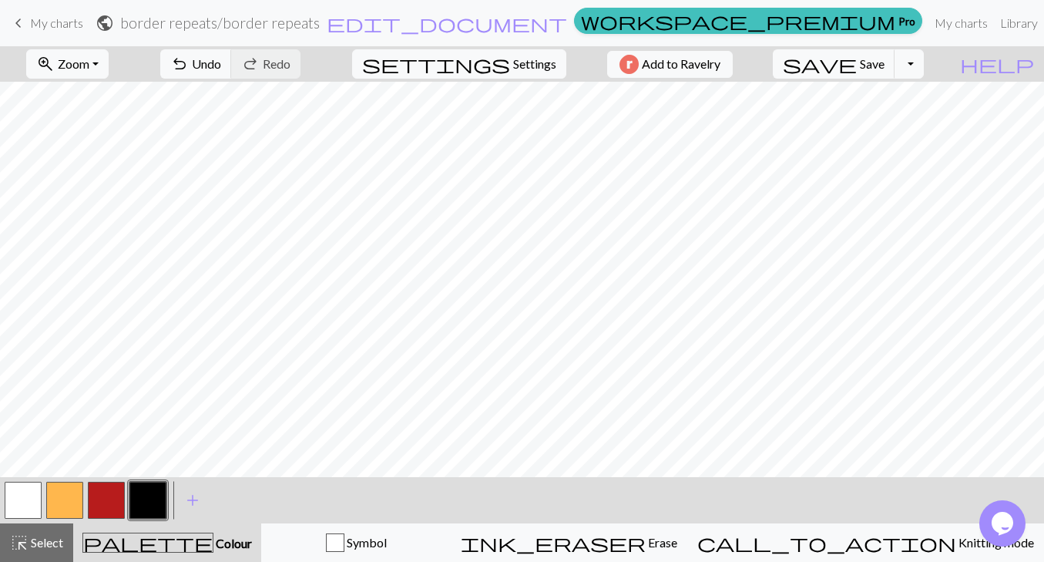
click at [66, 504] on button "button" at bounding box center [64, 500] width 37 height 37
click at [42, 551] on div "highlight_alt Select Select" at bounding box center [36, 542] width 53 height 18
click at [70, 496] on button "button" at bounding box center [64, 500] width 37 height 37
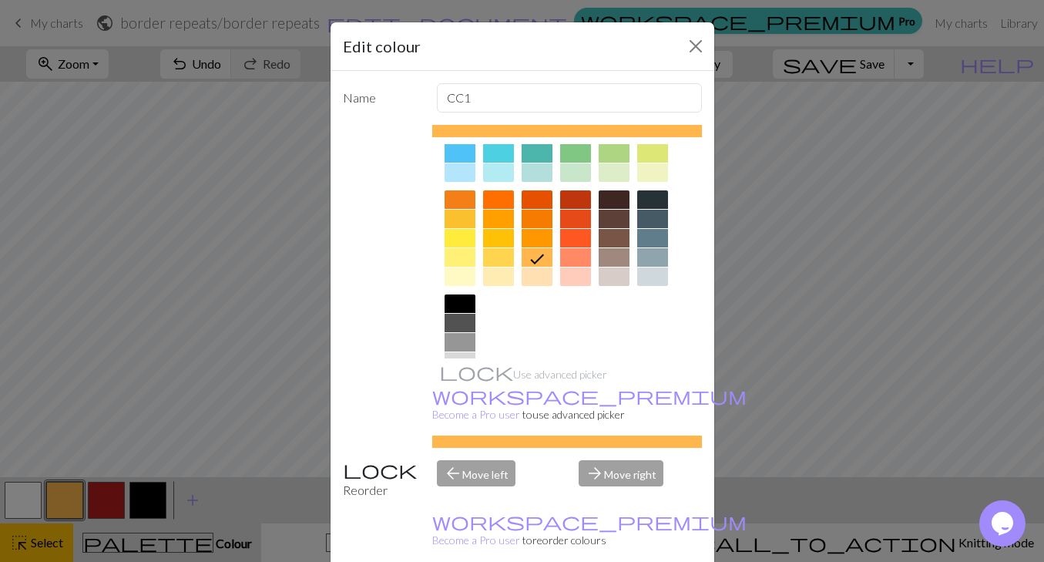
scroll to position [187, 0]
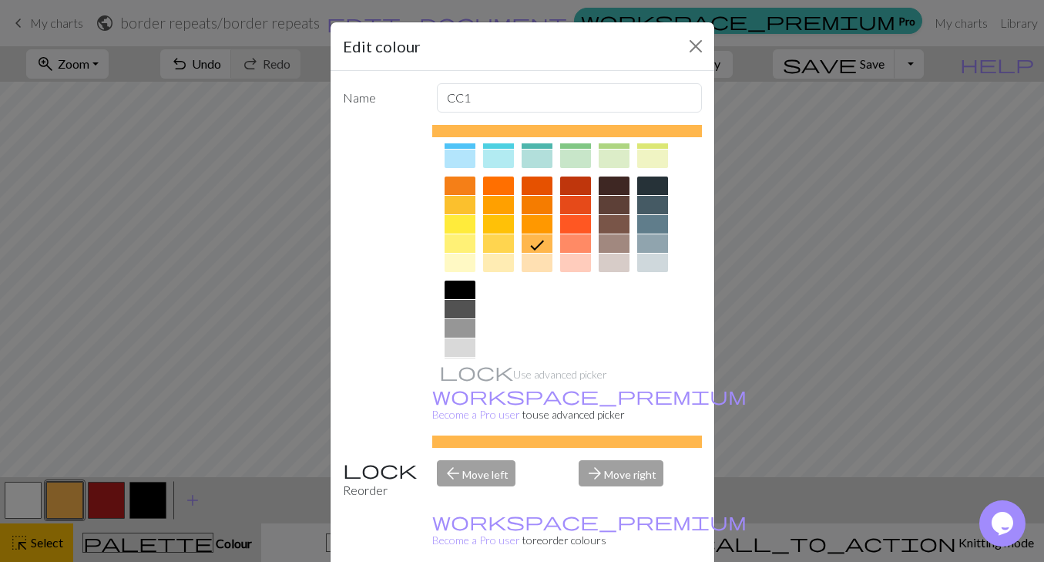
click at [613, 245] on div at bounding box center [614, 243] width 31 height 18
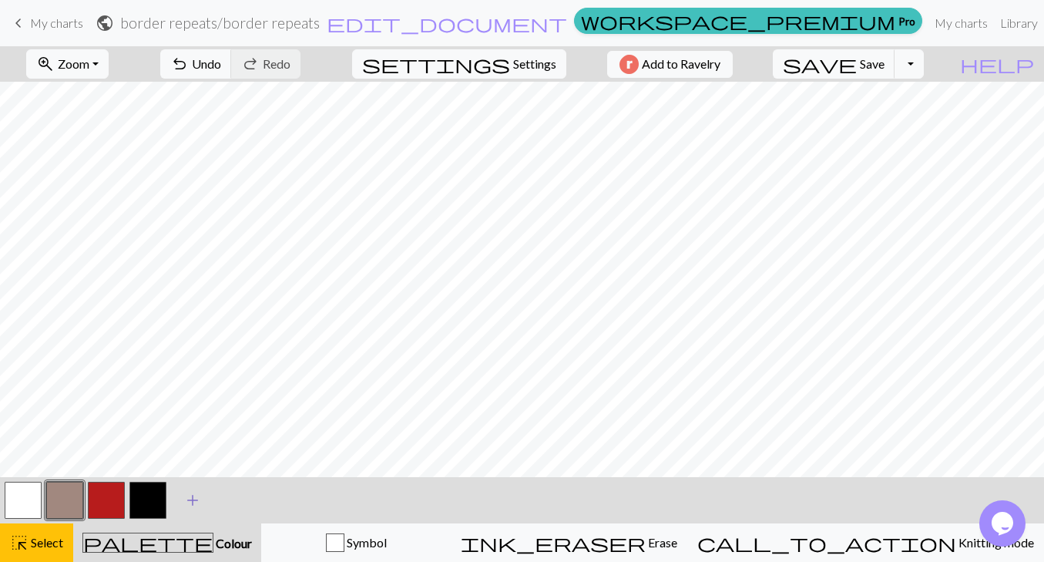
click at [195, 500] on span "add" at bounding box center [192, 500] width 18 height 22
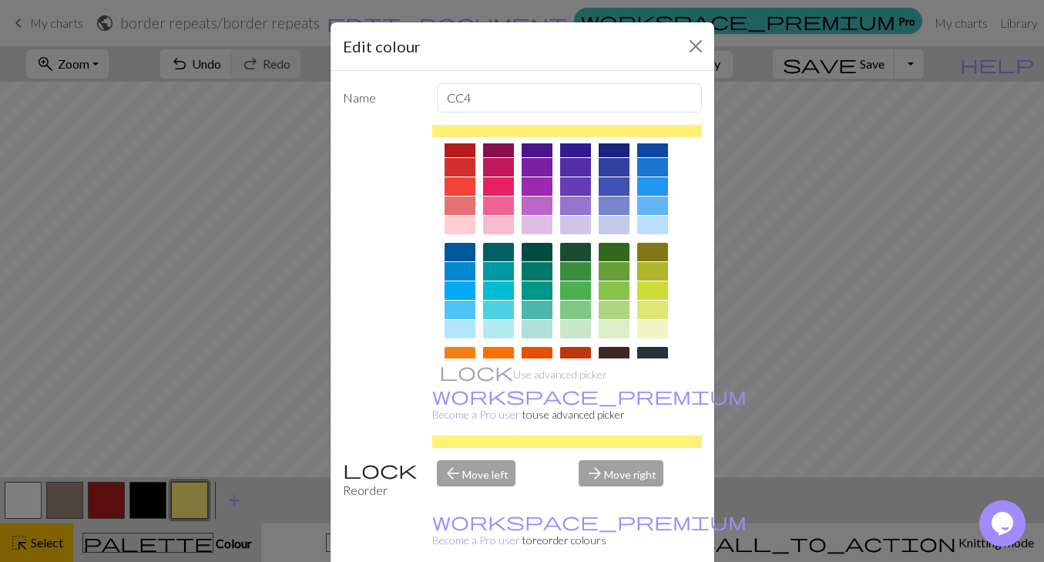
scroll to position [22, 0]
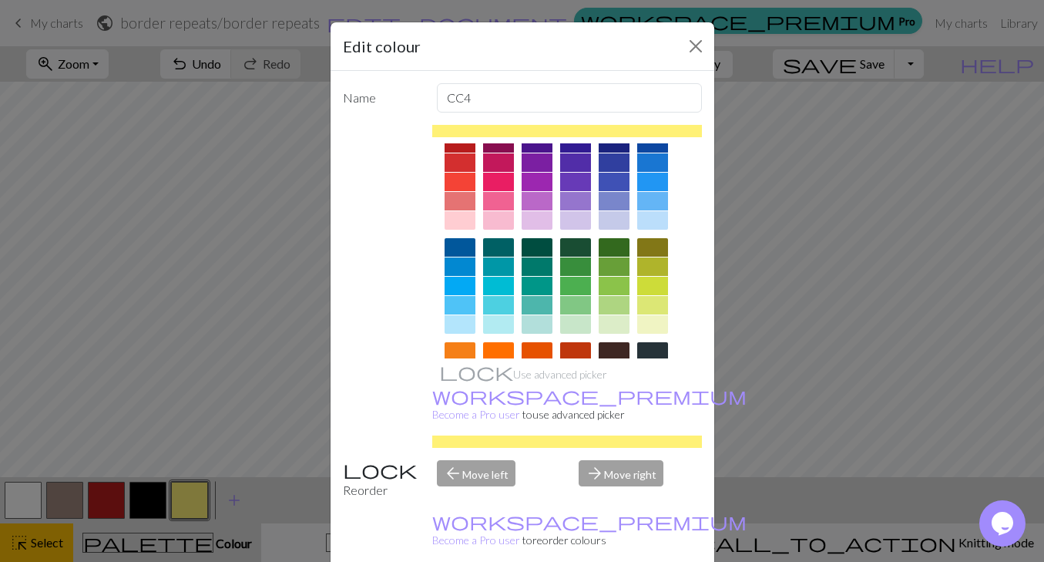
click at [584, 304] on div at bounding box center [575, 305] width 31 height 18
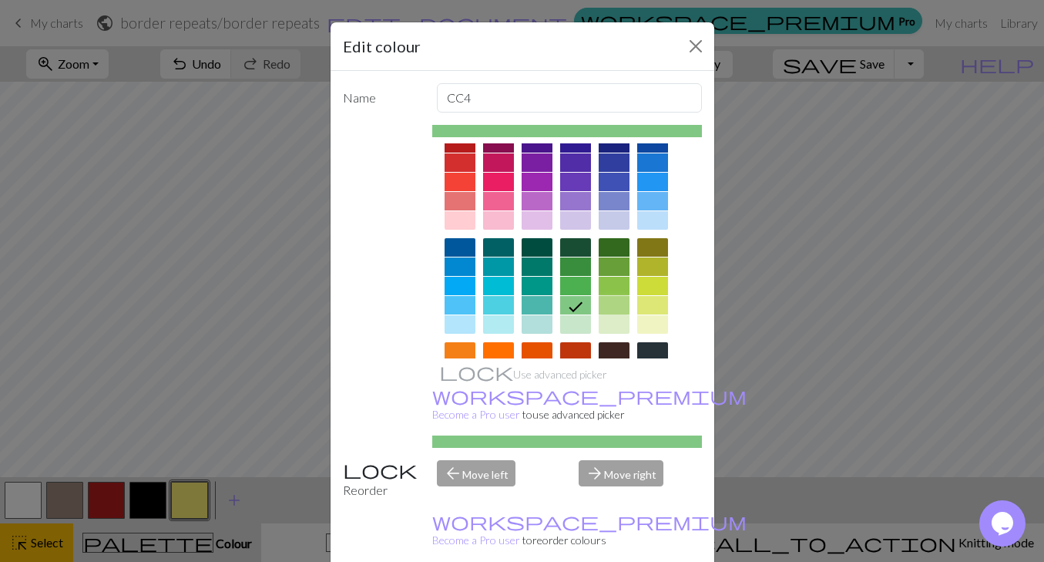
click at [614, 304] on div at bounding box center [614, 305] width 31 height 18
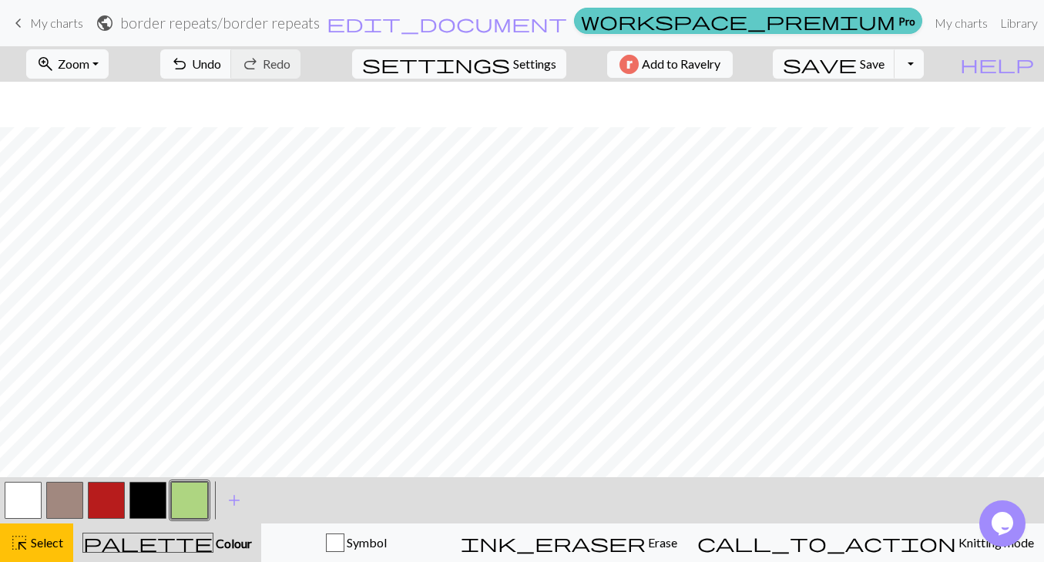
scroll to position [283, 0]
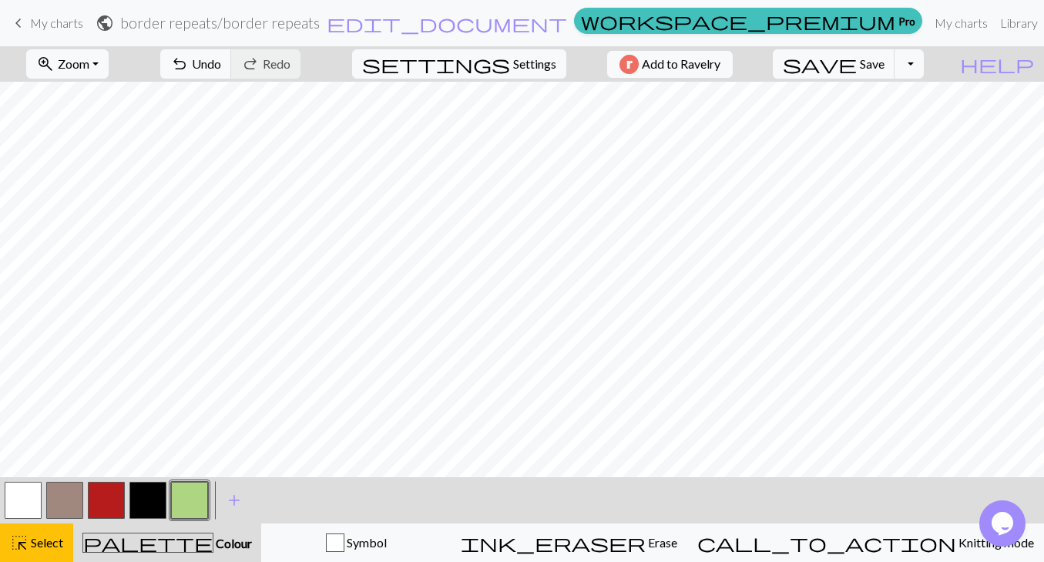
click at [149, 506] on button "button" at bounding box center [147, 500] width 37 height 37
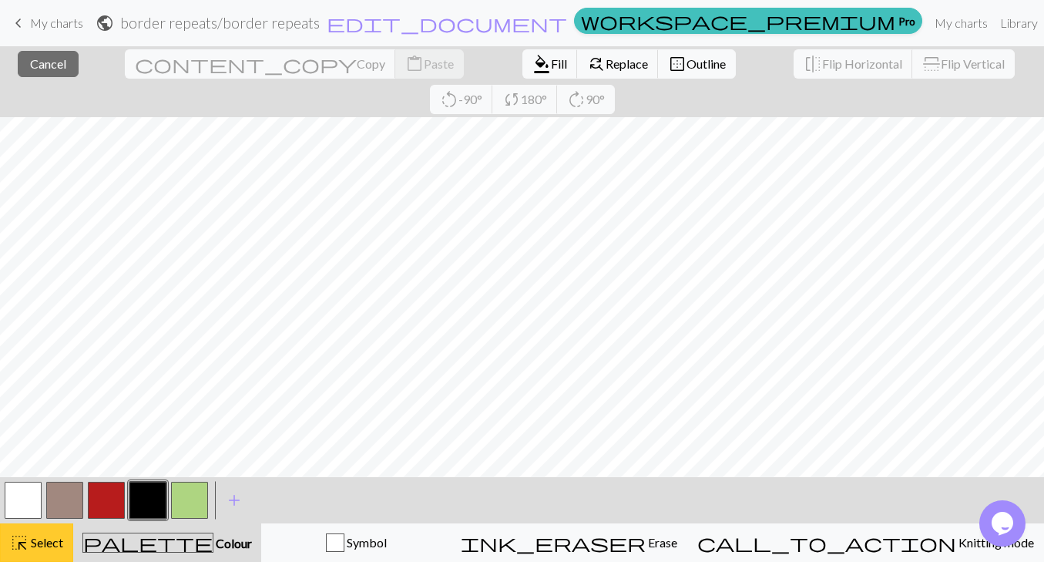
click at [49, 541] on span "Select" at bounding box center [46, 542] width 35 height 15
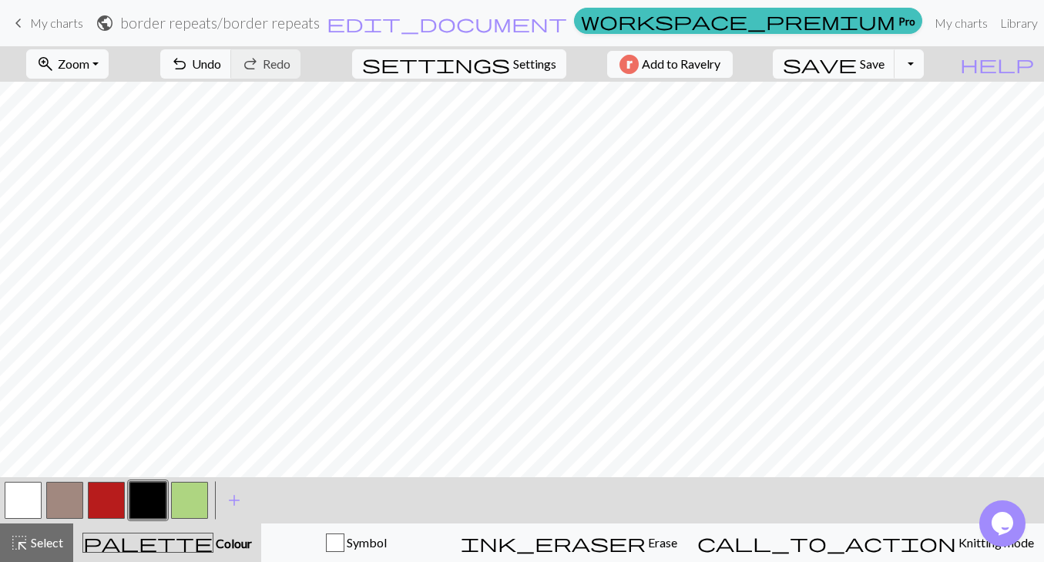
click at [146, 503] on button "button" at bounding box center [147, 500] width 37 height 37
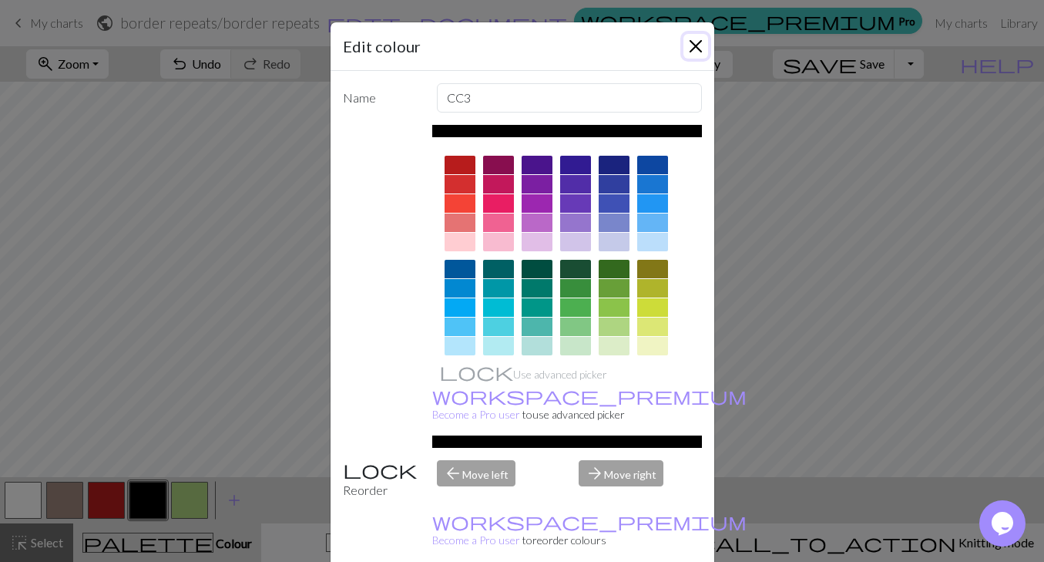
click at [698, 45] on button "Close" at bounding box center [696, 46] width 25 height 25
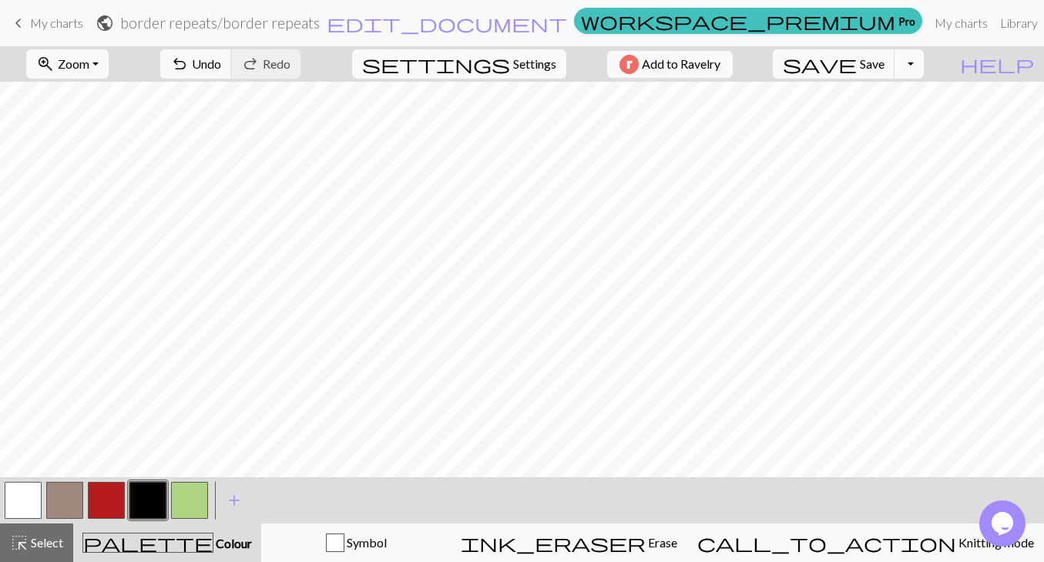
click at [104, 493] on button "button" at bounding box center [106, 500] width 37 height 37
click at [106, 487] on button "button" at bounding box center [106, 500] width 37 height 37
click at [106, 487] on div "Edit colour Name CC2 Use advanced picker workspace_premium Become a Pro user to…" at bounding box center [522, 281] width 1044 height 562
click at [41, 550] on div "highlight_alt Select Select" at bounding box center [36, 542] width 53 height 18
click at [106, 503] on button "button" at bounding box center [106, 500] width 37 height 37
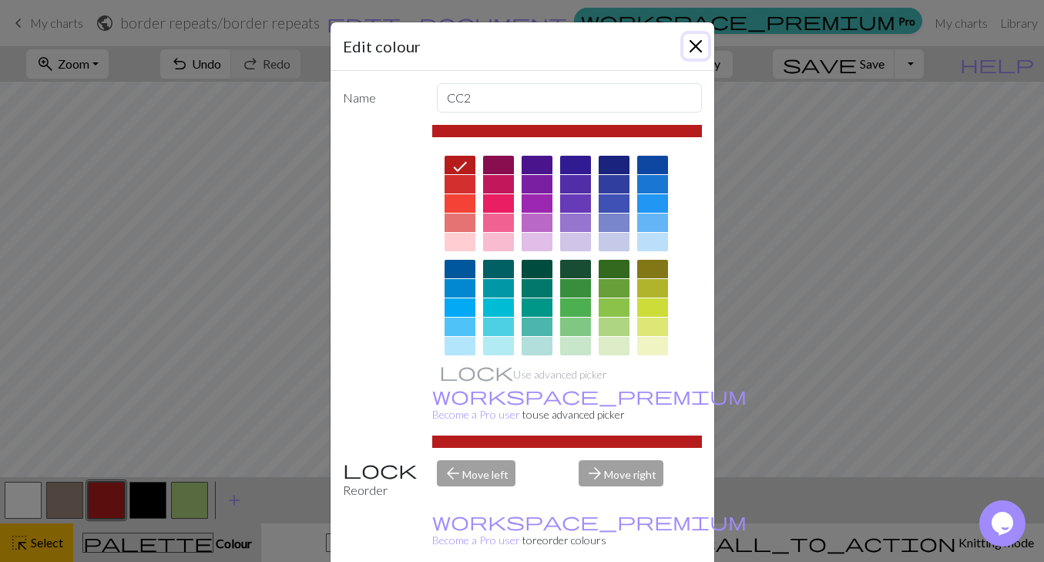
click at [695, 50] on button "Close" at bounding box center [696, 46] width 25 height 25
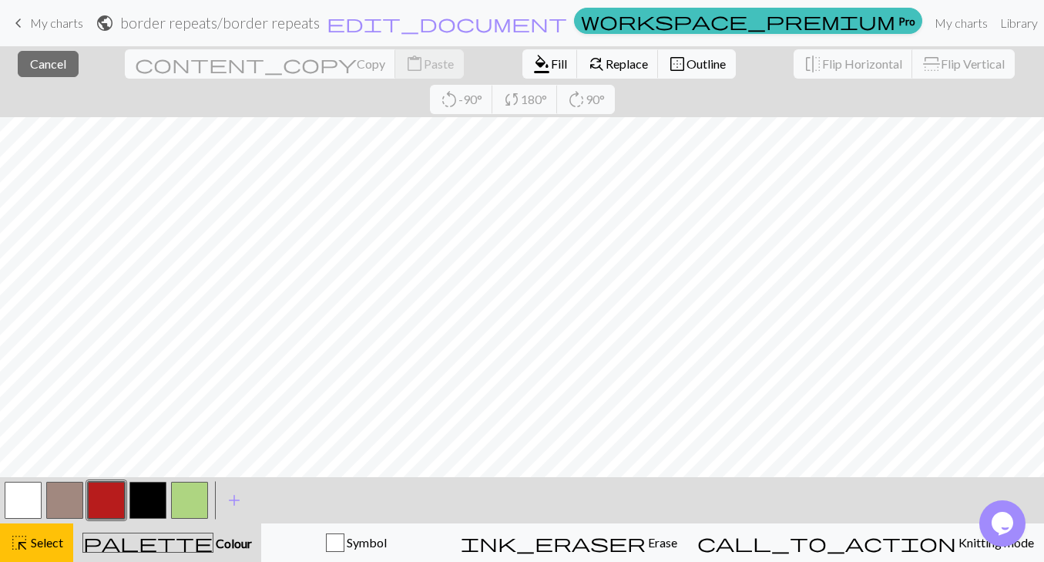
click at [112, 502] on button "button" at bounding box center [106, 500] width 37 height 37
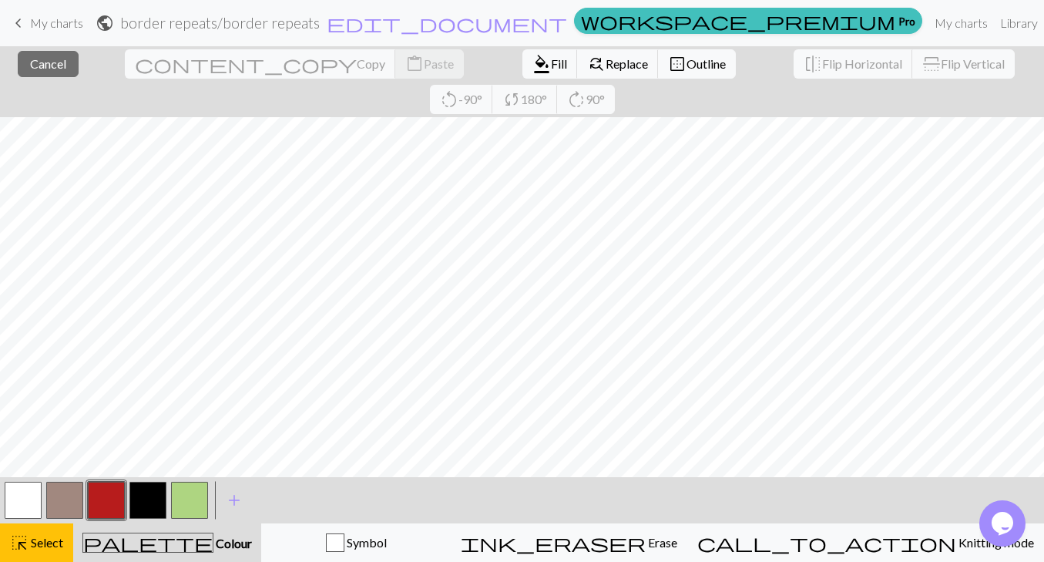
click at [105, 496] on button "button" at bounding box center [106, 500] width 37 height 37
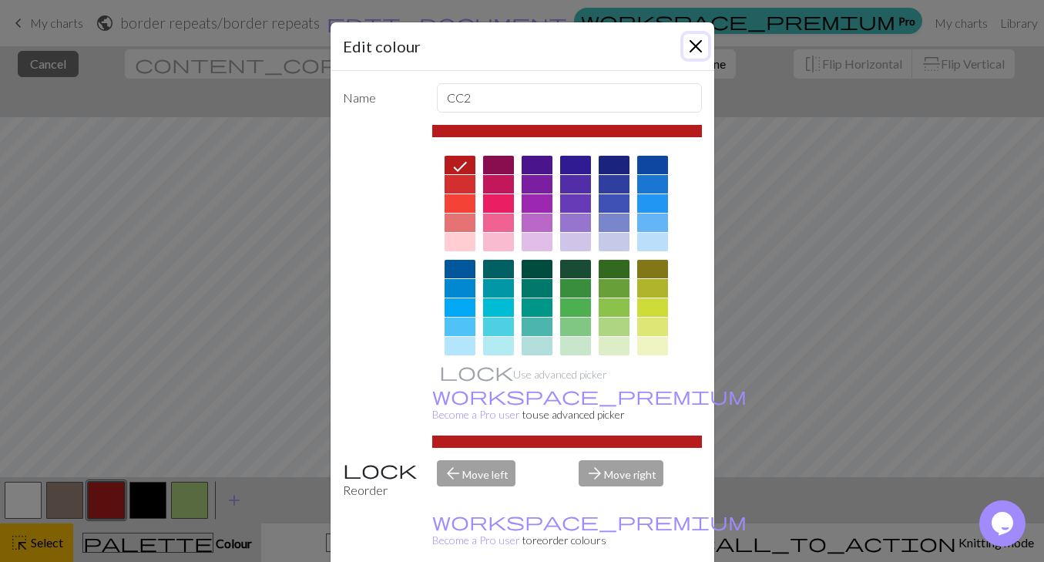
click at [693, 35] on button "Close" at bounding box center [696, 46] width 25 height 25
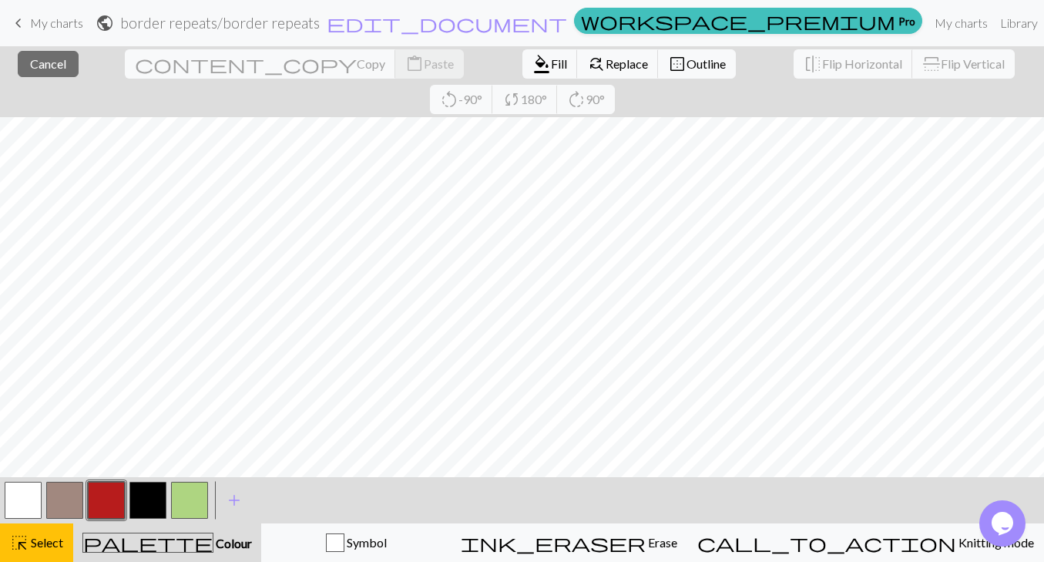
click at [113, 497] on button "button" at bounding box center [106, 500] width 37 height 37
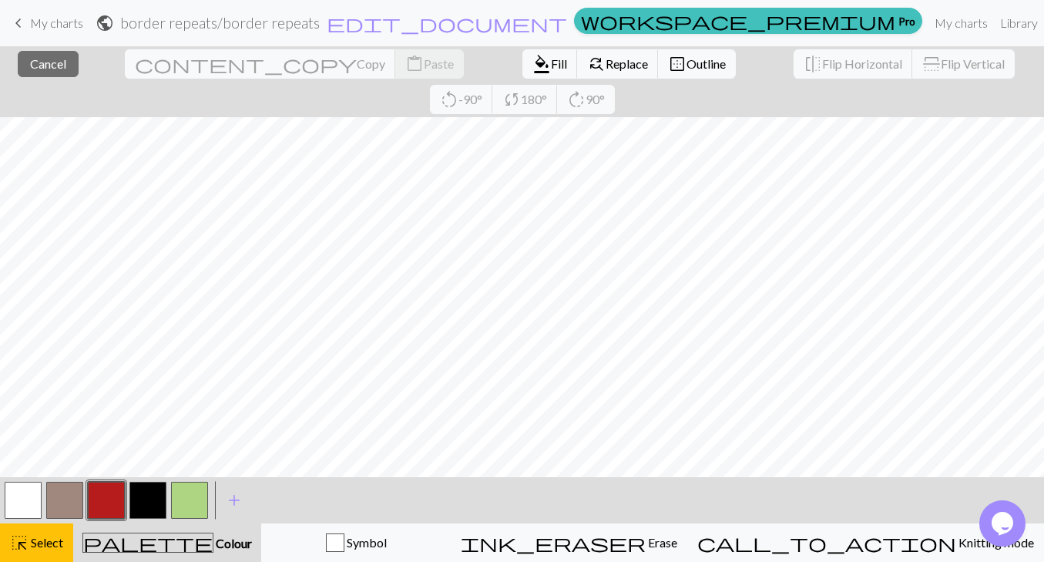
click at [174, 546] on span "palette" at bounding box center [147, 543] width 129 height 22
click at [55, 535] on div "highlight_alt Select Select" at bounding box center [36, 542] width 53 height 18
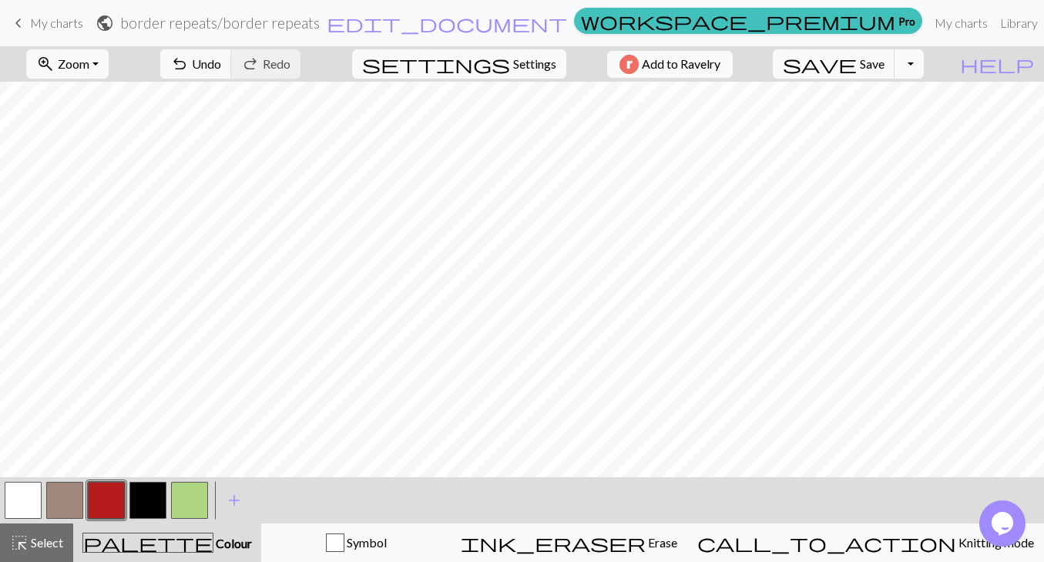
click at [138, 499] on button "button" at bounding box center [147, 500] width 37 height 37
click at [525, 65] on span "Settings" at bounding box center [534, 64] width 43 height 18
select select "aran"
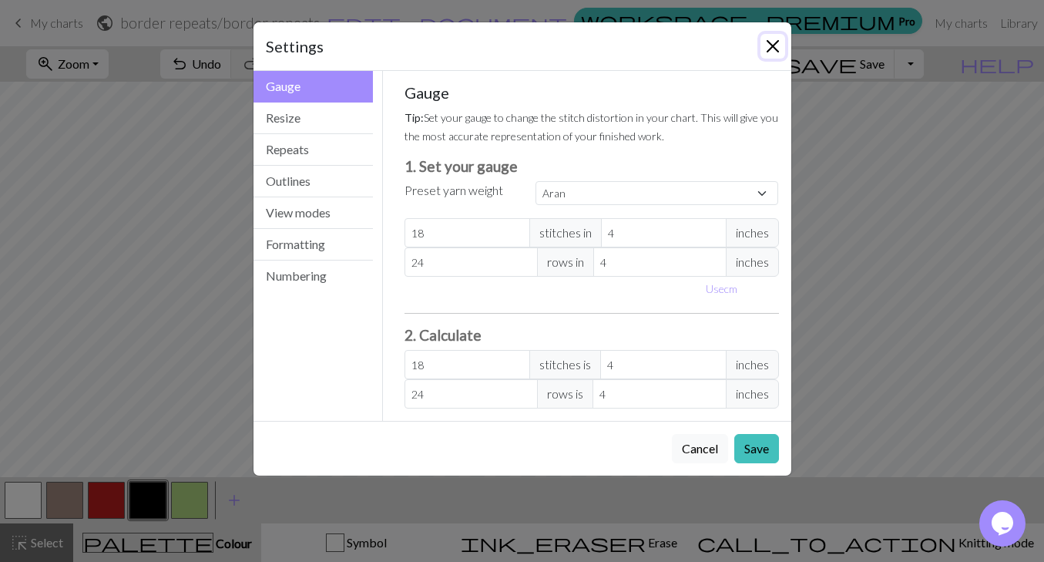
click at [768, 46] on button "Close" at bounding box center [773, 46] width 25 height 25
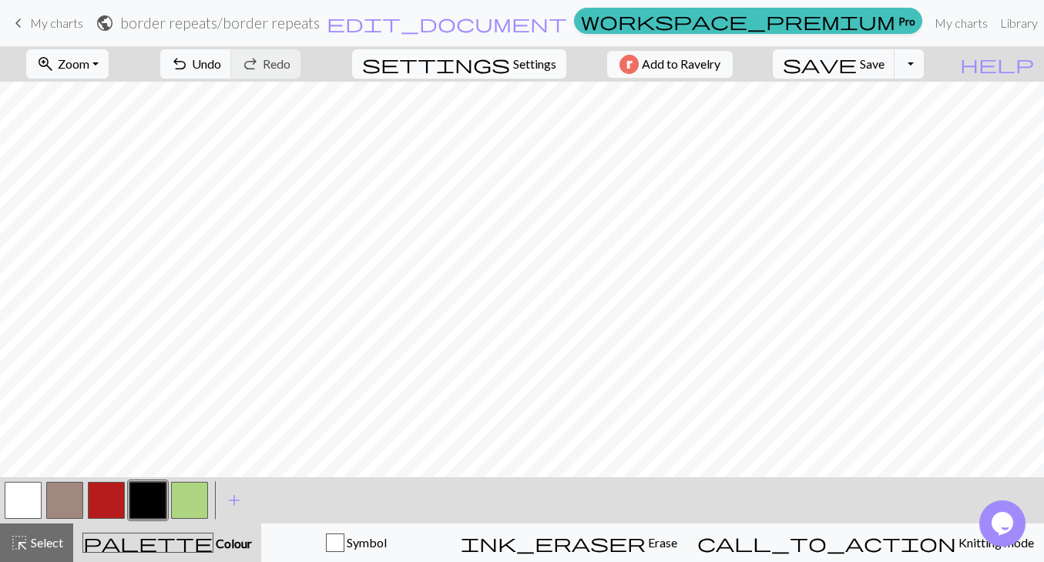
click at [520, 66] on span "Settings" at bounding box center [534, 64] width 43 height 18
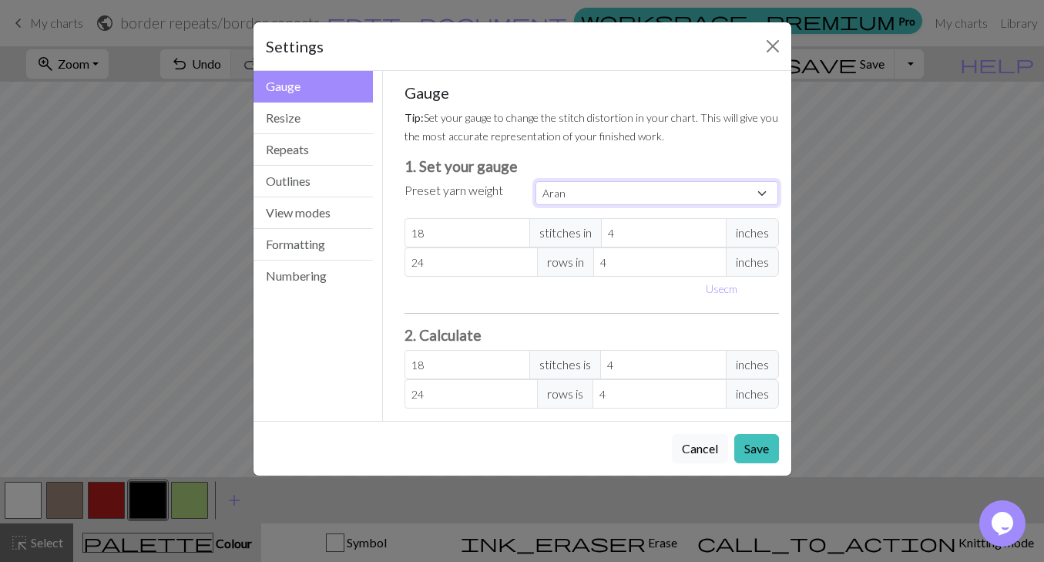
select select "worsted"
click option "Worsted" at bounding box center [0, 0] width 0 height 0
type input "20"
type input "26"
type input "20"
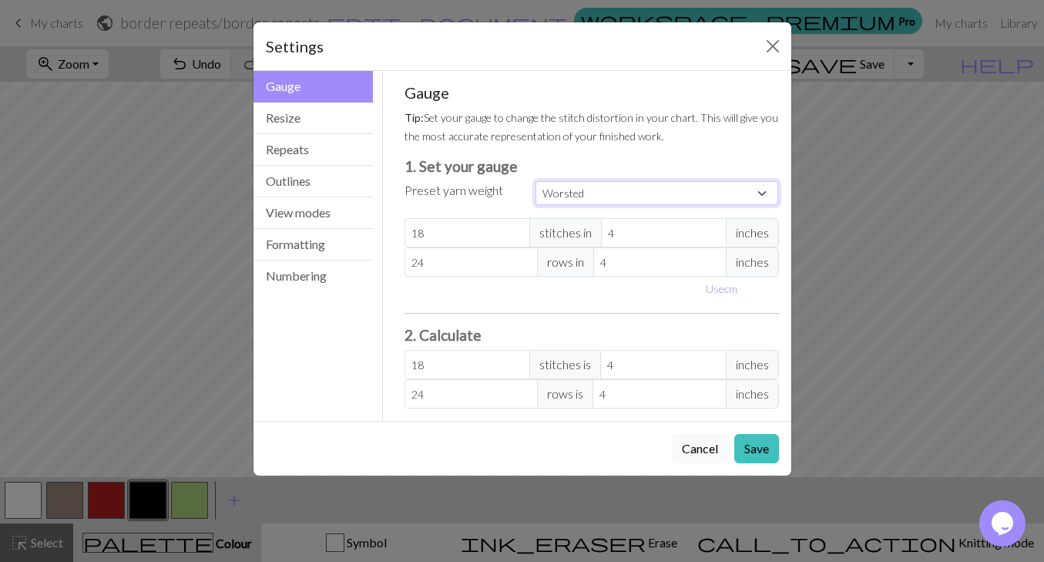
type input "26"
click at [749, 450] on button "Save" at bounding box center [756, 448] width 45 height 29
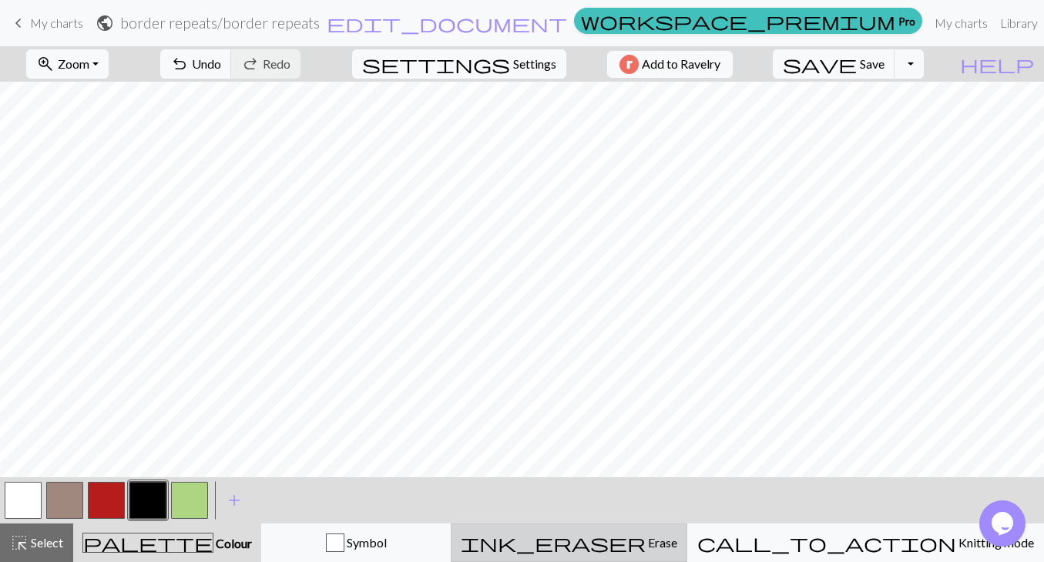
click at [677, 543] on span "Erase" at bounding box center [662, 542] width 32 height 15
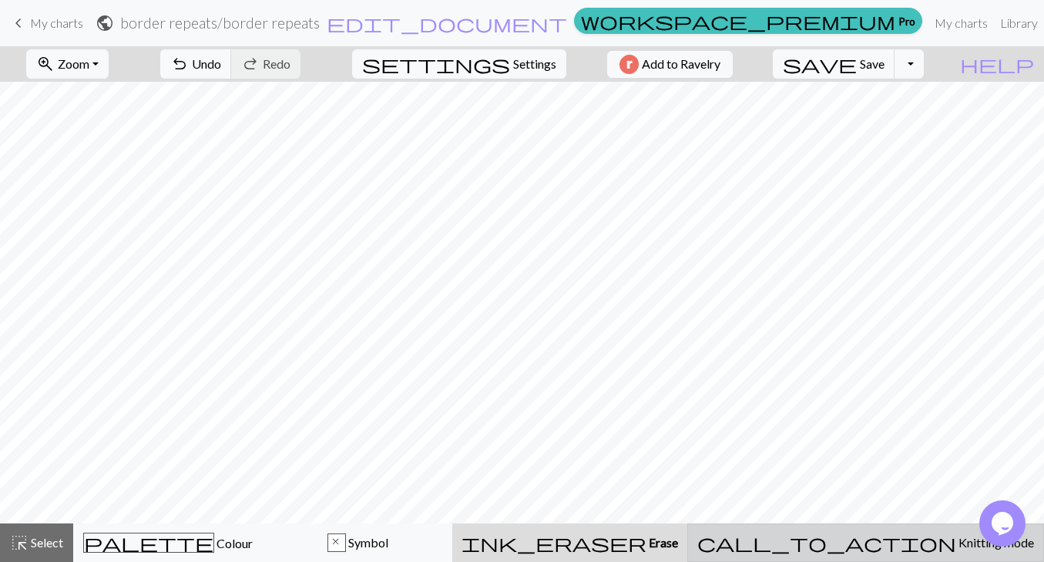
click at [882, 537] on span "call_to_action" at bounding box center [827, 543] width 259 height 22
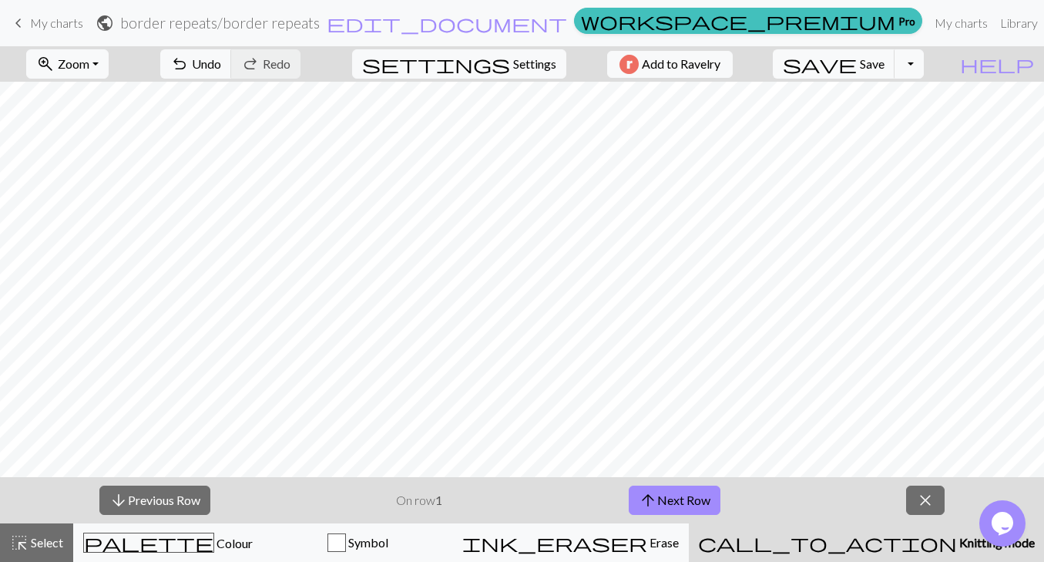
click at [253, 541] on div "palette Colour Colour" at bounding box center [168, 543] width 170 height 20
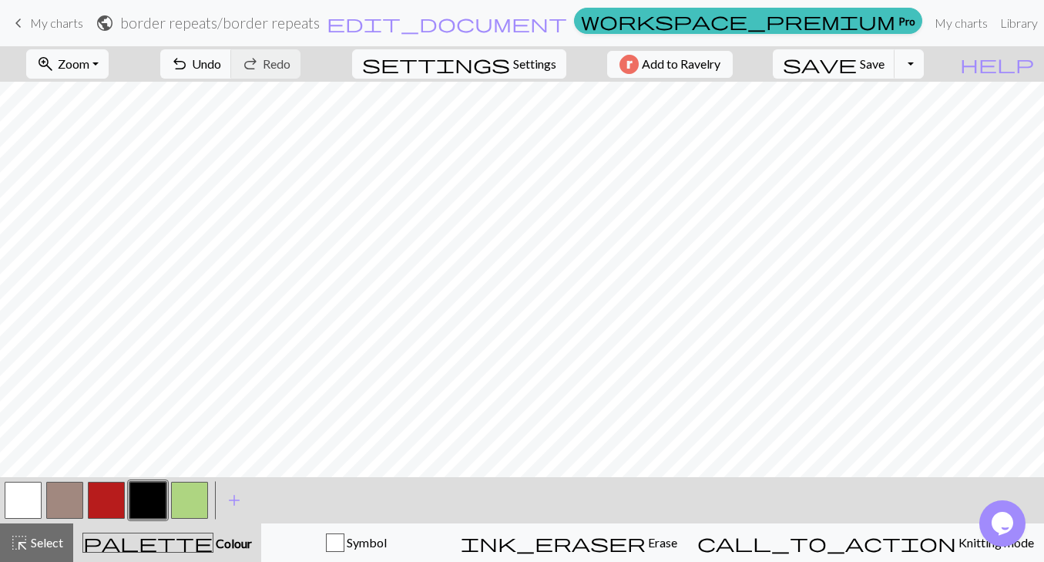
click at [106, 500] on button "button" at bounding box center [106, 500] width 37 height 37
click at [150, 499] on button "button" at bounding box center [147, 500] width 37 height 37
click at [104, 519] on div at bounding box center [107, 500] width 42 height 42
click at [105, 498] on button "button" at bounding box center [106, 500] width 37 height 37
click at [143, 500] on button "button" at bounding box center [147, 500] width 37 height 37
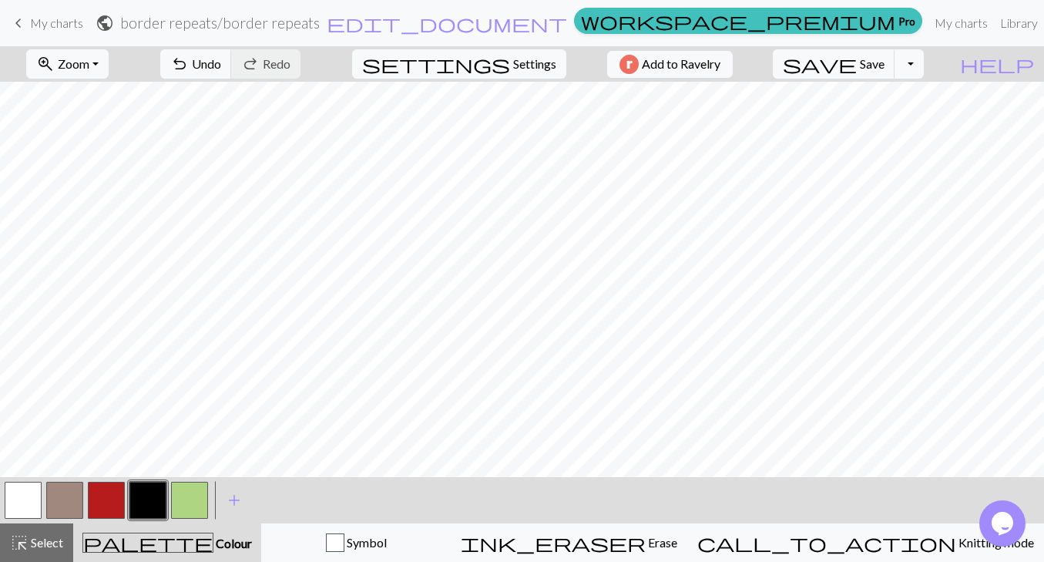
click at [119, 506] on button "button" at bounding box center [106, 500] width 37 height 37
click at [146, 499] on button "button" at bounding box center [147, 500] width 37 height 37
click at [106, 511] on button "button" at bounding box center [106, 500] width 37 height 37
click at [150, 492] on button "button" at bounding box center [147, 500] width 37 height 37
click at [113, 503] on button "button" at bounding box center [106, 500] width 37 height 37
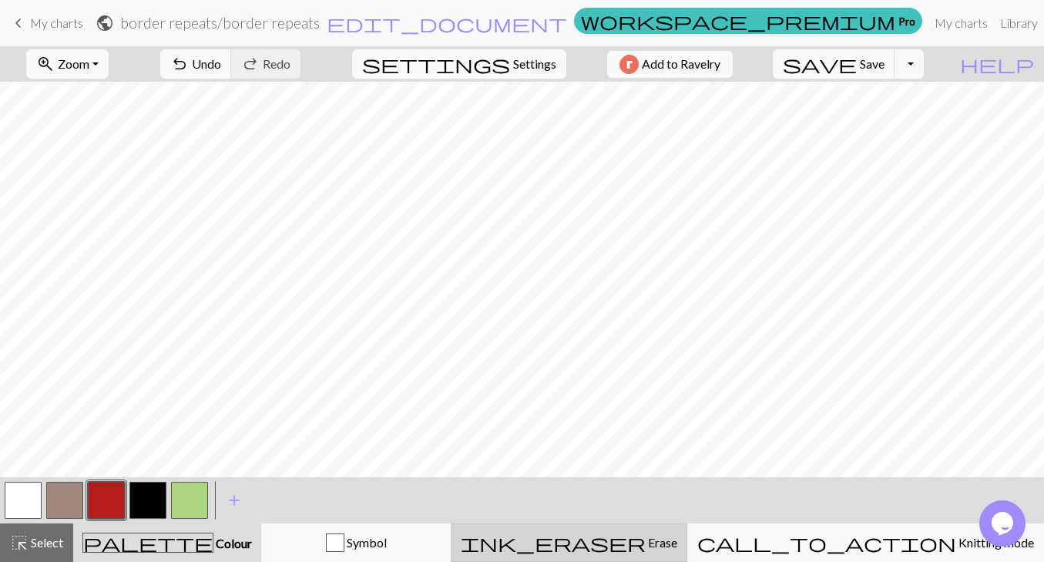
click at [626, 553] on button "ink_eraser Erase Erase" at bounding box center [569, 542] width 237 height 39
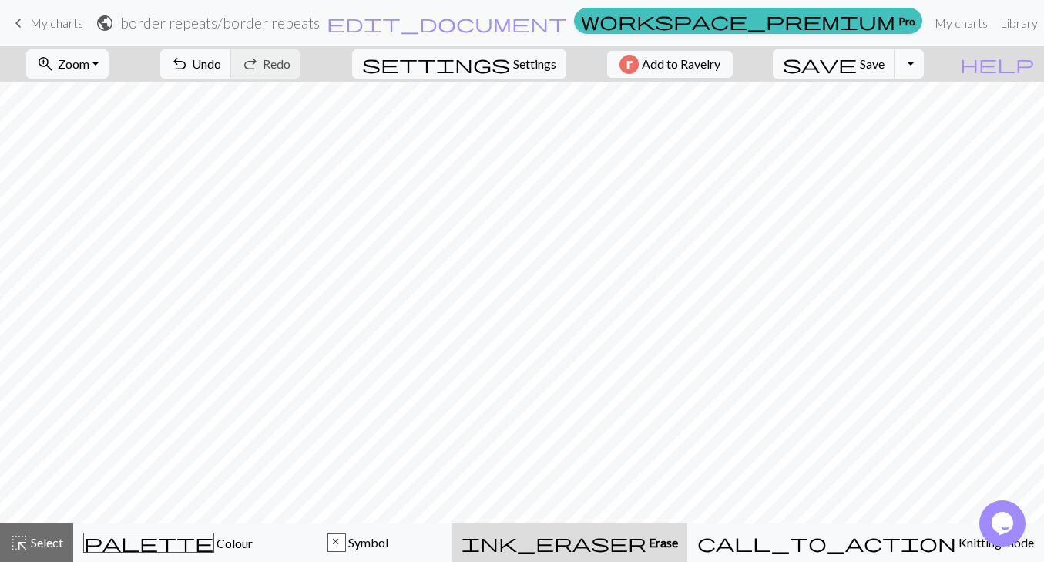
click at [647, 536] on span "ink_eraser" at bounding box center [554, 543] width 185 height 22
click at [187, 530] on button "palette Colour Colour" at bounding box center [168, 542] width 190 height 39
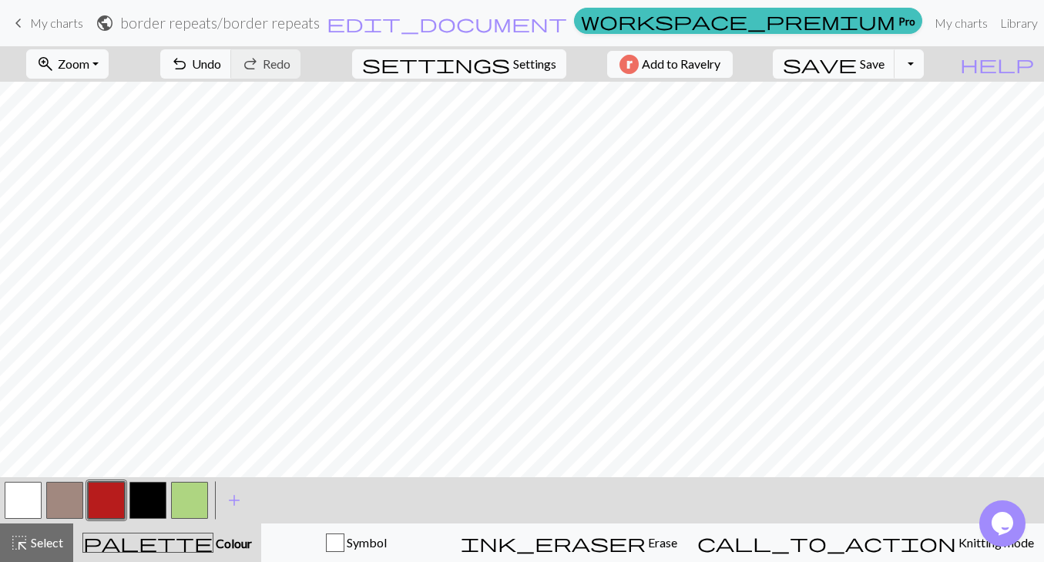
click at [258, 48] on div "undo Undo Undo redo Redo Redo" at bounding box center [230, 63] width 163 height 35
click at [232, 53] on button "undo Undo Undo" at bounding box center [196, 63] width 72 height 29
click at [221, 59] on span "Undo" at bounding box center [206, 63] width 29 height 15
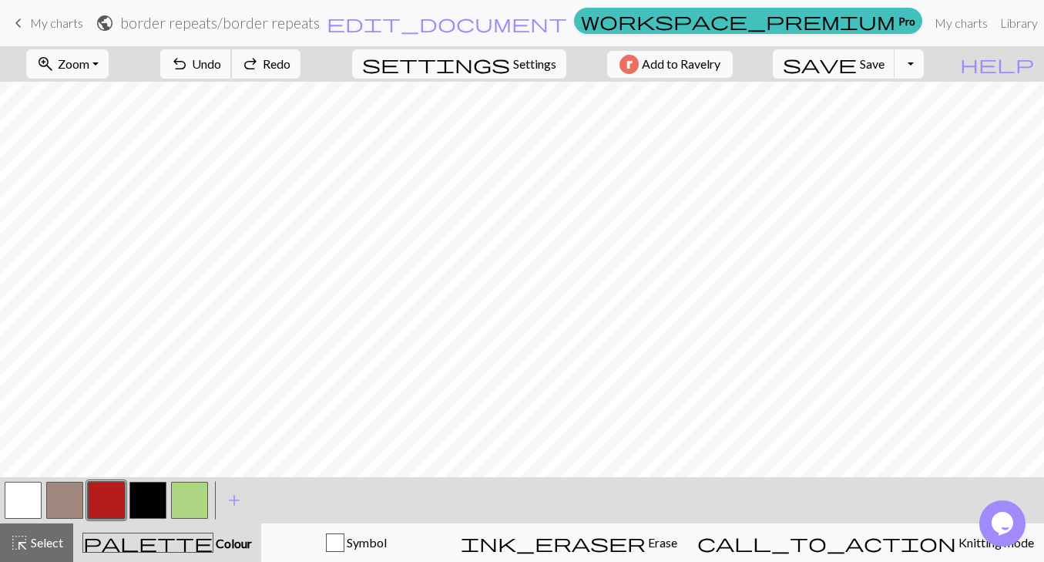
click at [221, 59] on span "Undo" at bounding box center [206, 63] width 29 height 15
click at [146, 507] on button "button" at bounding box center [147, 500] width 37 height 37
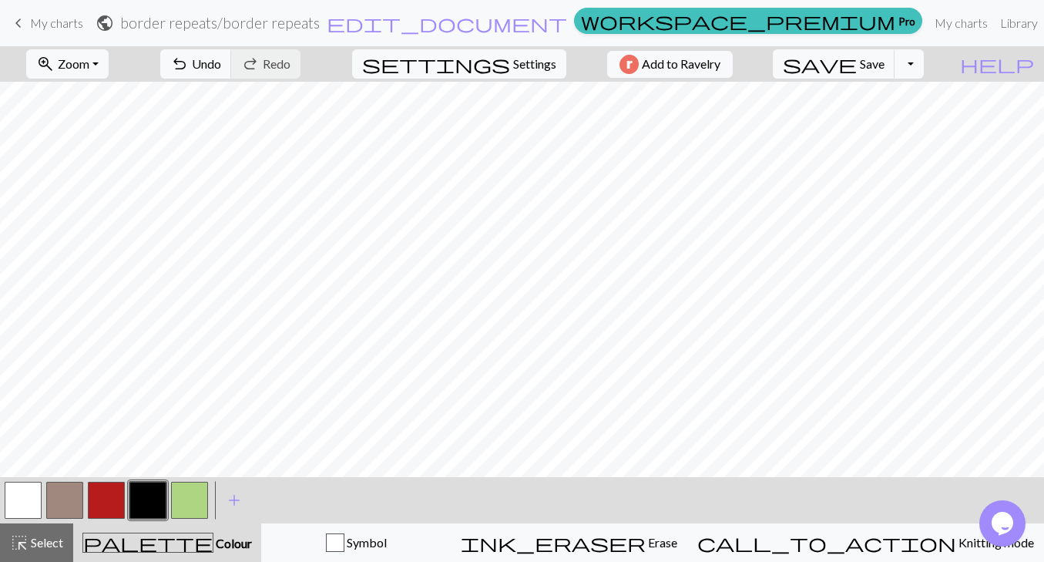
click at [141, 501] on button "button" at bounding box center [147, 500] width 37 height 37
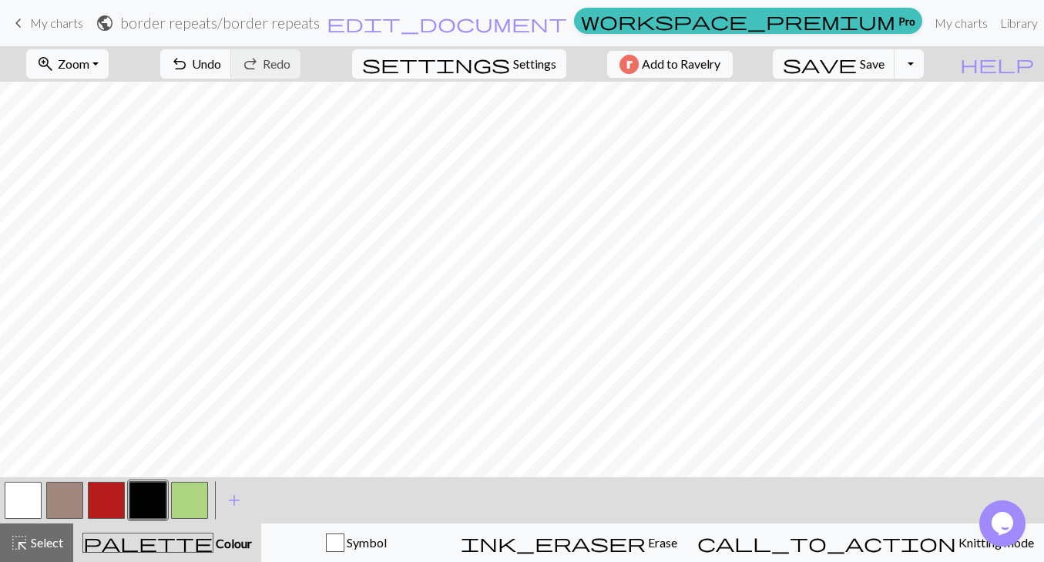
click at [492, 66] on span "settings" at bounding box center [436, 64] width 148 height 22
select select "worsted"
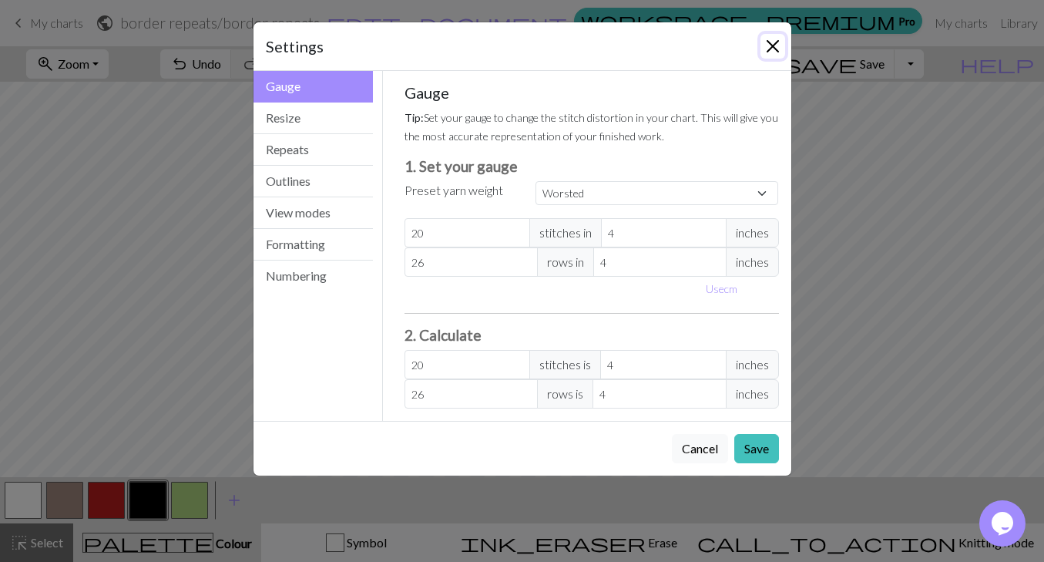
click at [778, 46] on button "Close" at bounding box center [773, 46] width 25 height 25
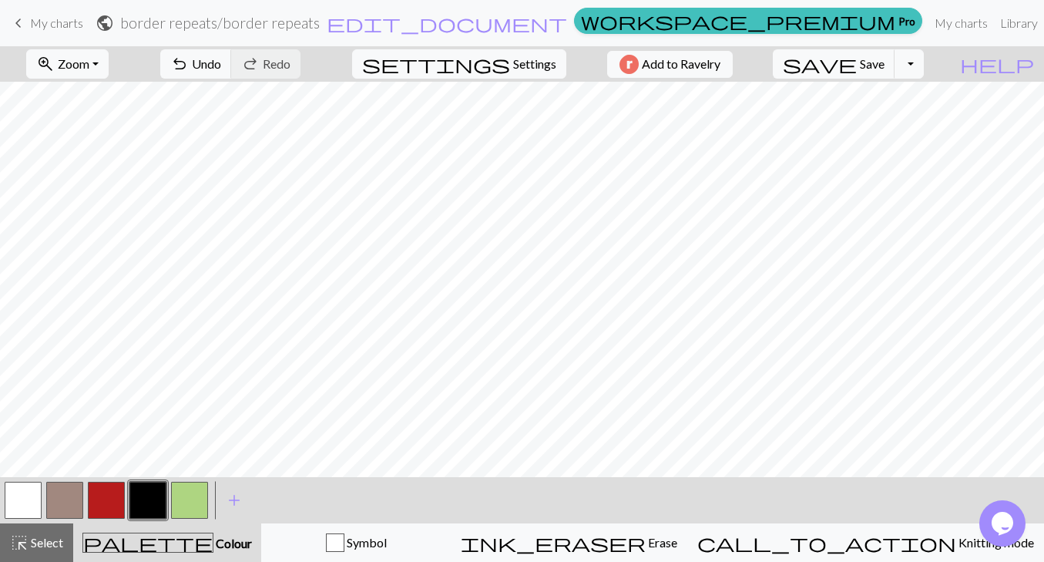
click at [23, 516] on button "button" at bounding box center [23, 500] width 37 height 37
click at [139, 501] on button "button" at bounding box center [147, 500] width 37 height 37
click at [32, 540] on span "Select" at bounding box center [46, 542] width 35 height 15
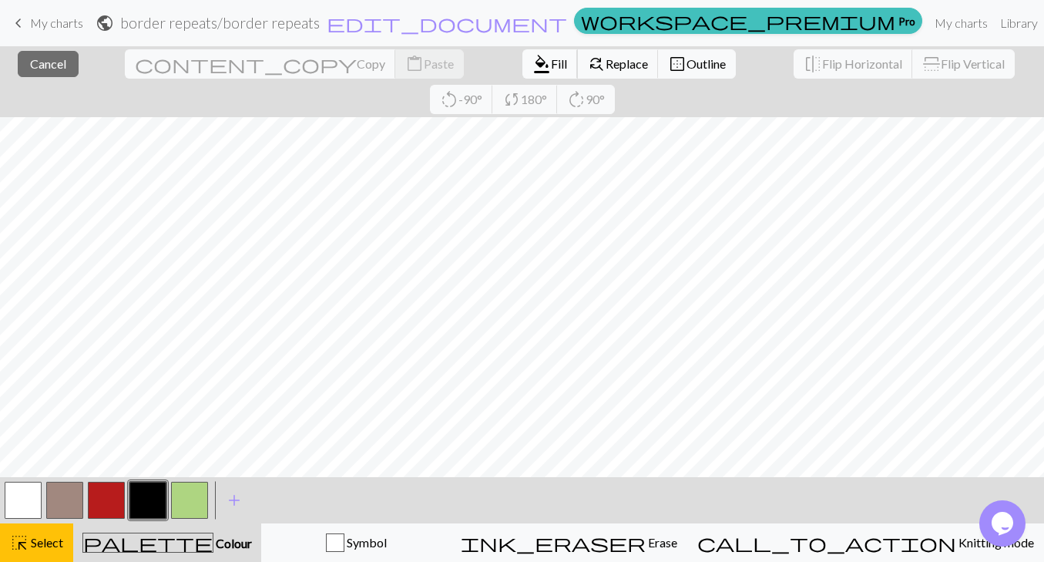
click at [533, 59] on span "format_color_fill" at bounding box center [542, 64] width 18 height 22
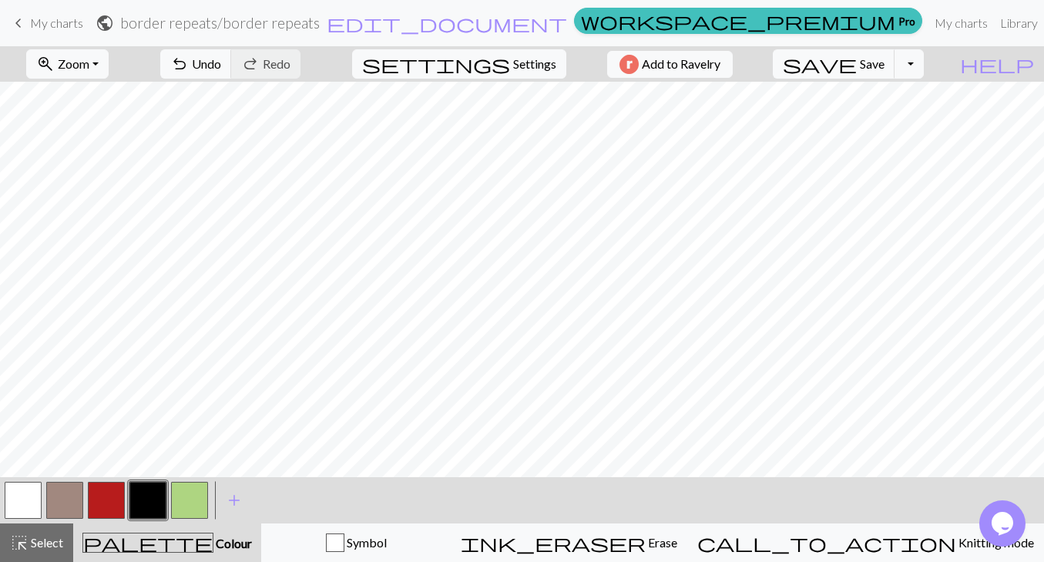
click at [101, 507] on button "button" at bounding box center [106, 500] width 37 height 37
click at [142, 492] on button "button" at bounding box center [147, 500] width 37 height 37
click at [115, 500] on button "button" at bounding box center [106, 500] width 37 height 37
click at [148, 496] on button "button" at bounding box center [147, 500] width 37 height 37
click at [118, 502] on button "button" at bounding box center [106, 500] width 37 height 37
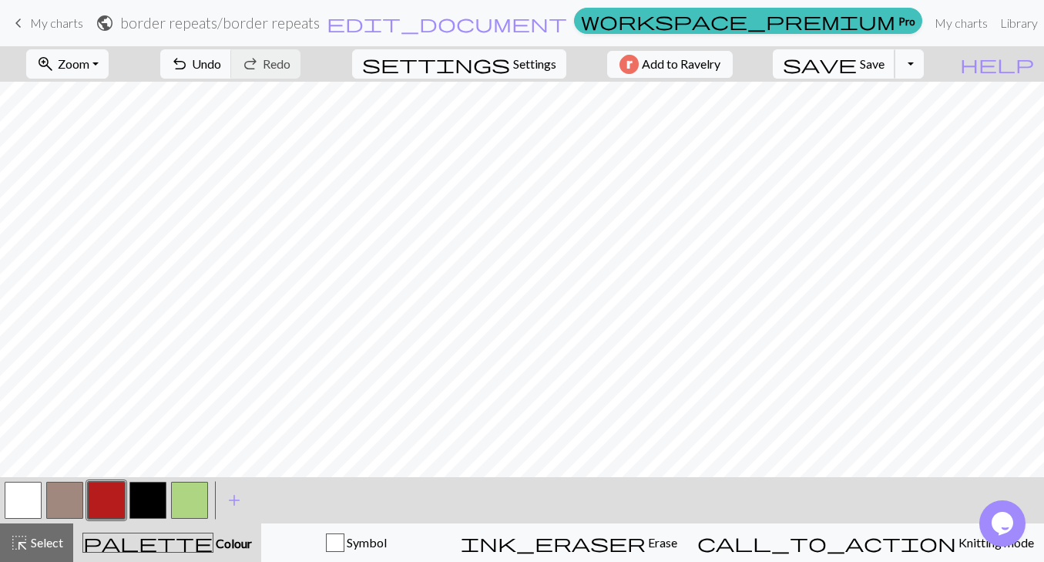
click at [885, 63] on span "Save" at bounding box center [872, 63] width 25 height 15
